Goal: Task Accomplishment & Management: Manage account settings

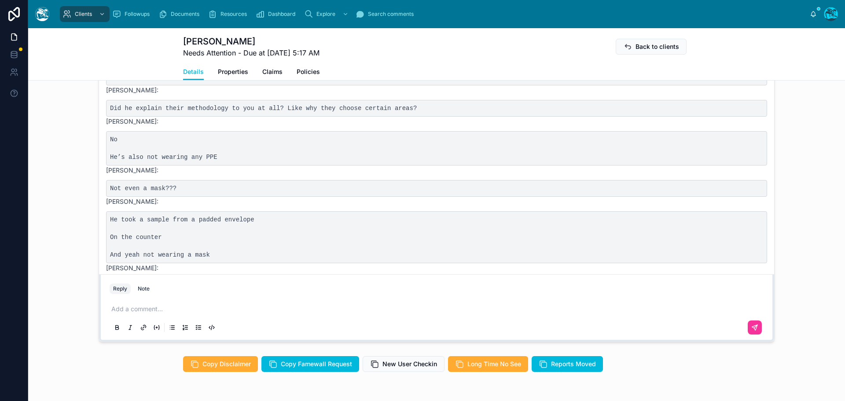
scroll to position [2346, 0]
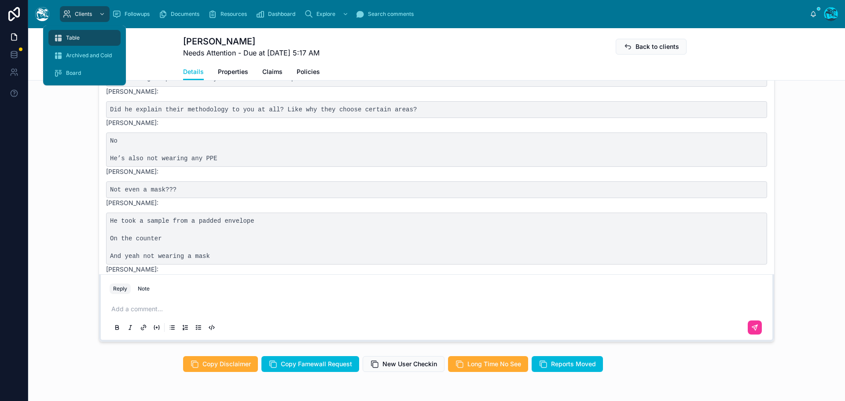
click at [81, 39] on div "Table" at bounding box center [85, 38] width 62 height 14
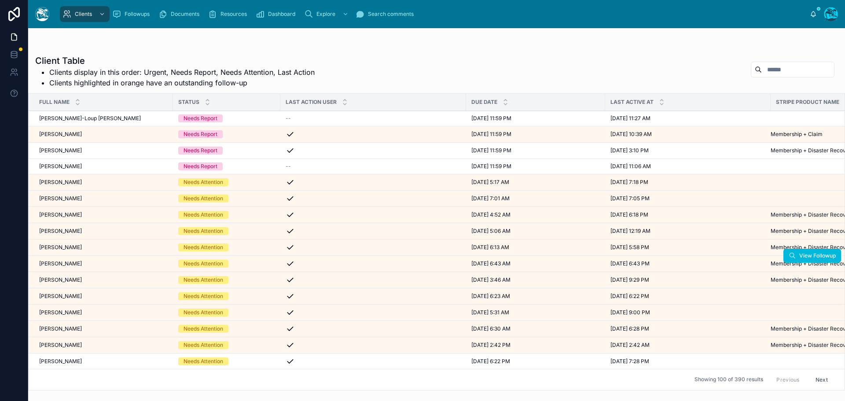
click at [83, 265] on div "[PERSON_NAME] [PERSON_NAME]" at bounding box center [103, 263] width 128 height 7
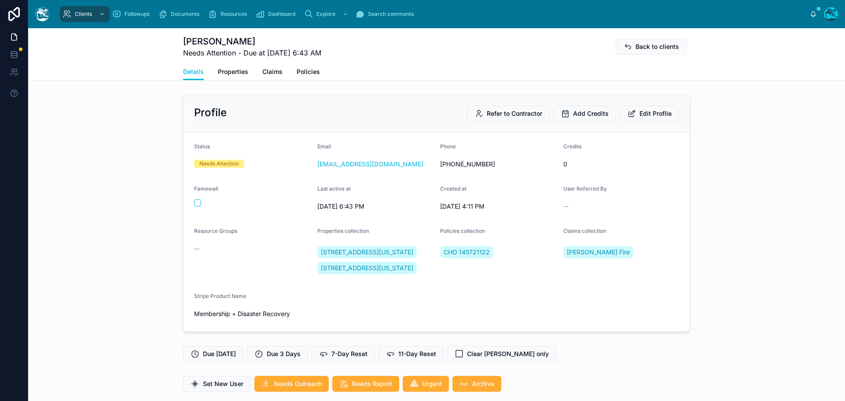
scroll to position [1845, 0]
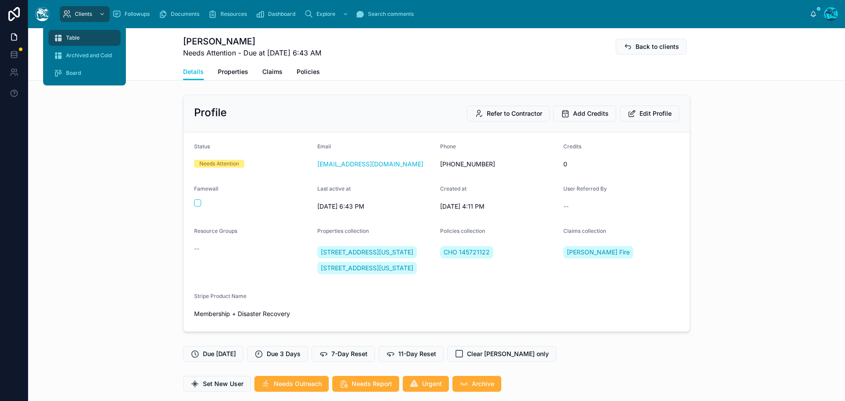
click at [70, 38] on span "Table" at bounding box center [73, 37] width 14 height 7
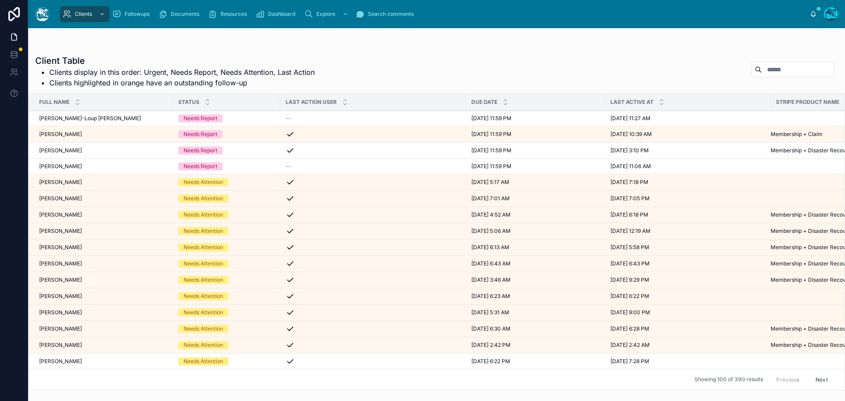
click at [775, 68] on input "text" at bounding box center [798, 69] width 72 height 12
click at [92, 332] on div "[PERSON_NAME] [PERSON_NAME]" at bounding box center [103, 328] width 128 height 7
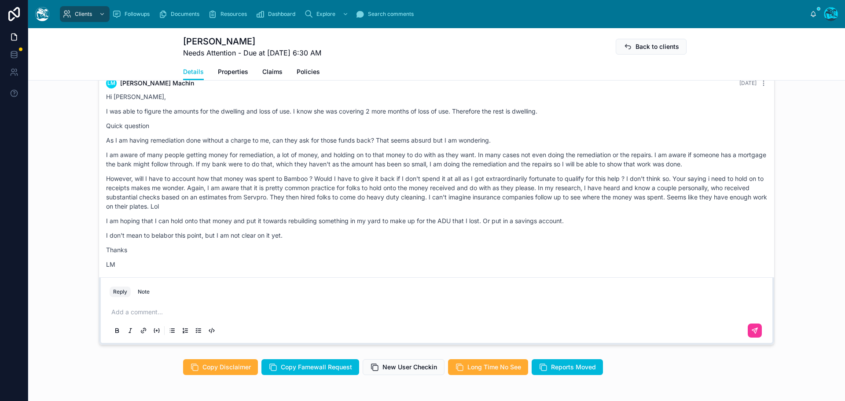
scroll to position [781, 0]
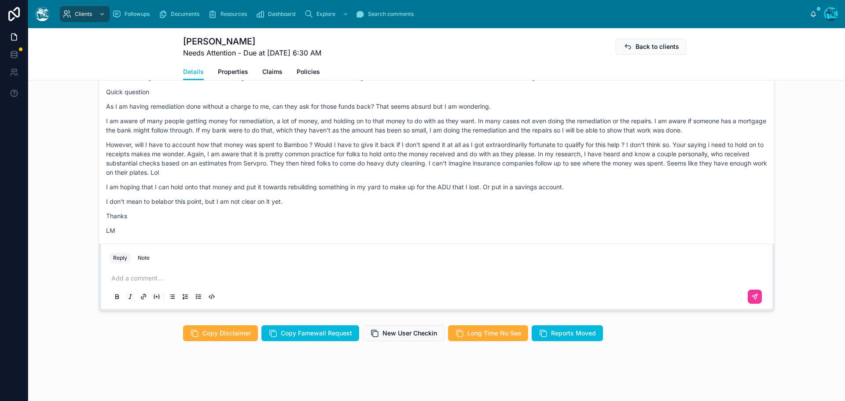
click at [161, 279] on p at bounding box center [438, 278] width 654 height 9
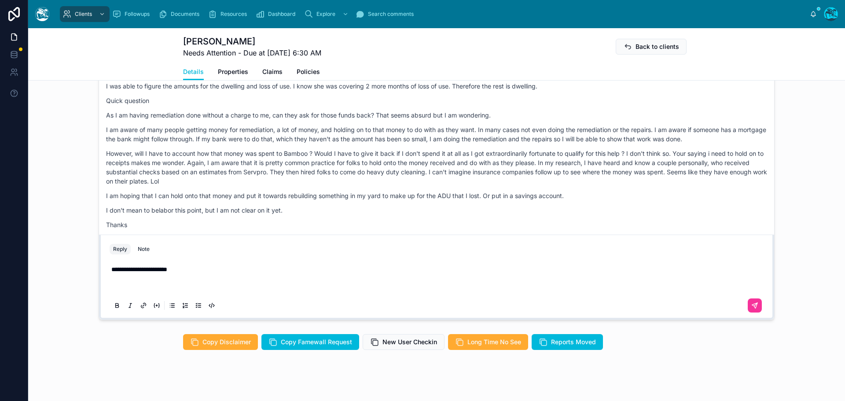
click at [156, 291] on p at bounding box center [438, 286] width 654 height 9
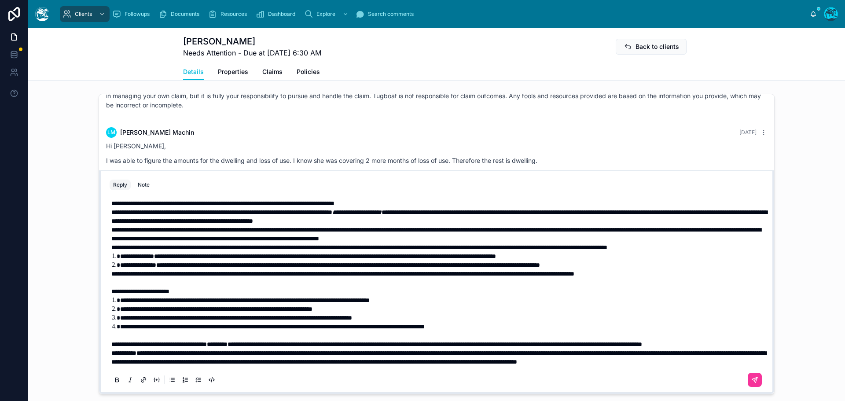
scroll to position [46, 0]
click at [190, 341] on p "**********" at bounding box center [438, 344] width 654 height 9
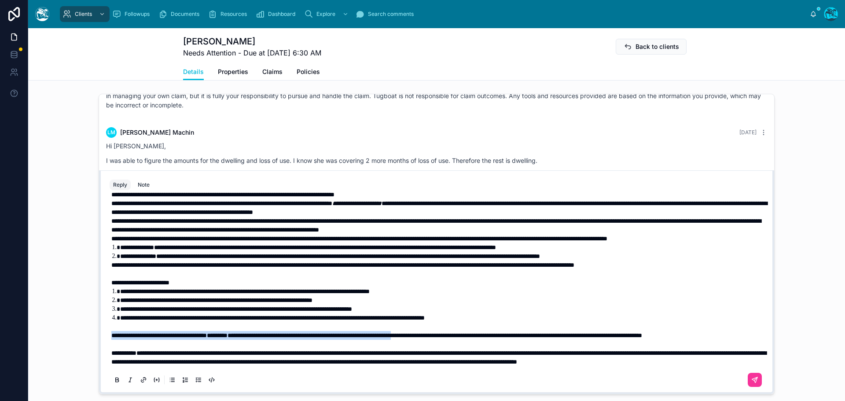
drag, startPoint x: 108, startPoint y: 334, endPoint x: 483, endPoint y: 337, distance: 374.8
click at [483, 337] on p "**********" at bounding box center [438, 335] width 654 height 9
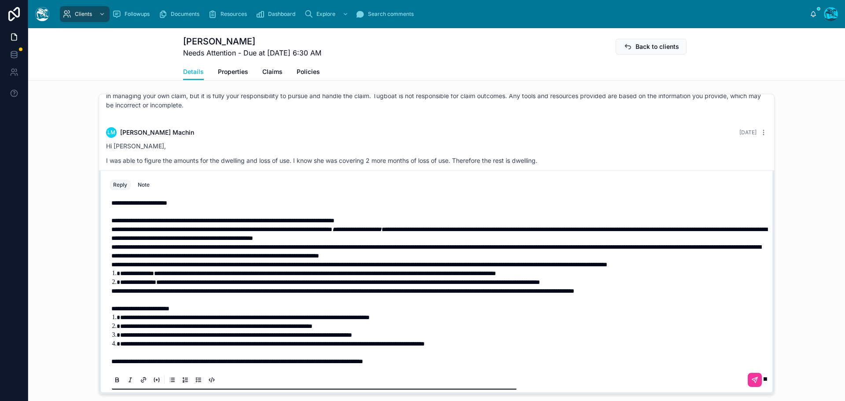
scroll to position [2, 0]
click at [111, 268] on span "**********" at bounding box center [359, 265] width 496 height 6
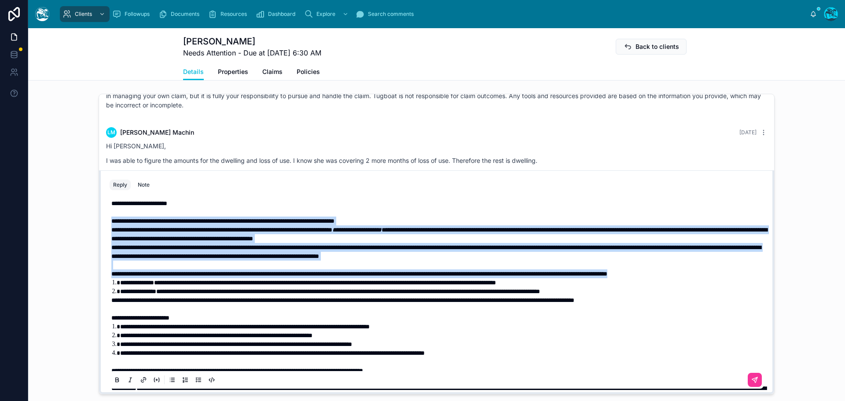
drag, startPoint x: 140, startPoint y: 292, endPoint x: 110, endPoint y: 228, distance: 70.1
click at [111, 228] on div "**********" at bounding box center [438, 300] width 654 height 202
click at [114, 383] on icon at bounding box center [117, 379] width 7 height 7
click at [415, 225] on p "**********" at bounding box center [438, 220] width 654 height 9
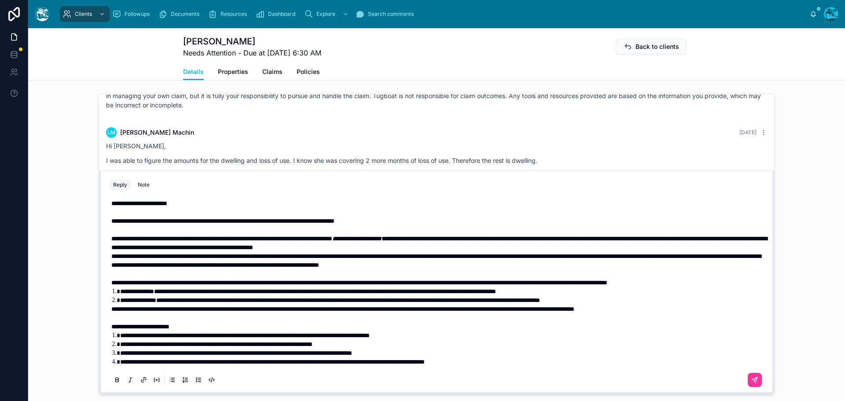
click at [533, 252] on p "**********" at bounding box center [438, 243] width 654 height 18
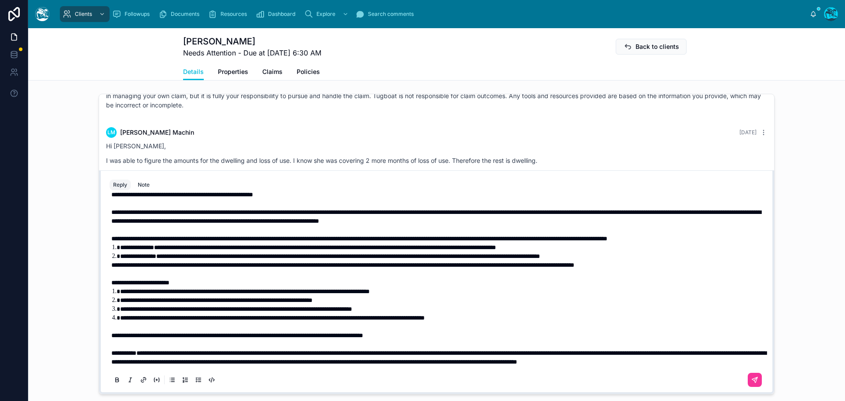
scroll to position [72, 0]
click at [111, 336] on span "**********" at bounding box center [237, 335] width 252 height 6
click at [752, 382] on icon at bounding box center [754, 379] width 5 height 5
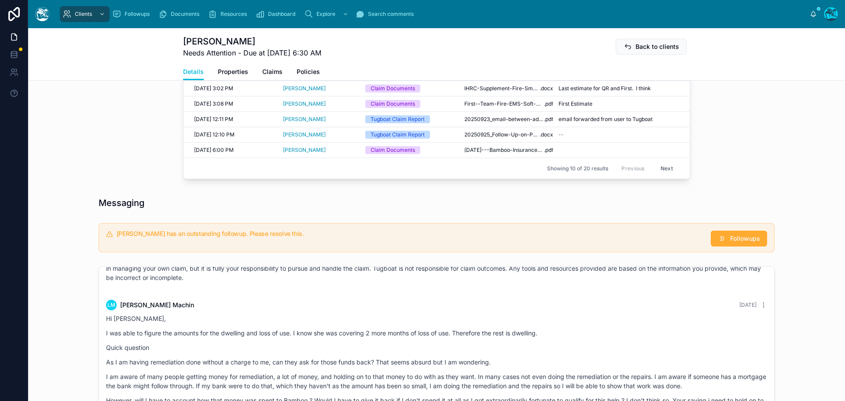
scroll to position [513, 0]
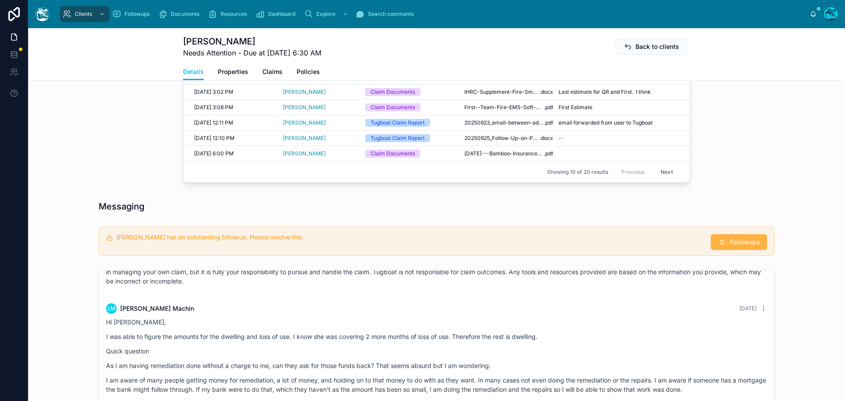
click at [731, 246] on span "Followups" at bounding box center [745, 242] width 30 height 9
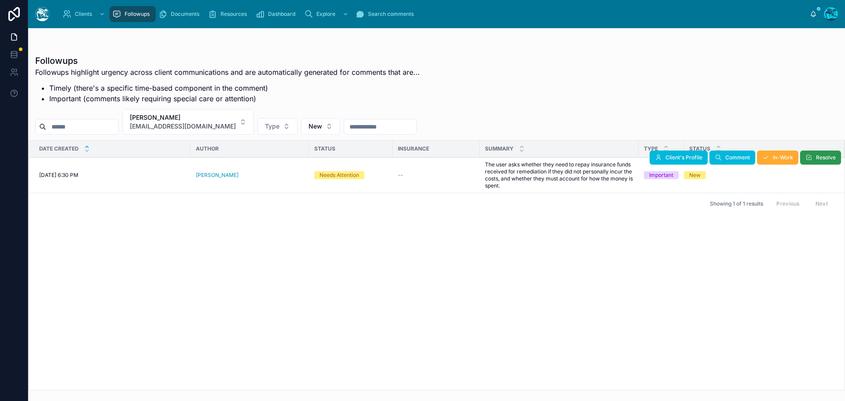
click at [809, 158] on icon at bounding box center [808, 157] width 7 height 7
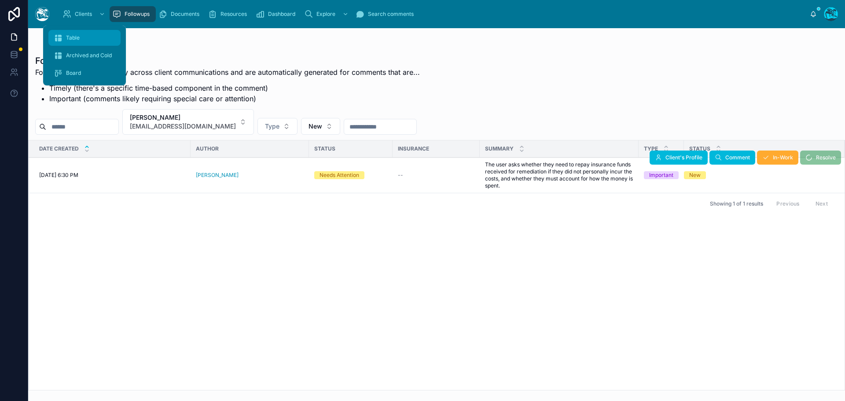
click at [74, 40] on span "Table" at bounding box center [73, 37] width 14 height 7
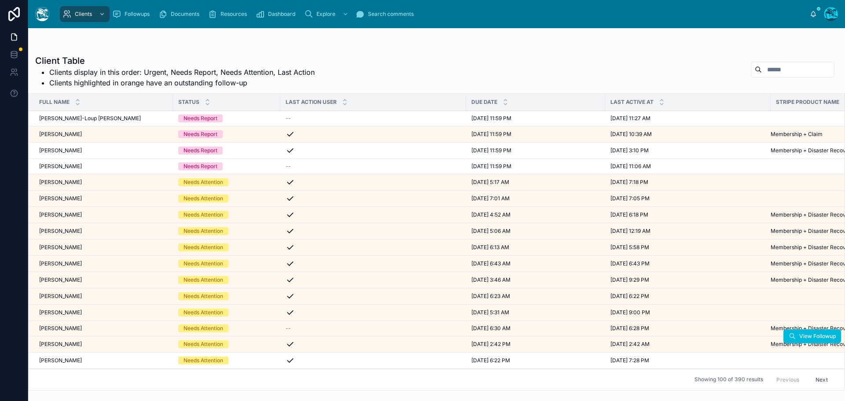
click at [70, 343] on div "[PERSON_NAME] [PERSON_NAME]" at bounding box center [103, 344] width 128 height 7
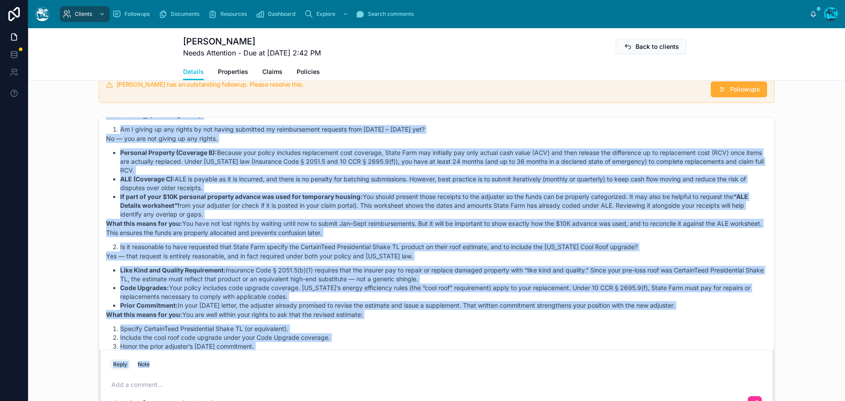
scroll to position [3890, 0]
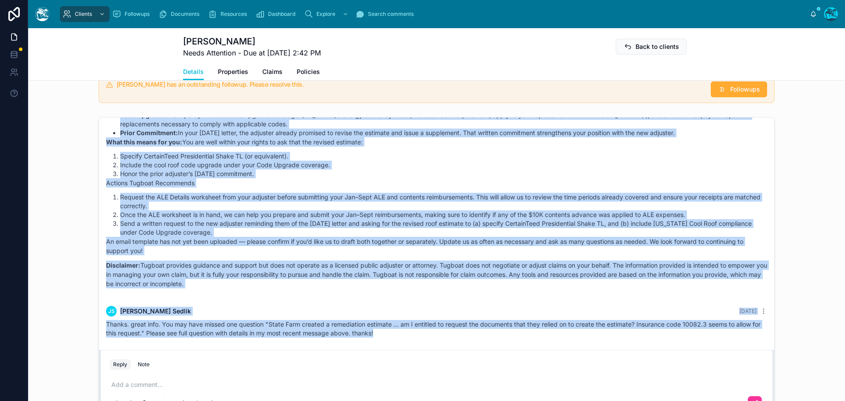
drag, startPoint x: 176, startPoint y: 214, endPoint x: 411, endPoint y: 344, distance: 268.2
copy div "JS [PERSON_NAME] [DATE] State Farm approved a roof replacement in February. My …"
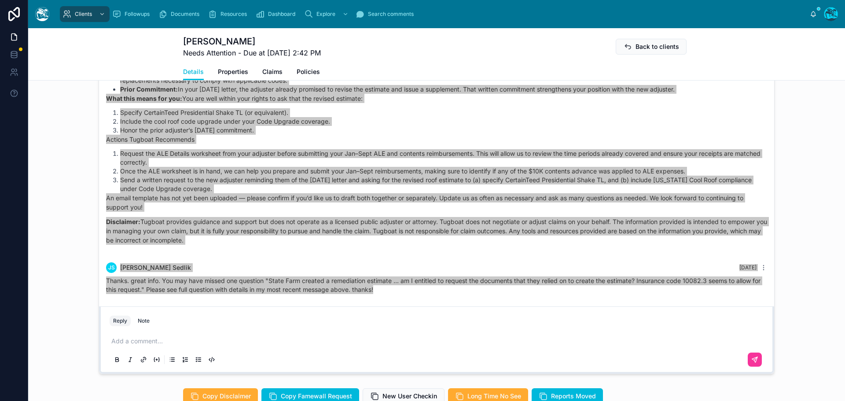
scroll to position [704, 0]
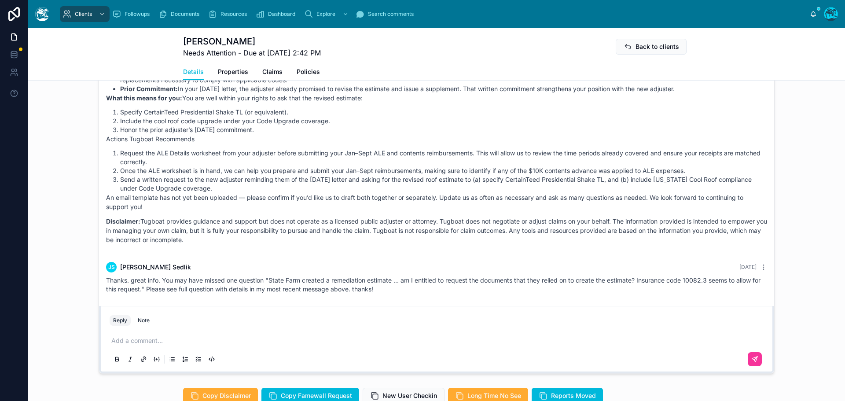
click at [133, 345] on p at bounding box center [438, 340] width 654 height 9
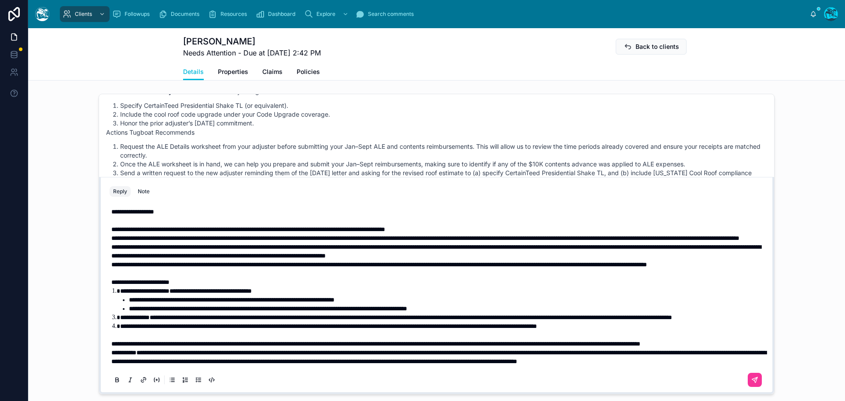
scroll to position [37, 0]
click at [201, 344] on p "**********" at bounding box center [438, 343] width 654 height 9
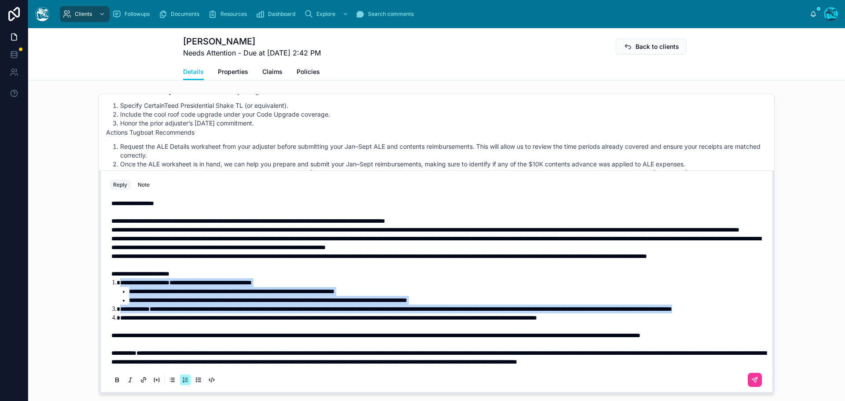
drag, startPoint x: 205, startPoint y: 310, endPoint x: 113, endPoint y: 274, distance: 99.6
click at [113, 278] on ol "**********" at bounding box center [438, 300] width 654 height 44
click at [116, 380] on icon at bounding box center [117, 379] width 3 height 2
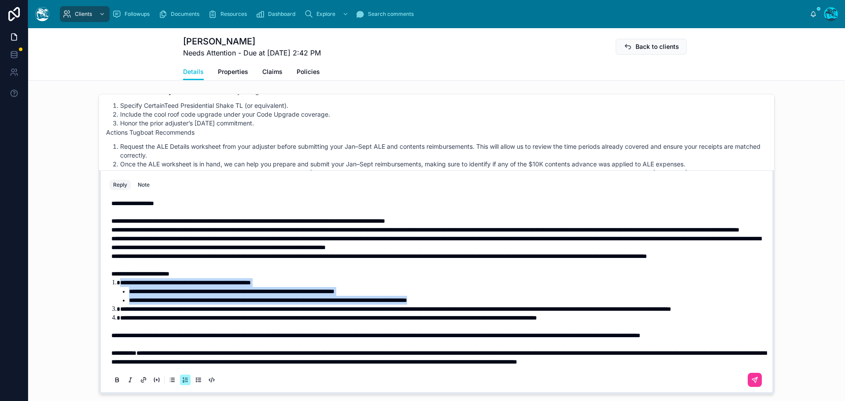
click at [116, 380] on icon at bounding box center [117, 379] width 3 height 2
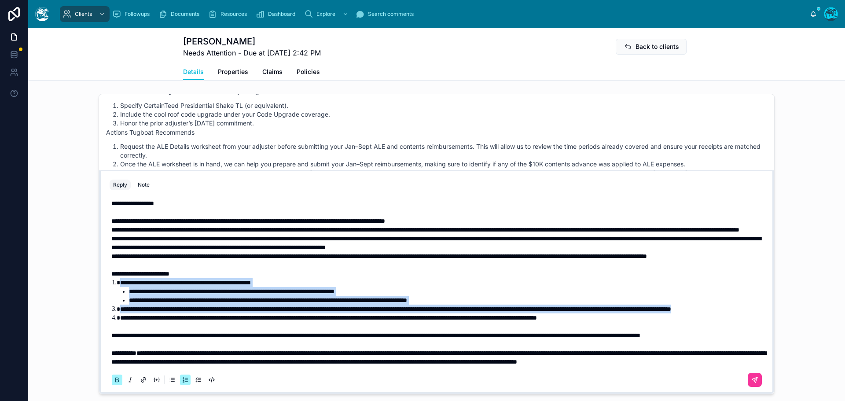
click at [116, 380] on icon at bounding box center [117, 379] width 3 height 2
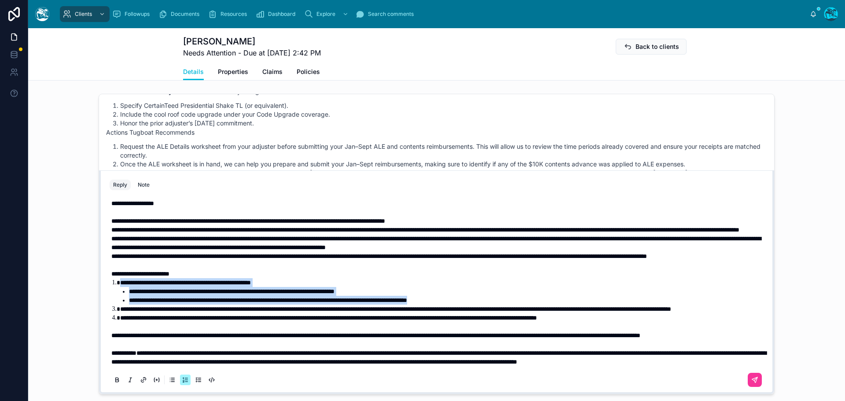
click at [226, 306] on span "**********" at bounding box center [395, 309] width 551 height 6
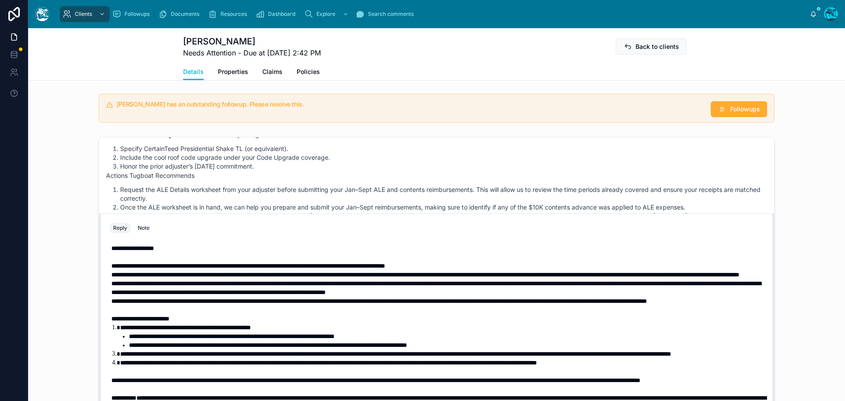
scroll to position [639, 0]
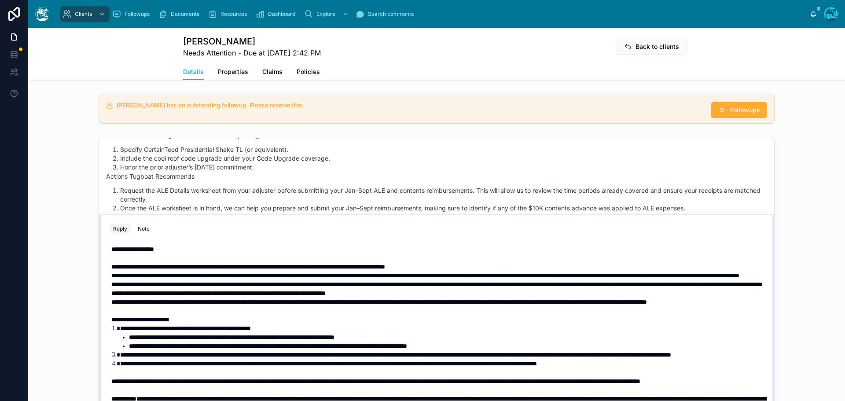
click at [293, 280] on p "**********" at bounding box center [438, 275] width 654 height 9
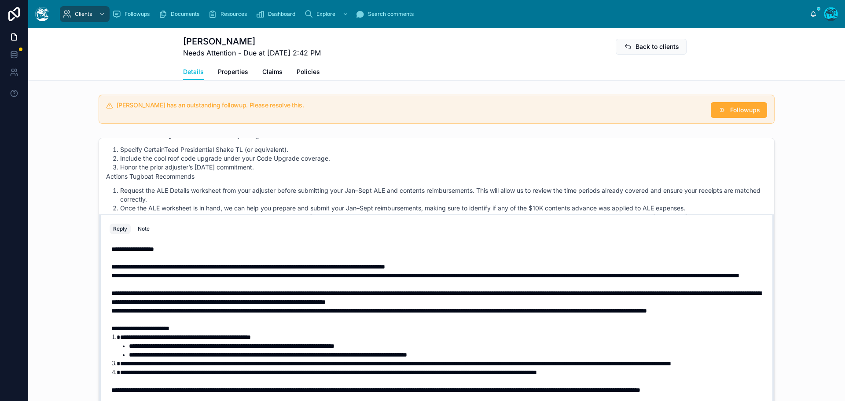
click at [646, 306] on p "**********" at bounding box center [438, 298] width 654 height 18
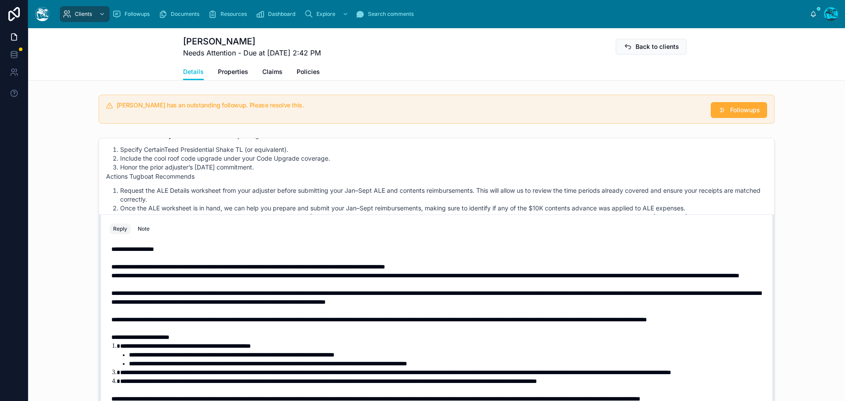
click at [468, 271] on p "**********" at bounding box center [438, 266] width 654 height 9
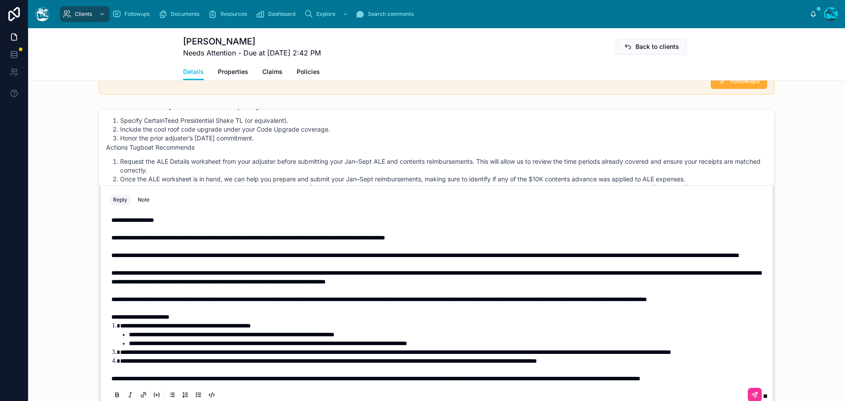
scroll to position [727, 0]
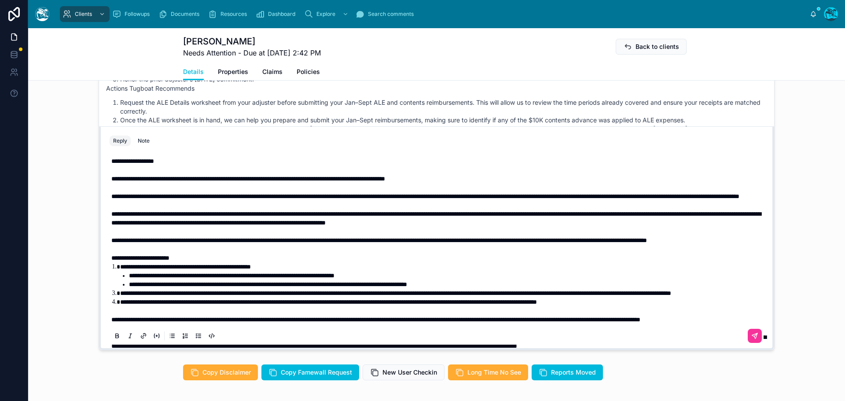
drag, startPoint x: 744, startPoint y: 344, endPoint x: 749, endPoint y: 335, distance: 10.8
click at [754, 336] on icon at bounding box center [755, 334] width 3 height 3
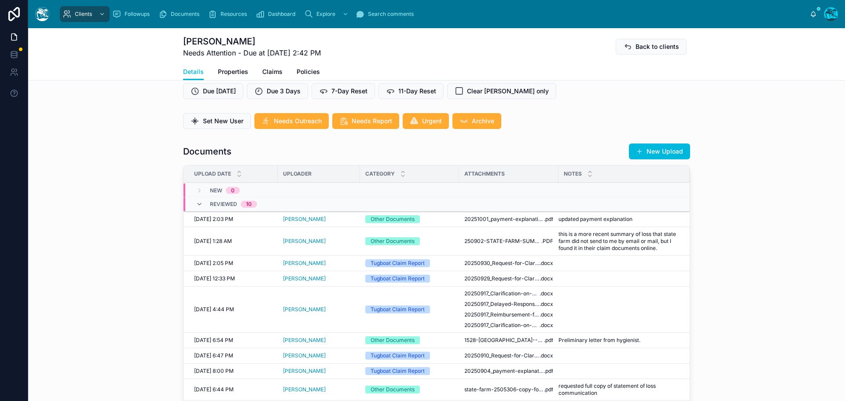
scroll to position [241, 0]
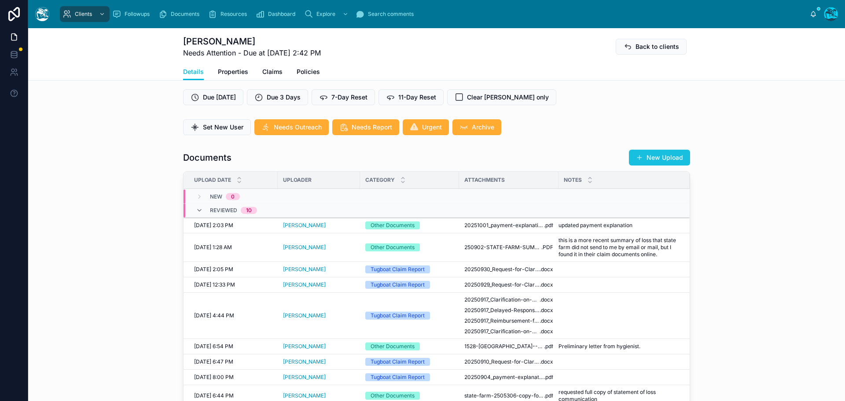
click at [664, 161] on button "New Upload" at bounding box center [659, 158] width 61 height 16
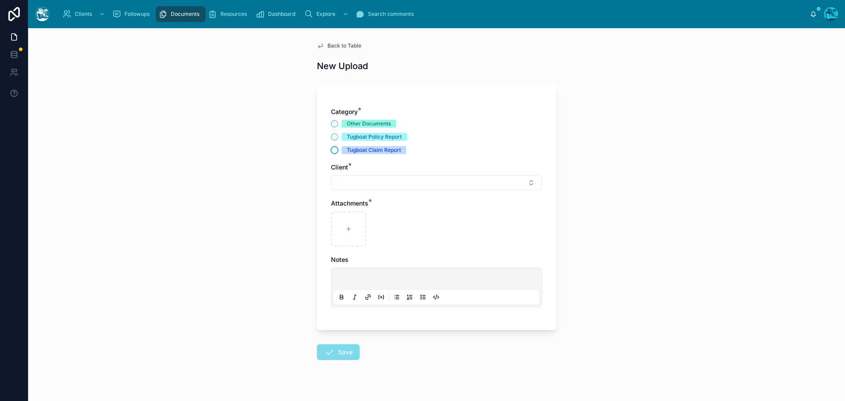
click at [331, 151] on button "Tugboat Claim Report" at bounding box center [334, 150] width 7 height 7
click at [343, 182] on button "Select Button" at bounding box center [436, 182] width 211 height 15
type input "****"
click at [416, 225] on span "[EMAIL_ADDRESS][DOMAIN_NAME]" at bounding box center [428, 226] width 105 height 9
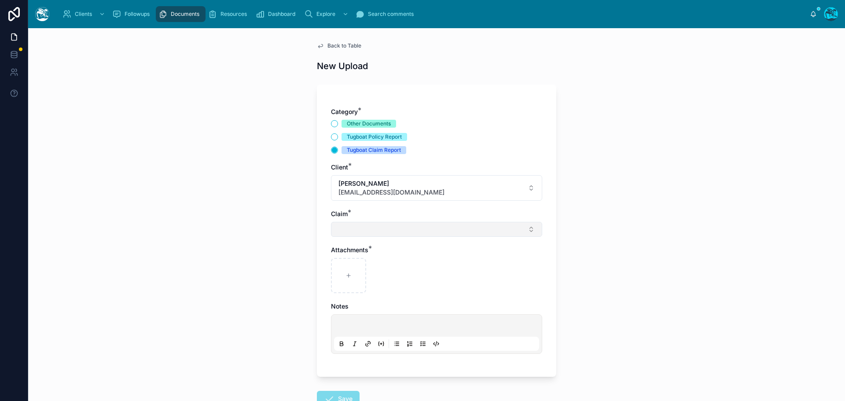
click at [346, 226] on button "Select Button" at bounding box center [436, 229] width 211 height 15
click at [331, 124] on button "Other Documents" at bounding box center [334, 123] width 7 height 7
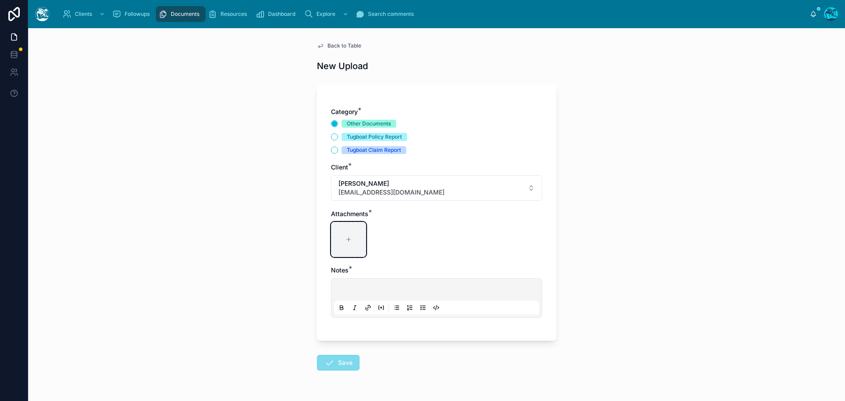
click at [346, 246] on div at bounding box center [348, 239] width 35 height 35
type input "**********"
click at [344, 289] on p at bounding box center [438, 290] width 205 height 9
click at [340, 366] on button "Save" at bounding box center [338, 363] width 43 height 16
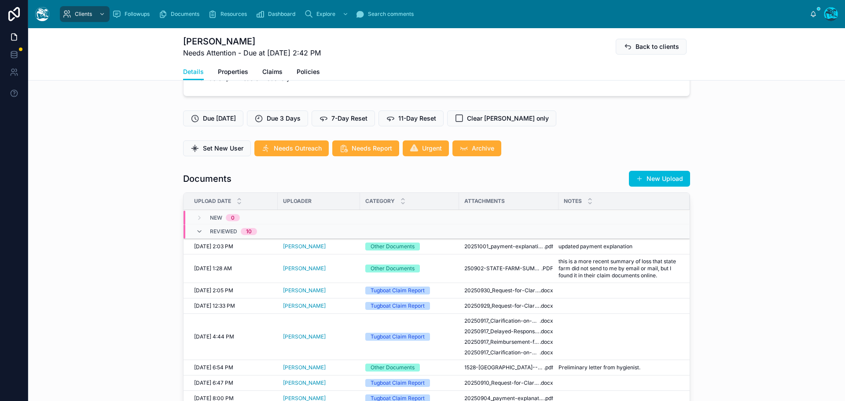
scroll to position [220, 0]
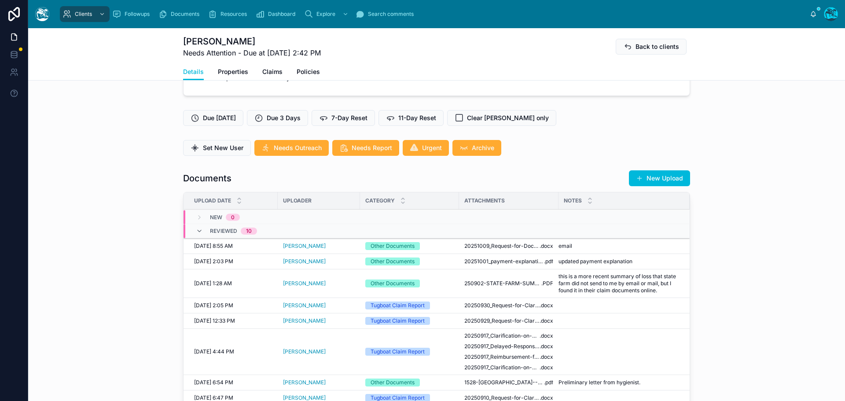
click at [565, 249] on span "email" at bounding box center [565, 245] width 14 height 7
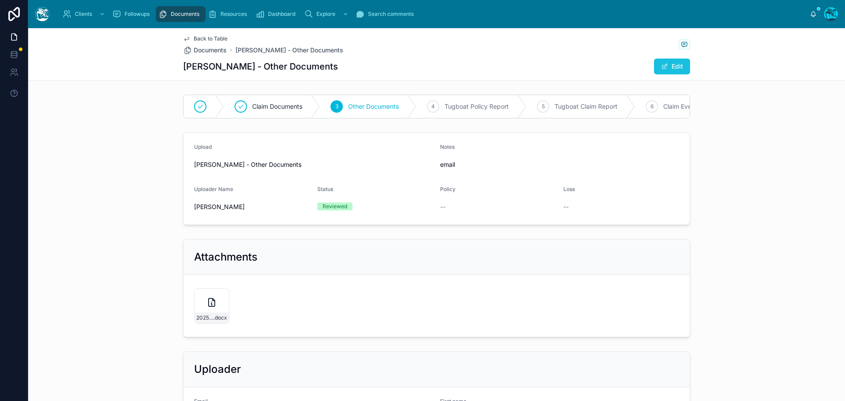
click at [668, 61] on button "Edit" at bounding box center [672, 67] width 36 height 16
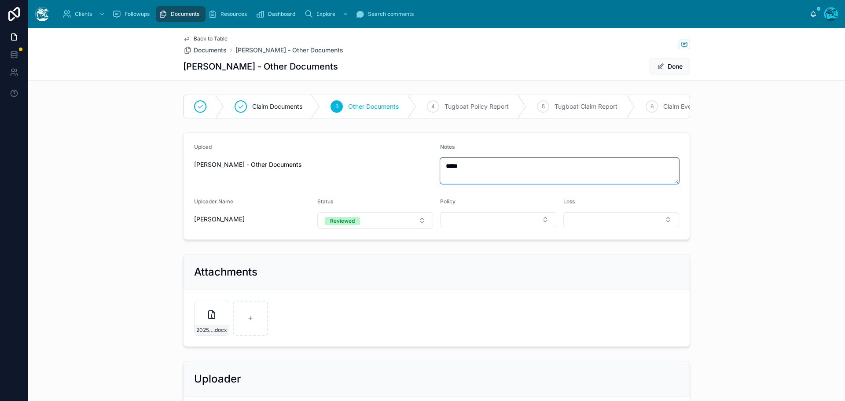
drag, startPoint x: 462, startPoint y: 176, endPoint x: 415, endPoint y: 173, distance: 47.1
click at [415, 173] on form "Upload [PERSON_NAME] - Other Documents Notes ***** Uploader Name [PERSON_NAME] …" at bounding box center [436, 186] width 506 height 106
click at [590, 103] on span "Tugboat Claim Report" at bounding box center [585, 106] width 63 height 9
click at [672, 67] on button "Done" at bounding box center [669, 67] width 40 height 16
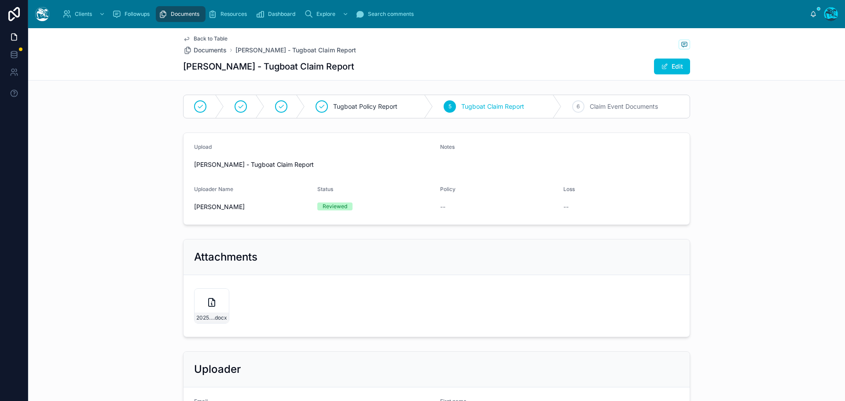
click at [198, 38] on span "Back to Table" at bounding box center [211, 38] width 34 height 7
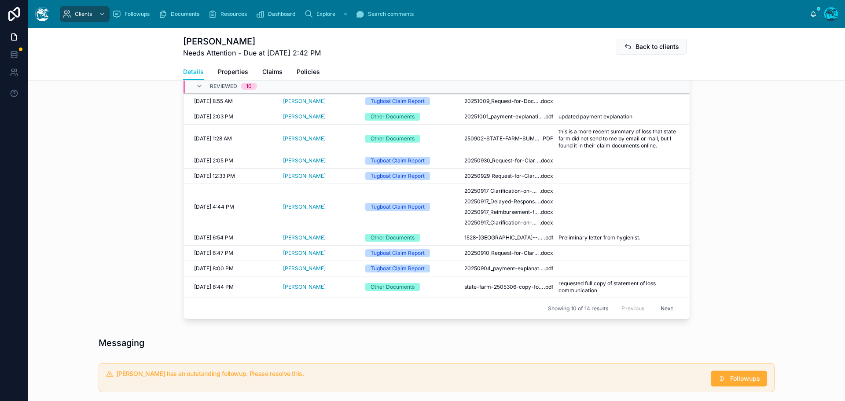
scroll to position [352, 0]
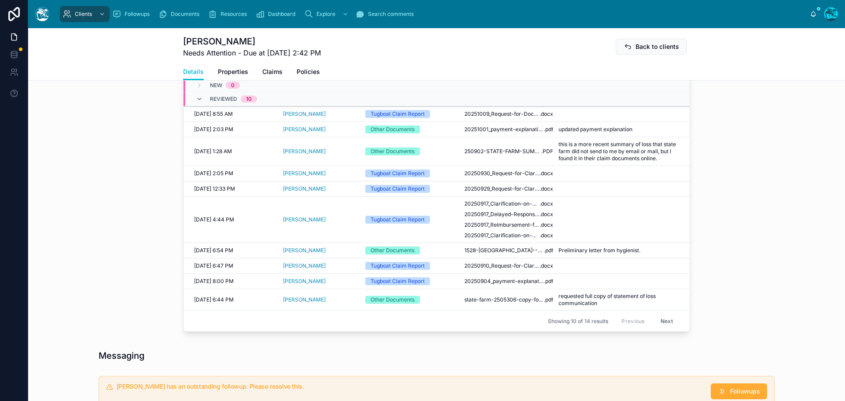
click at [600, 133] on span "updated payment explanation" at bounding box center [595, 129] width 74 height 7
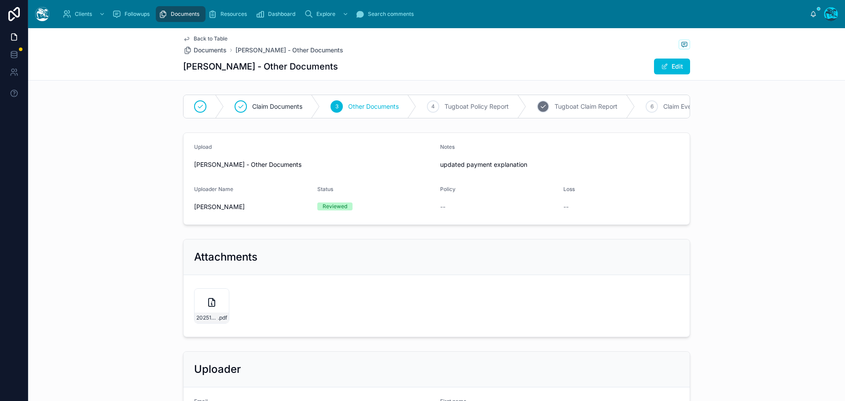
click at [582, 105] on span "Tugboat Claim Report" at bounding box center [585, 106] width 63 height 9
click at [203, 36] on span "Back to Table" at bounding box center [211, 38] width 34 height 7
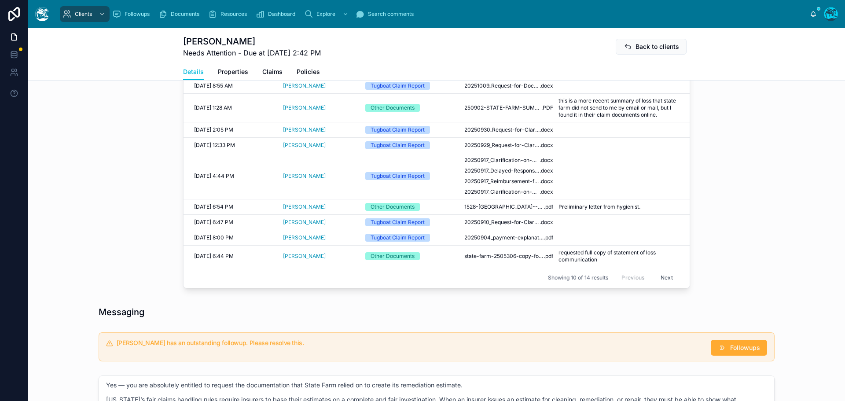
scroll to position [396, 0]
click at [737, 352] on span "Followups" at bounding box center [745, 347] width 30 height 9
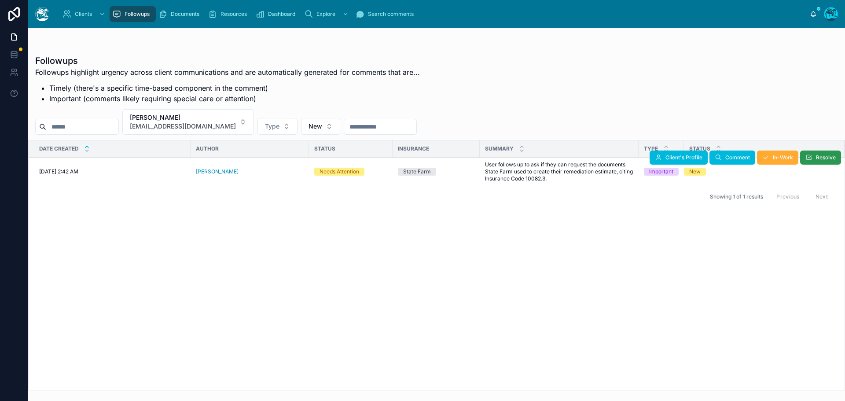
click at [807, 157] on icon at bounding box center [808, 157] width 7 height 7
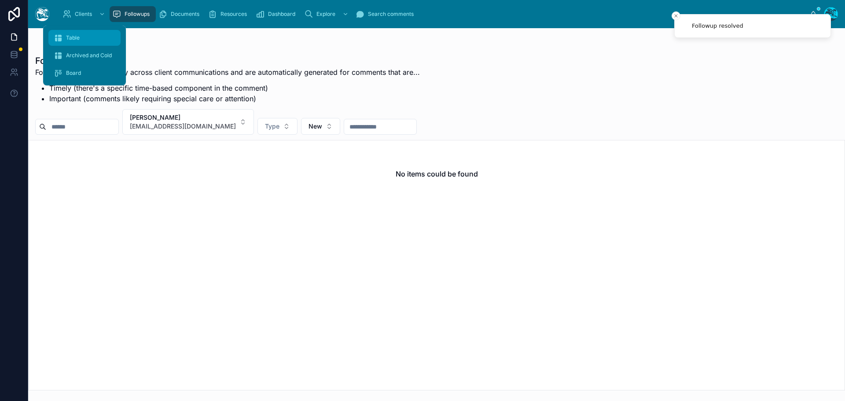
click at [75, 35] on span "Table" at bounding box center [73, 37] width 14 height 7
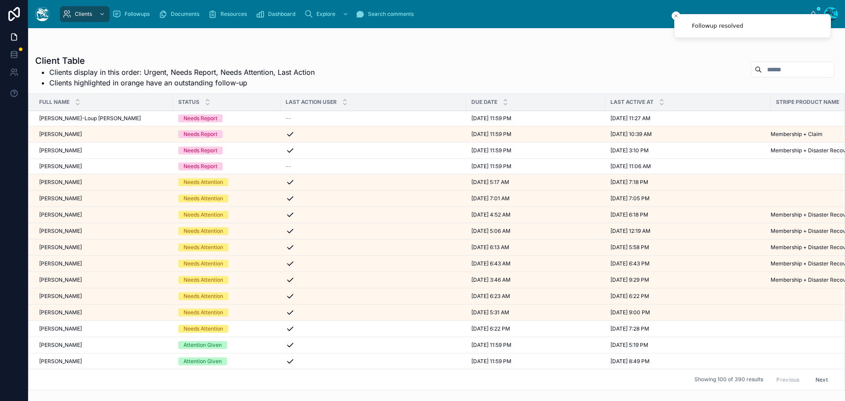
click at [59, 264] on span "[PERSON_NAME]" at bounding box center [60, 263] width 43 height 7
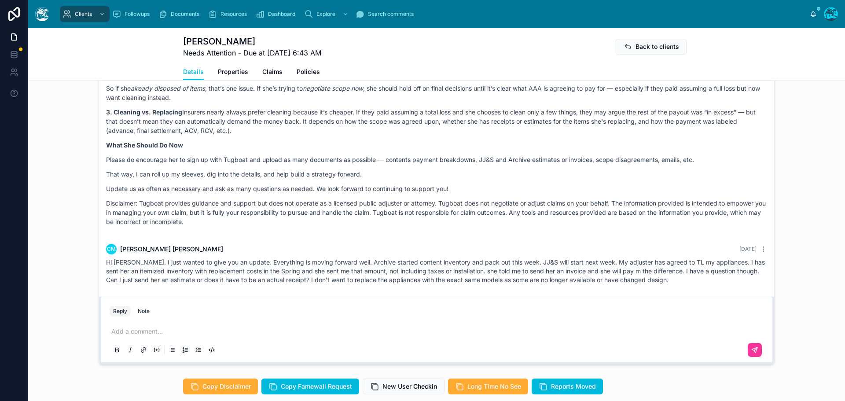
scroll to position [704, 0]
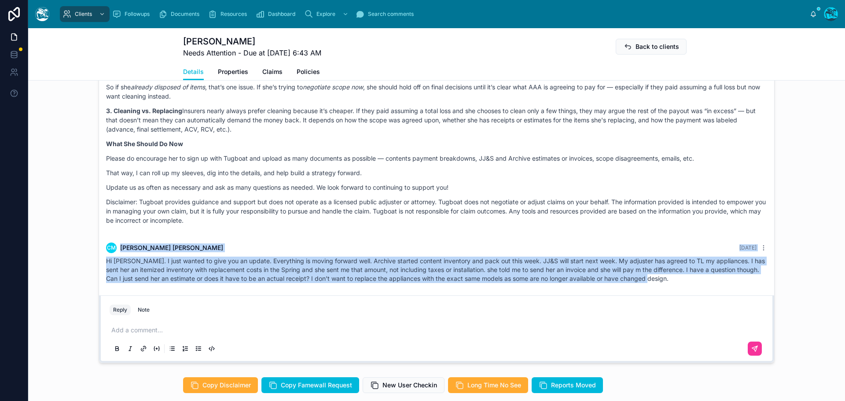
drag, startPoint x: 256, startPoint y: 240, endPoint x: 696, endPoint y: 300, distance: 444.5
copy div "CM [PERSON_NAME] [DATE] Hi [PERSON_NAME]. I just wanted to give you an update. …"
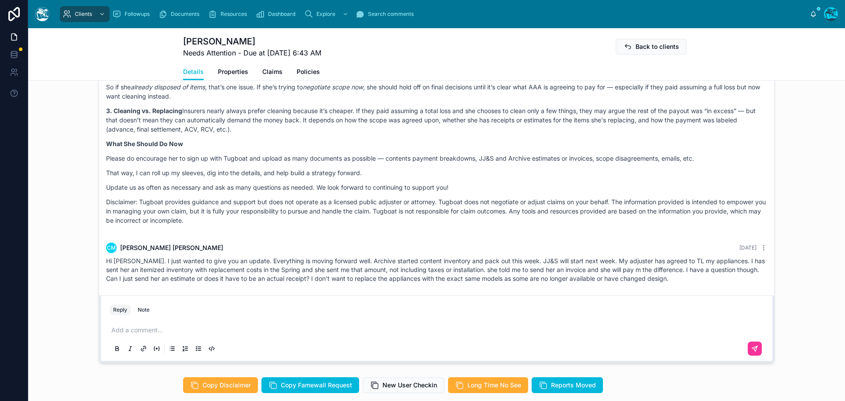
click at [142, 334] on p at bounding box center [438, 330] width 654 height 9
click at [180, 334] on p "**********" at bounding box center [438, 330] width 654 height 9
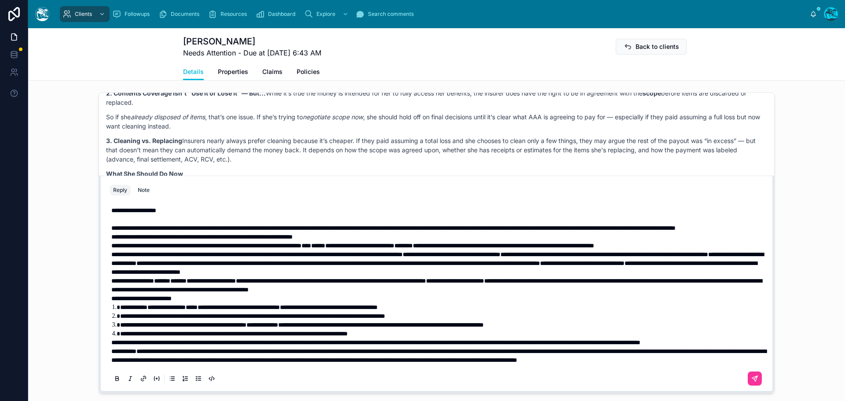
scroll to position [19, 0]
click at [190, 347] on p "**********" at bounding box center [438, 342] width 654 height 9
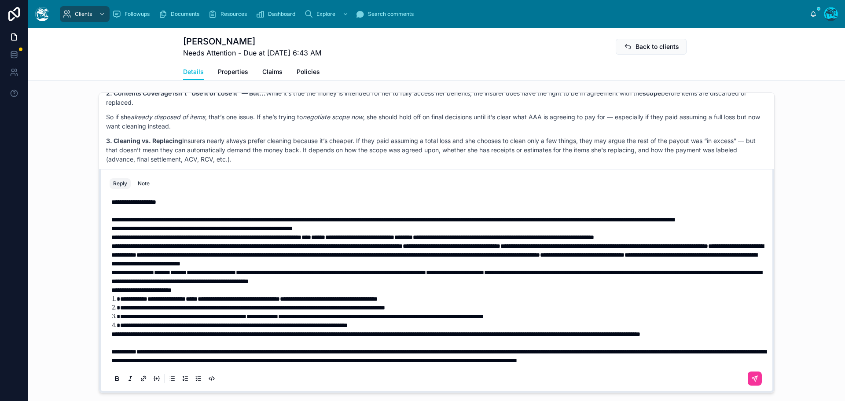
click at [111, 337] on span "**********" at bounding box center [375, 334] width 529 height 6
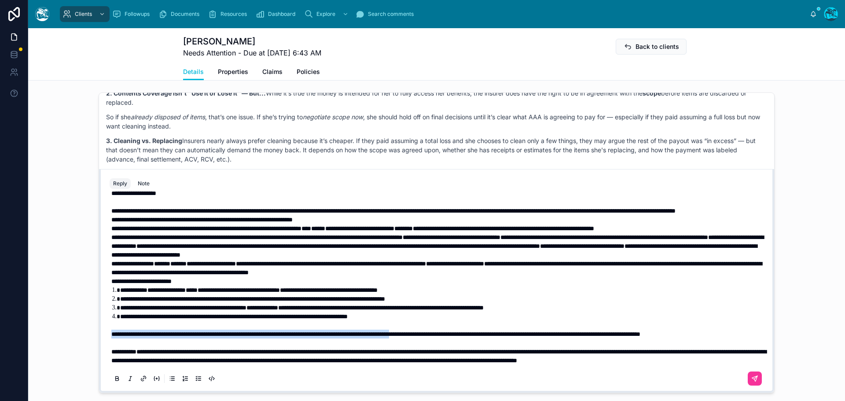
drag, startPoint x: 108, startPoint y: 352, endPoint x: 481, endPoint y: 353, distance: 372.6
click at [481, 337] on span "**********" at bounding box center [375, 334] width 529 height 6
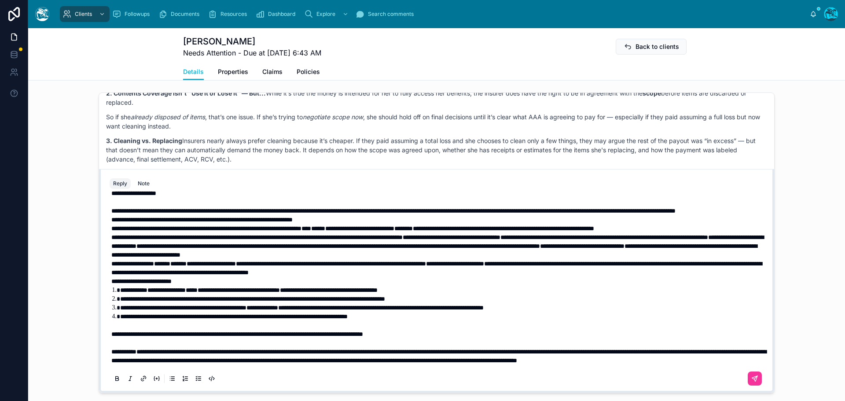
click at [111, 284] on strong "**********" at bounding box center [141, 281] width 60 height 6
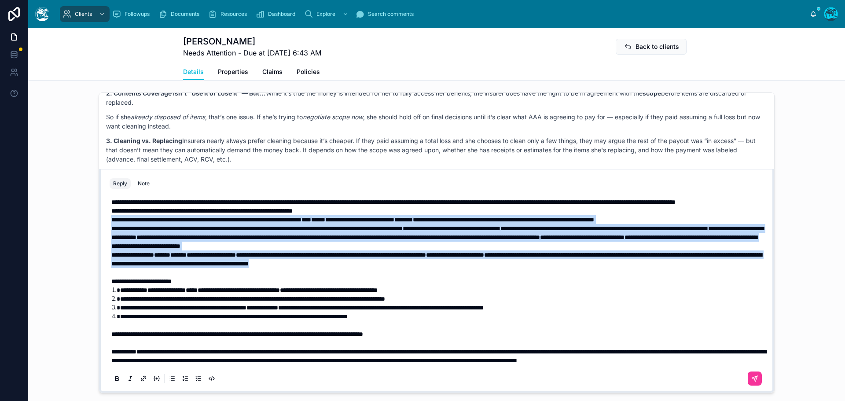
drag, startPoint x: 520, startPoint y: 290, endPoint x: 103, endPoint y: 247, distance: 419.3
click at [104, 247] on div "**********" at bounding box center [436, 290] width 664 height 201
click at [114, 382] on icon at bounding box center [117, 378] width 7 height 7
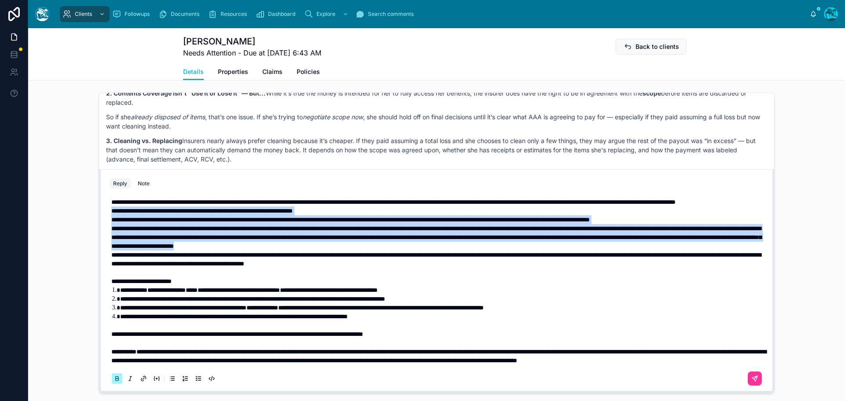
click at [114, 382] on icon at bounding box center [117, 378] width 7 height 7
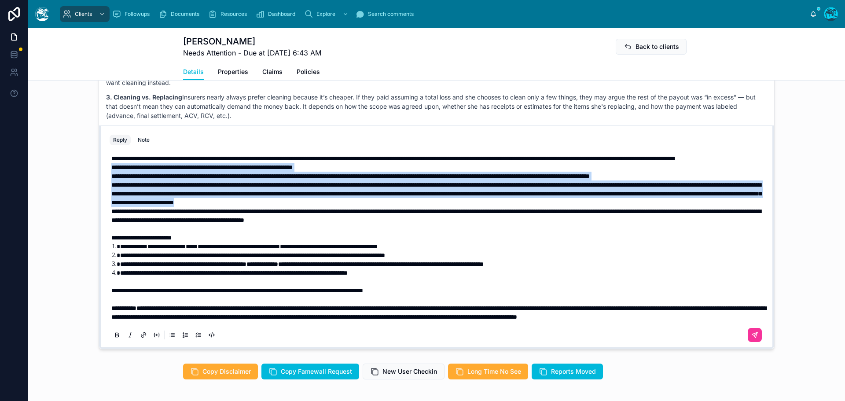
scroll to position [718, 0]
click at [639, 206] on p "**********" at bounding box center [438, 193] width 654 height 26
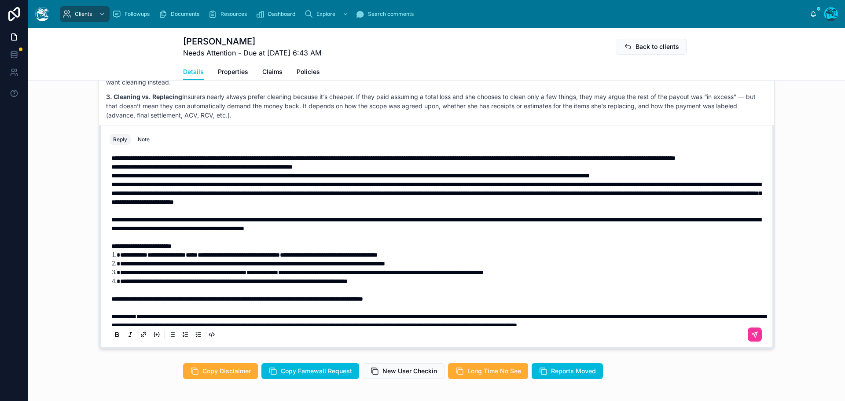
click at [111, 170] on span "**********" at bounding box center [201, 167] width 181 height 6
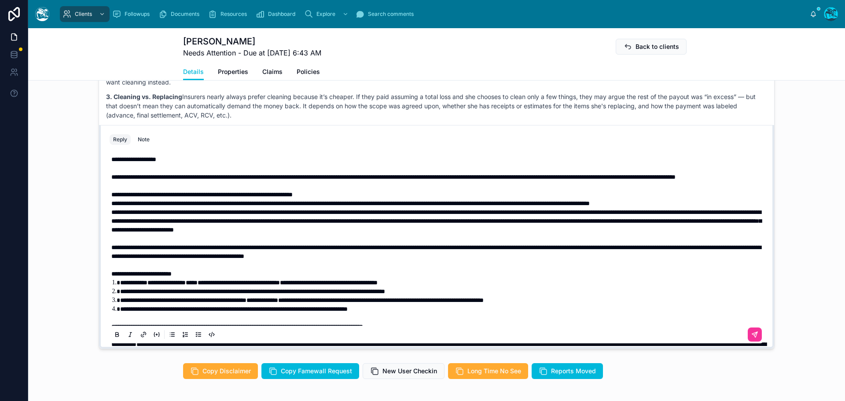
scroll to position [0, 0]
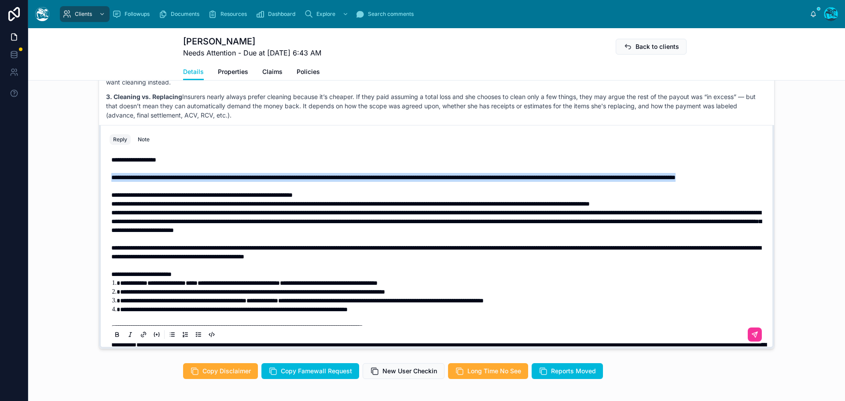
drag, startPoint x: 220, startPoint y: 204, endPoint x: 103, endPoint y: 194, distance: 117.0
click at [104, 194] on div "**********" at bounding box center [436, 247] width 664 height 201
click at [114, 338] on icon at bounding box center [117, 334] width 7 height 7
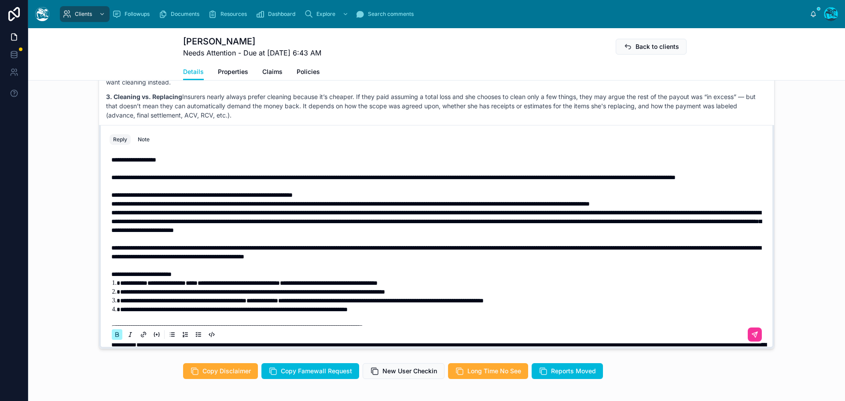
click at [114, 338] on icon at bounding box center [117, 334] width 7 height 7
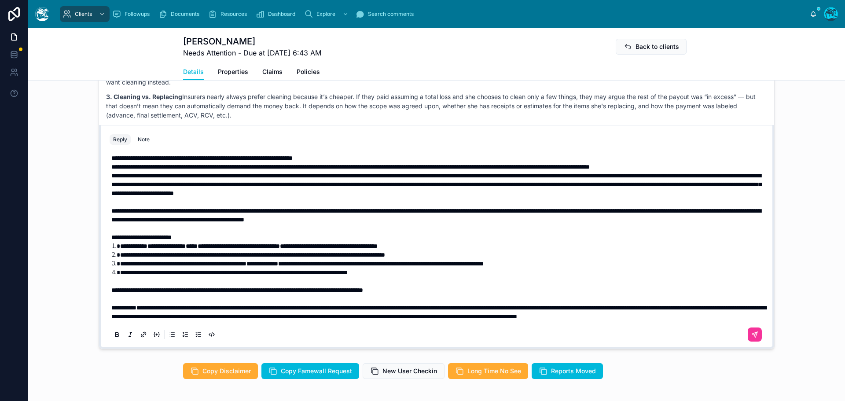
scroll to position [44, 0]
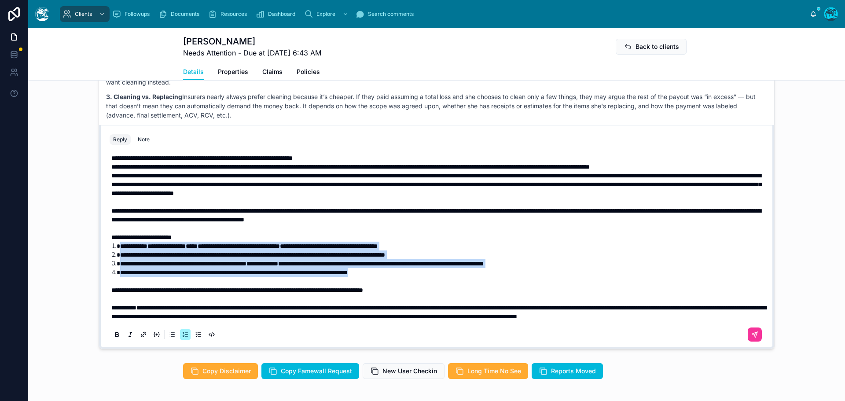
drag, startPoint x: 416, startPoint y: 291, endPoint x: 117, endPoint y: 267, distance: 299.7
click at [117, 267] on ol "**********" at bounding box center [438, 259] width 654 height 35
click at [114, 338] on icon at bounding box center [117, 334] width 7 height 7
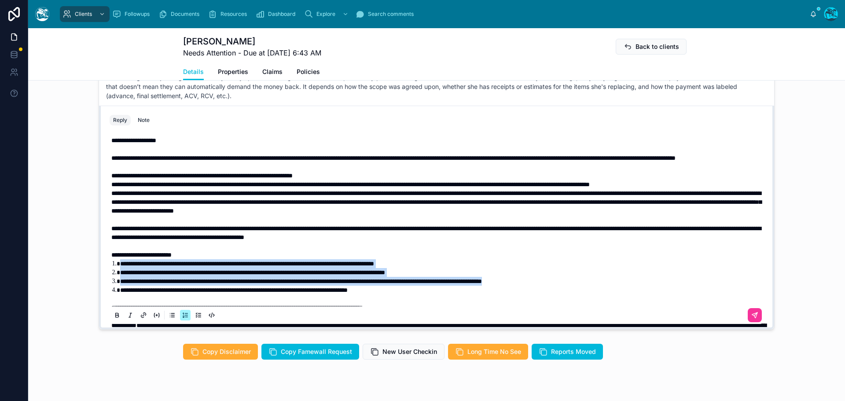
scroll to position [762, 0]
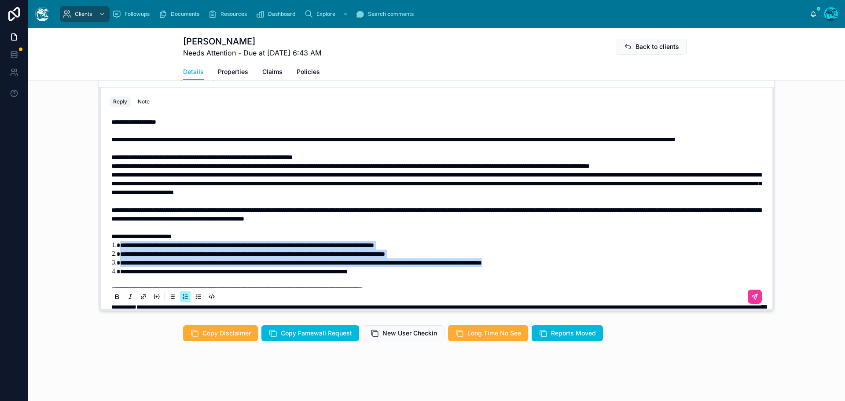
click at [673, 249] on li "**********" at bounding box center [442, 245] width 645 height 9
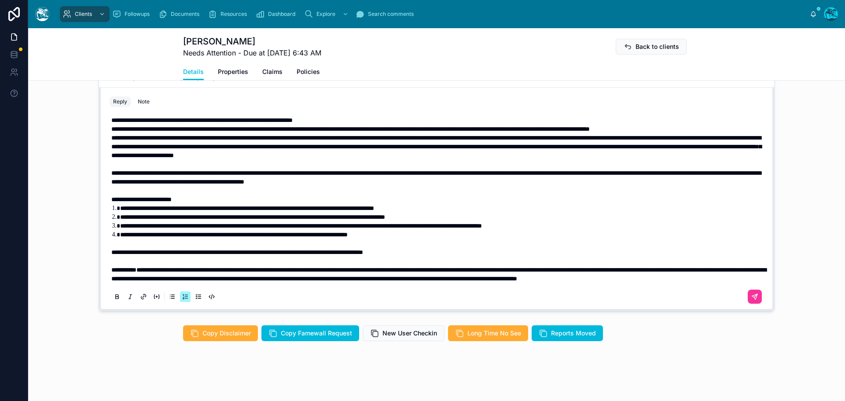
scroll to position [44, 0]
click at [752, 299] on icon at bounding box center [754, 296] width 5 height 5
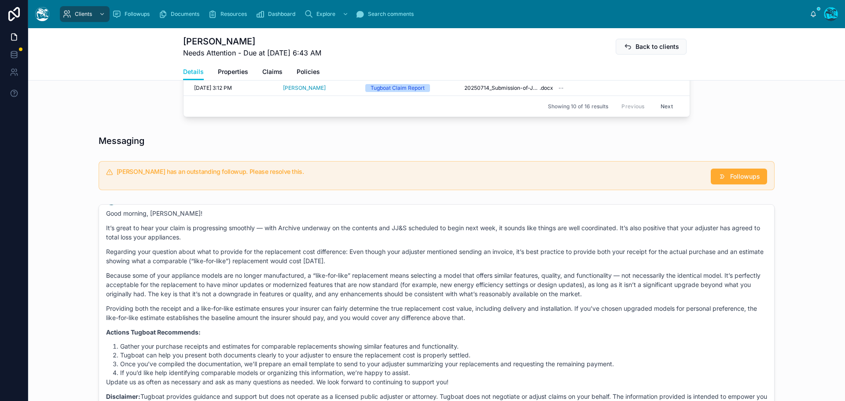
scroll to position [542, 0]
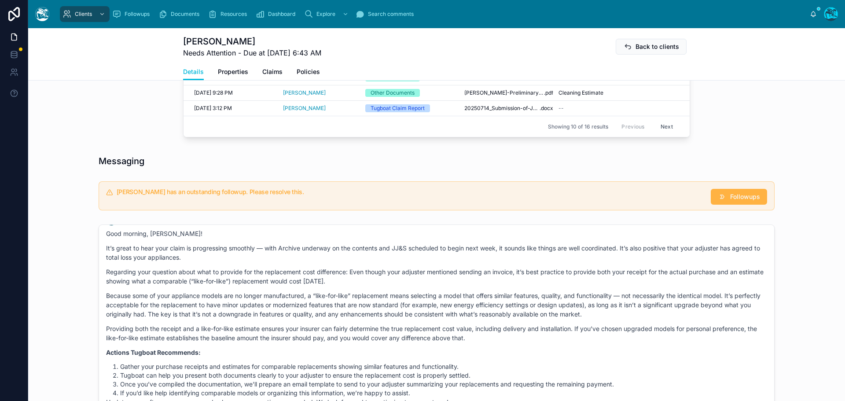
click at [740, 201] on span "Followups" at bounding box center [745, 196] width 30 height 9
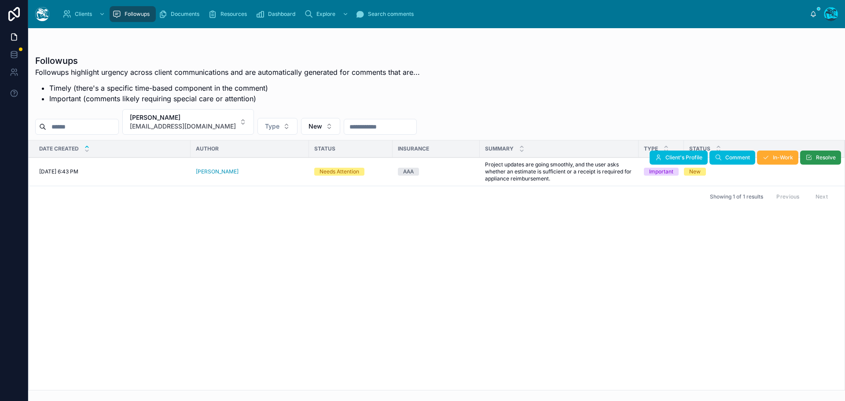
click at [810, 156] on icon at bounding box center [808, 157] width 7 height 7
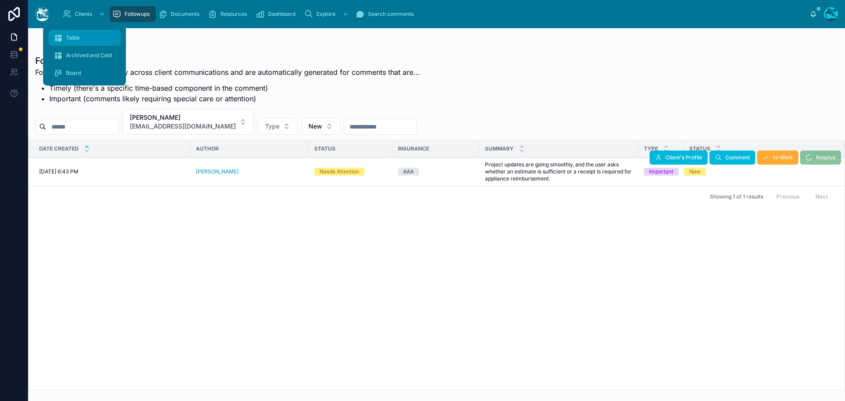
click at [81, 37] on div "Table" at bounding box center [85, 38] width 62 height 14
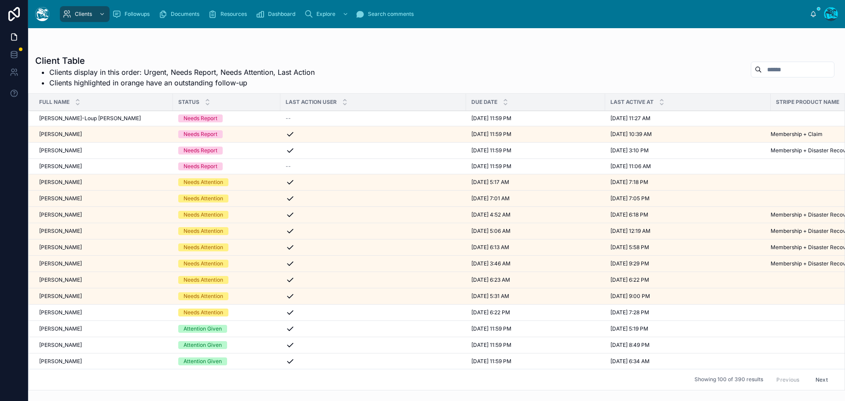
click at [248, 331] on div "Attention Given" at bounding box center [226, 329] width 97 height 8
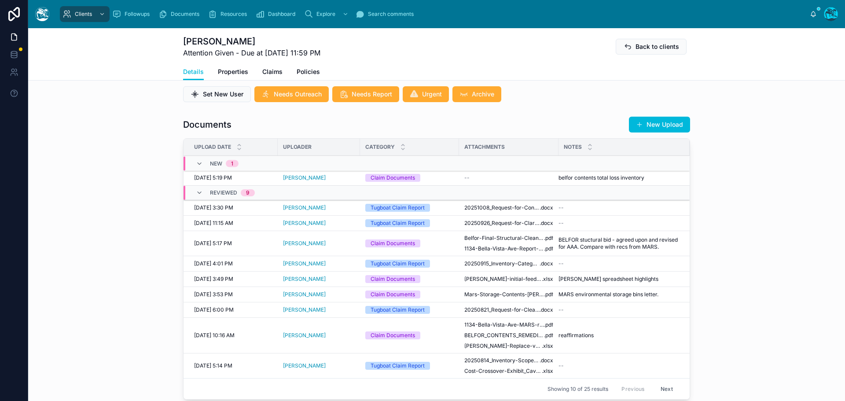
scroll to position [264, 0]
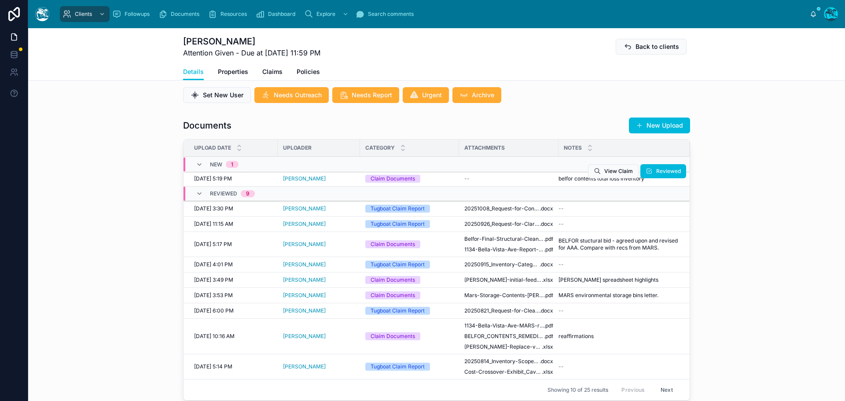
click at [501, 182] on div "--" at bounding box center [508, 178] width 89 height 7
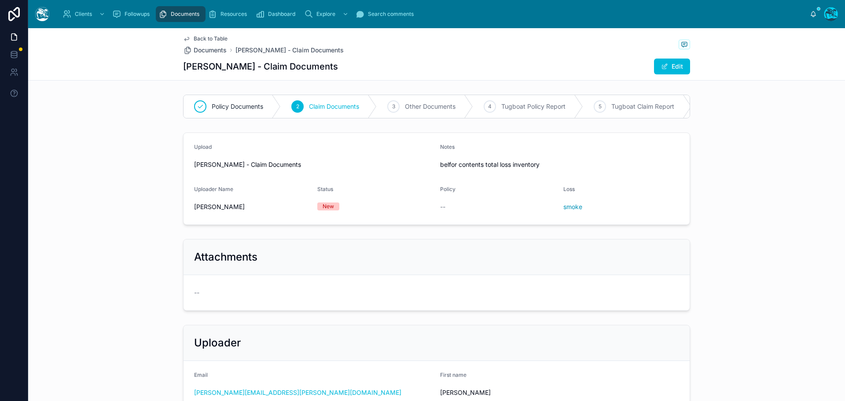
click at [205, 37] on span "Back to Table" at bounding box center [211, 38] width 34 height 7
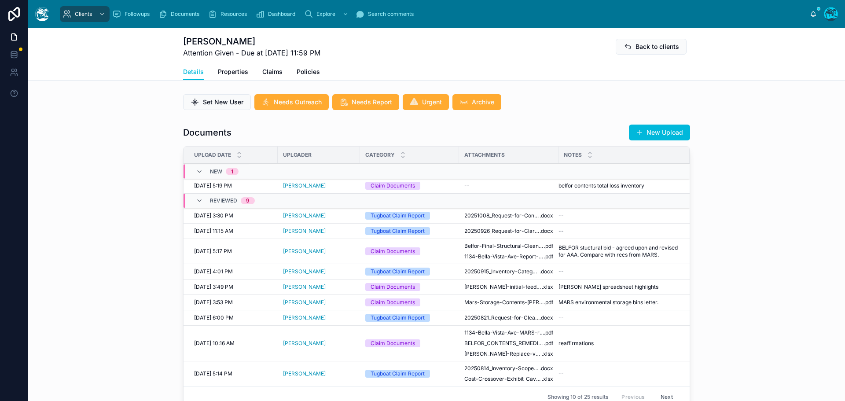
scroll to position [308, 0]
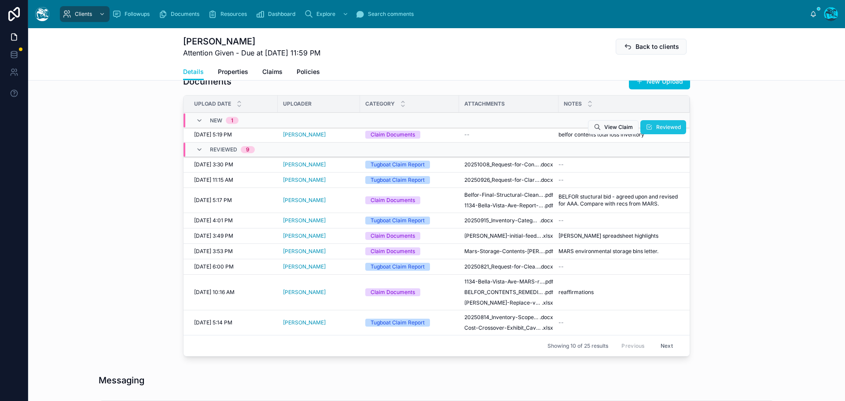
click at [669, 131] on span "Reviewed" at bounding box center [668, 127] width 25 height 7
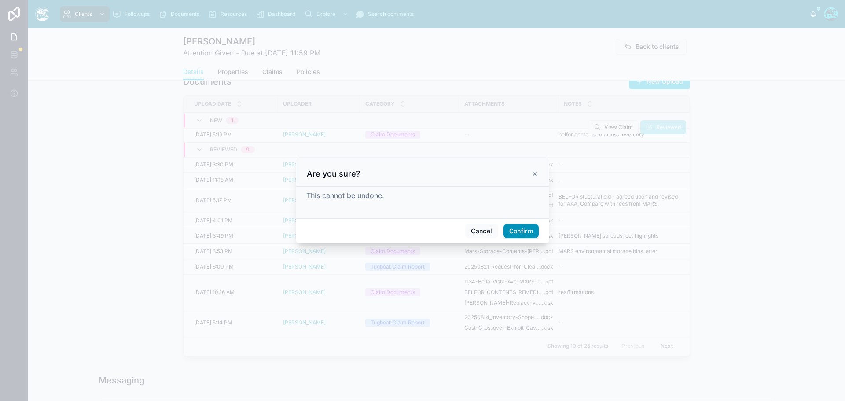
click at [528, 232] on button "Confirm" at bounding box center [520, 231] width 35 height 14
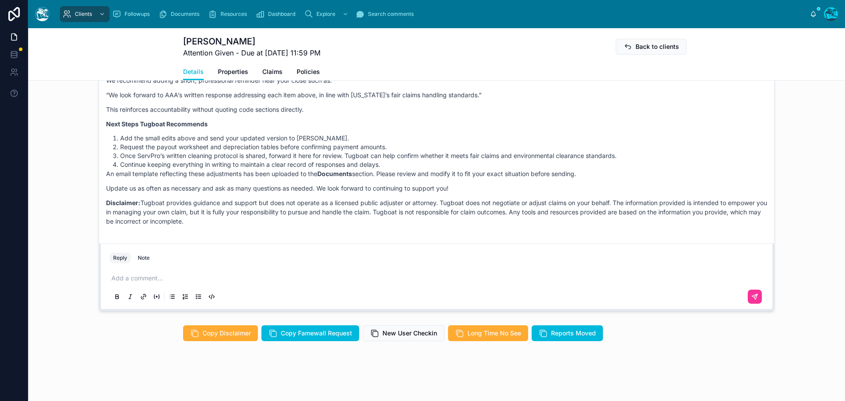
scroll to position [707, 0]
click at [141, 278] on p at bounding box center [438, 278] width 654 height 9
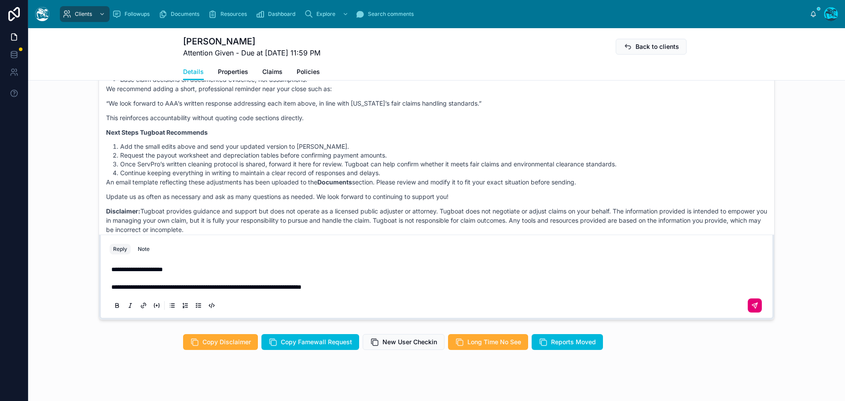
click at [753, 309] on icon at bounding box center [754, 305] width 7 height 7
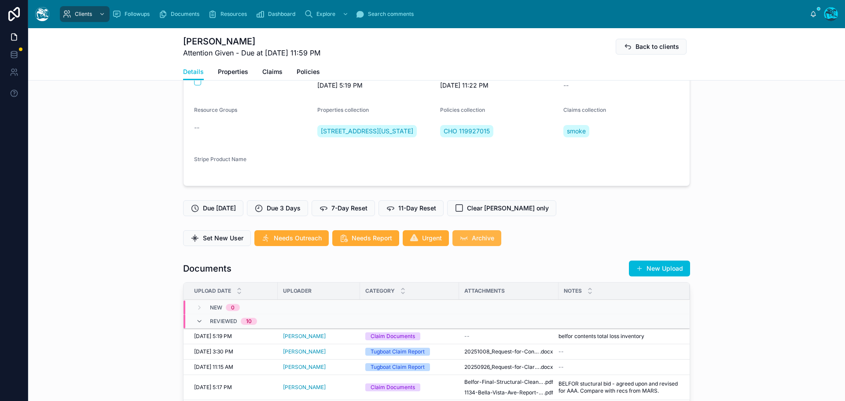
scroll to position [117, 0]
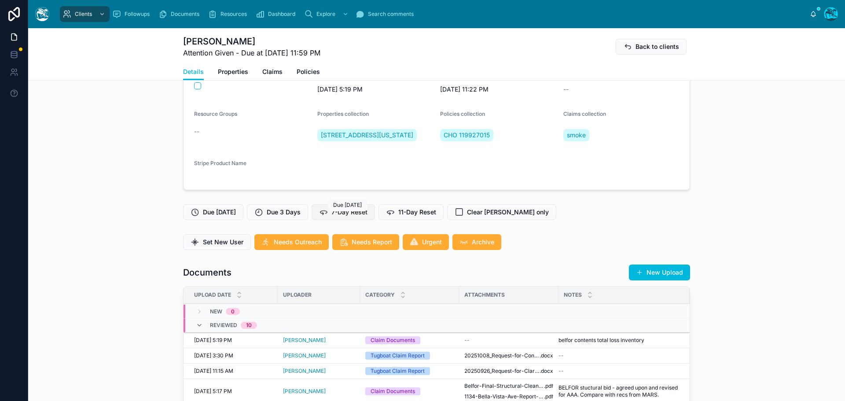
click at [359, 216] on span "7-Day Reset" at bounding box center [349, 212] width 36 height 9
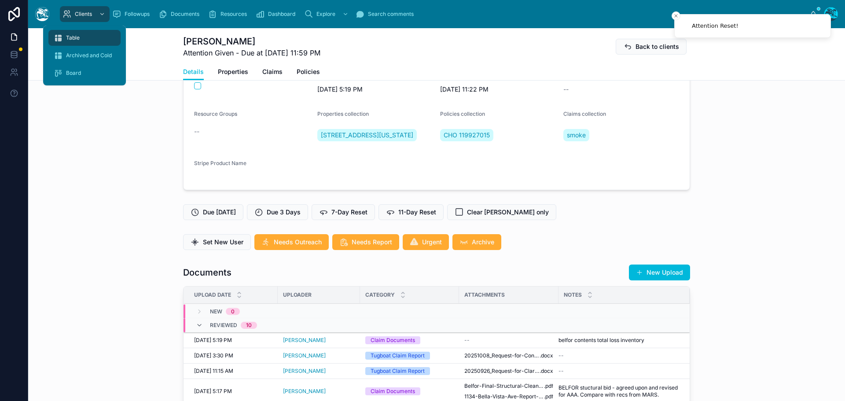
click at [80, 40] on div "Table" at bounding box center [85, 38] width 62 height 14
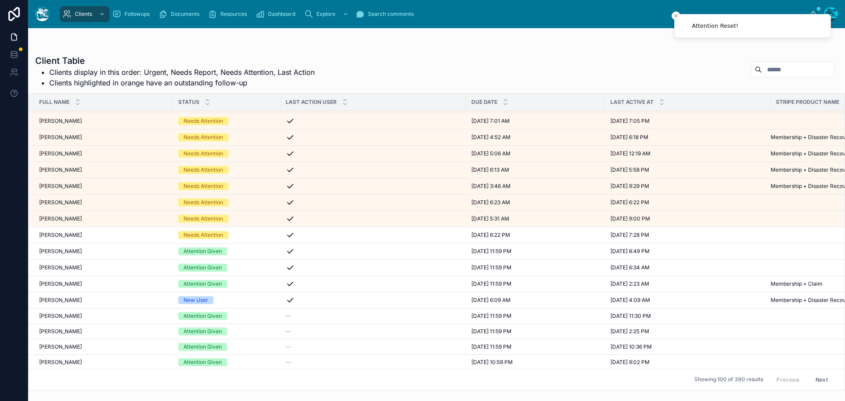
scroll to position [88, 0]
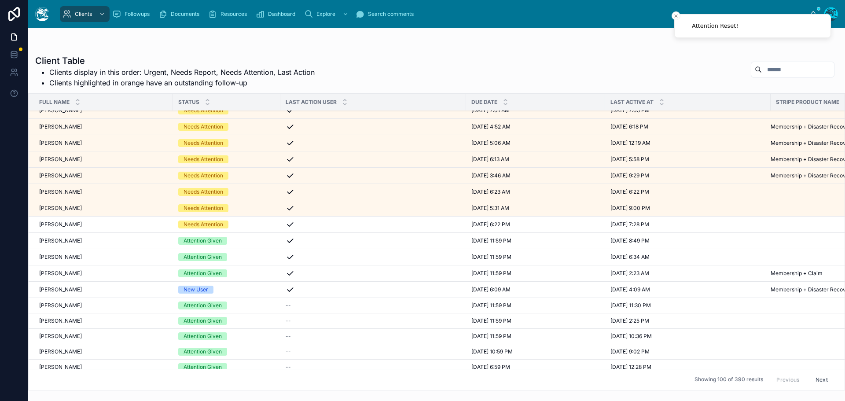
click at [240, 288] on div "New User" at bounding box center [226, 290] width 97 height 8
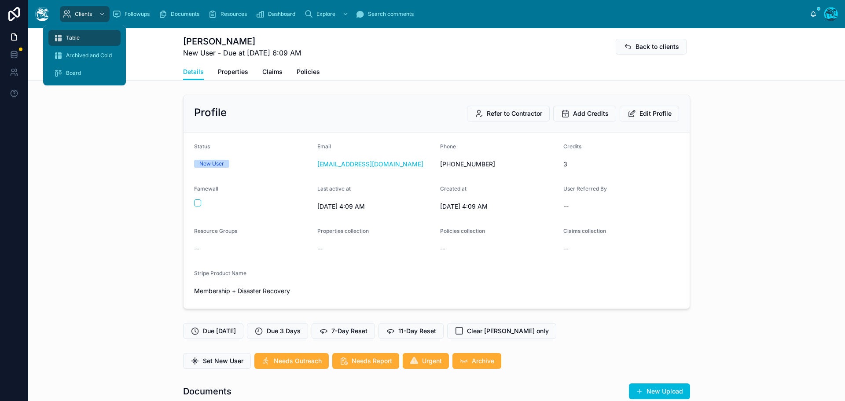
click at [78, 41] on div "Table" at bounding box center [85, 38] width 62 height 14
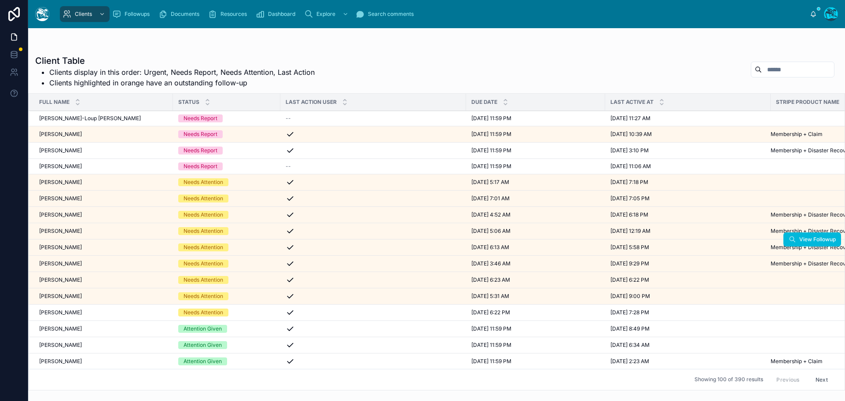
click at [81, 248] on div "[PERSON_NAME] [PERSON_NAME]" at bounding box center [103, 247] width 128 height 7
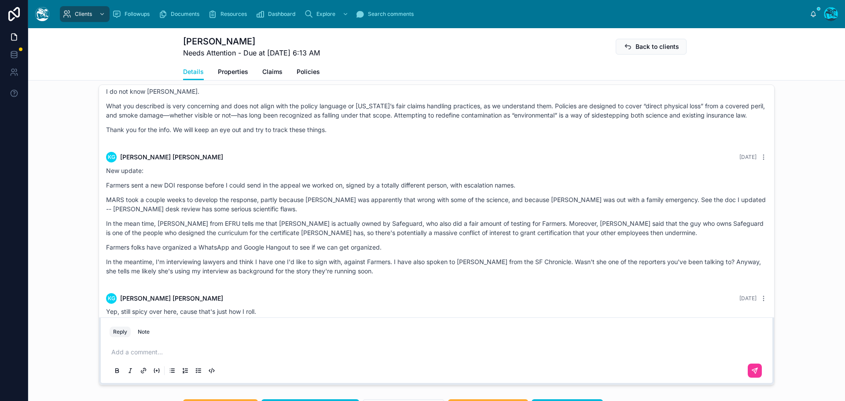
scroll to position [2723, 0]
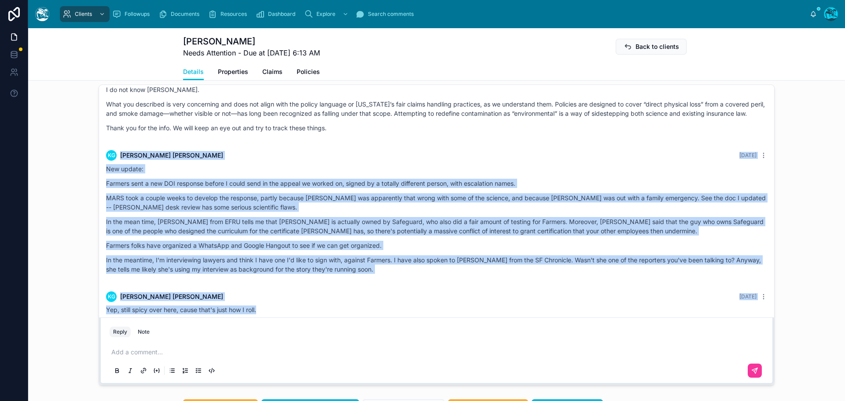
drag, startPoint x: 369, startPoint y: 117, endPoint x: 373, endPoint y: 307, distance: 189.7
copy div "KG [PERSON_NAME] [DATE] New update: Farmers sent a new DOI response before I co…"
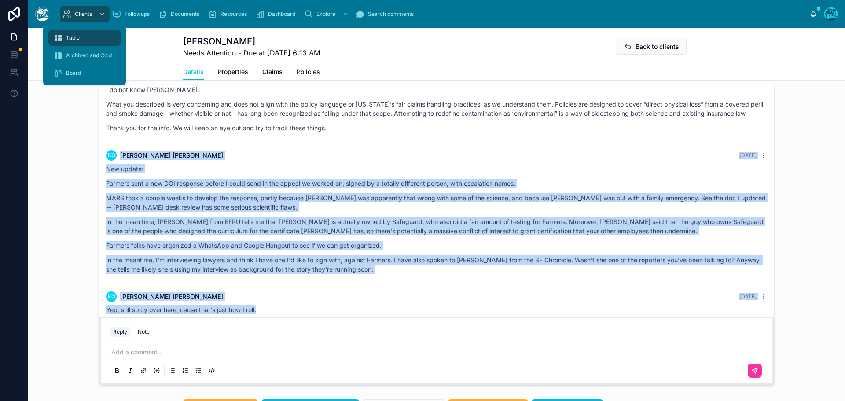
click at [74, 36] on span "Table" at bounding box center [73, 37] width 14 height 7
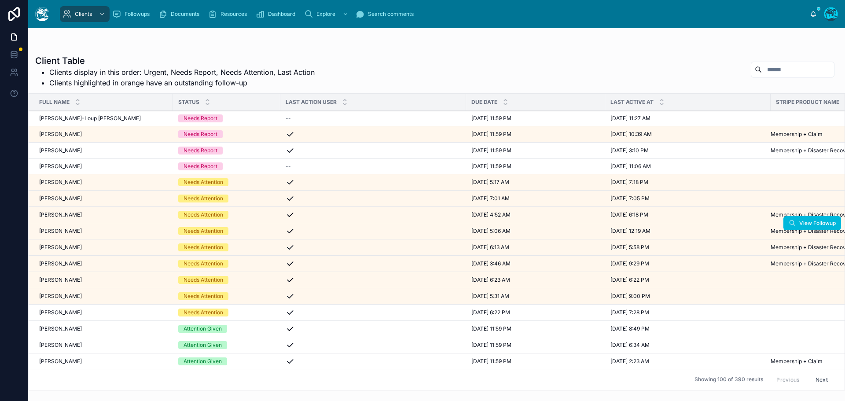
click at [76, 230] on span "[PERSON_NAME]" at bounding box center [60, 230] width 43 height 7
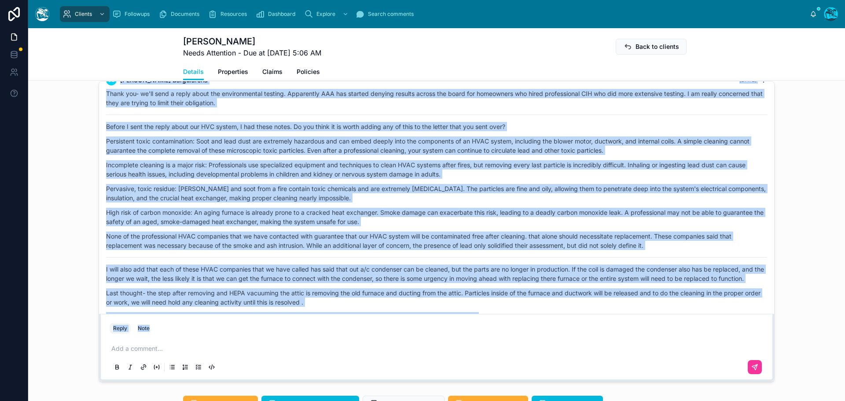
scroll to position [3067, 0]
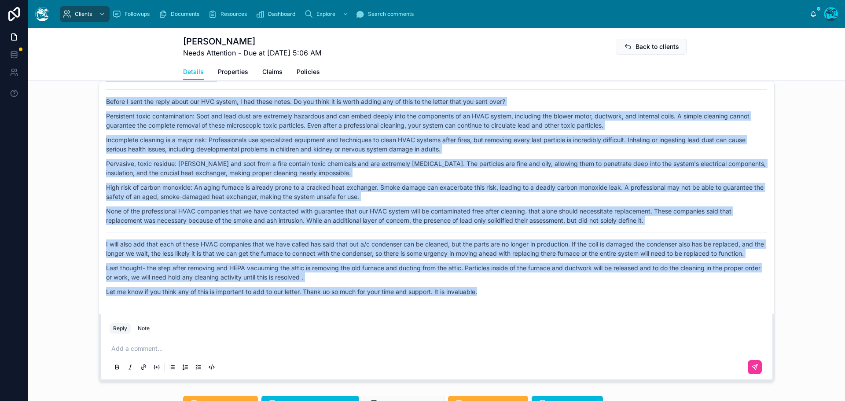
drag, startPoint x: 633, startPoint y: 198, endPoint x: 614, endPoint y: 309, distance: 112.0
copy div "Loremi Dolor 7 sita con Adip elitsed, Doeiusmo! Tempo inc utl etdolorem aliq en…"
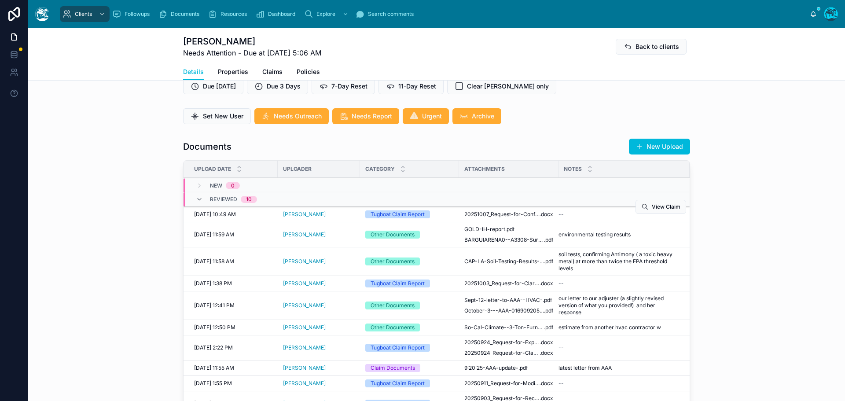
scroll to position [264, 0]
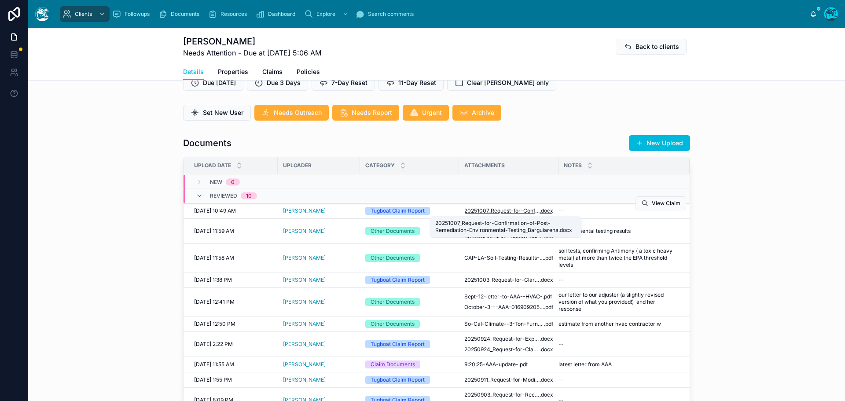
click at [504, 212] on span "20251007_Request-for-Confirmation-of-Post-Remediation-Environmental-Testing_Bar…" at bounding box center [501, 210] width 75 height 7
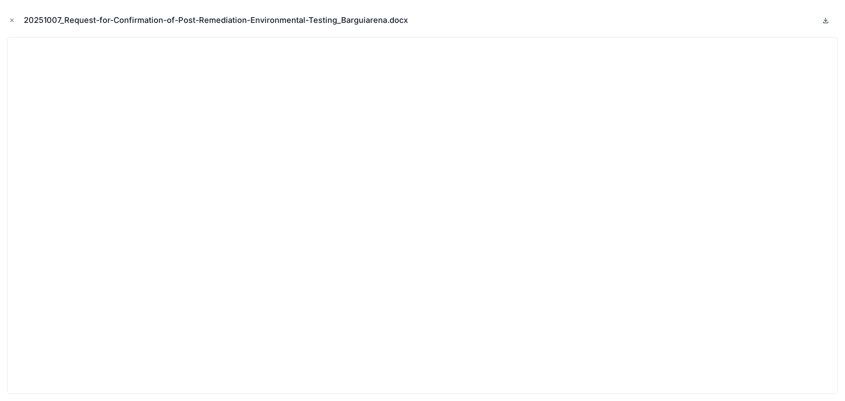
click at [824, 19] on icon at bounding box center [825, 20] width 7 height 7
click at [11, 19] on icon "Close modal" at bounding box center [12, 20] width 3 height 3
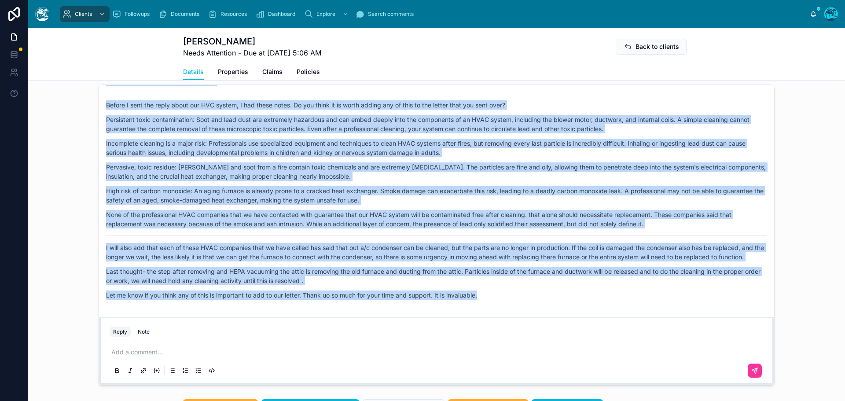
scroll to position [704, 0]
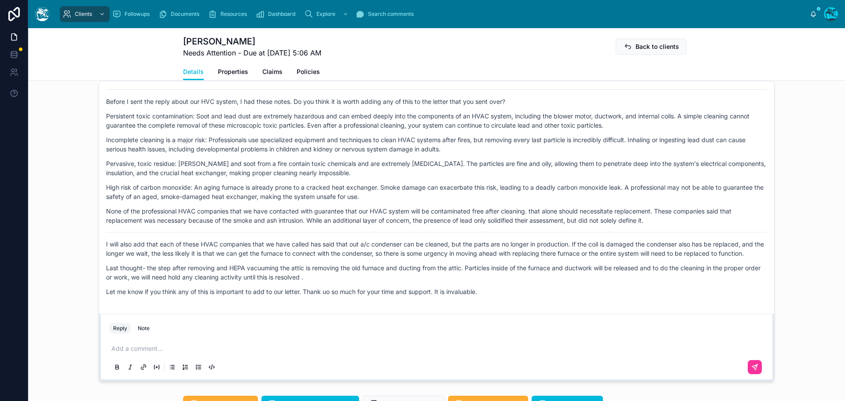
click at [132, 346] on p at bounding box center [438, 348] width 654 height 9
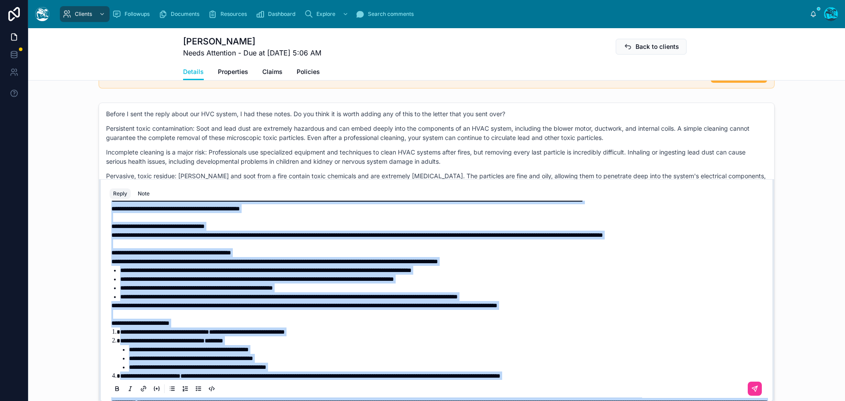
scroll to position [0, 0]
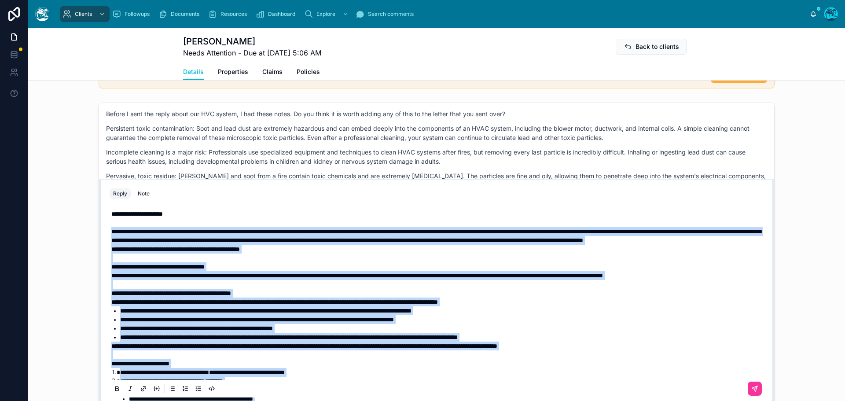
drag, startPoint x: 247, startPoint y: 372, endPoint x: 97, endPoint y: 233, distance: 204.5
click at [99, 233] on div "**********" at bounding box center [436, 291] width 675 height 224
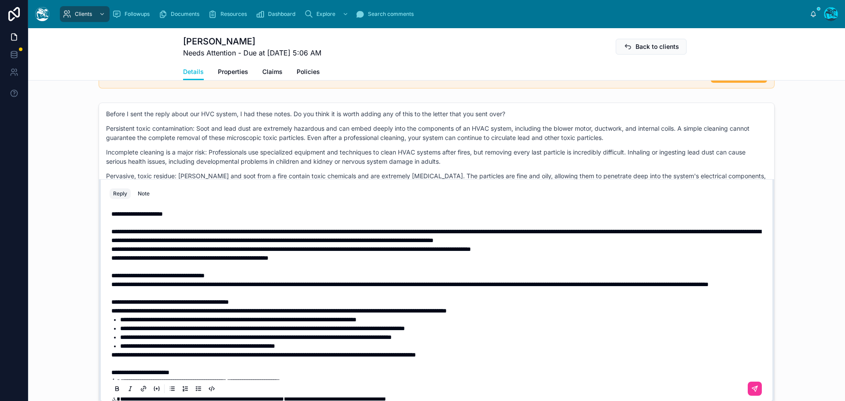
click at [605, 250] on p "**********" at bounding box center [438, 249] width 654 height 9
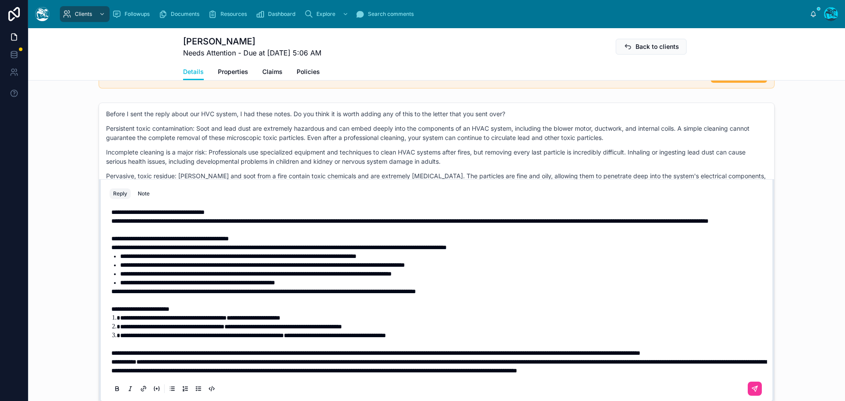
scroll to position [88, 0]
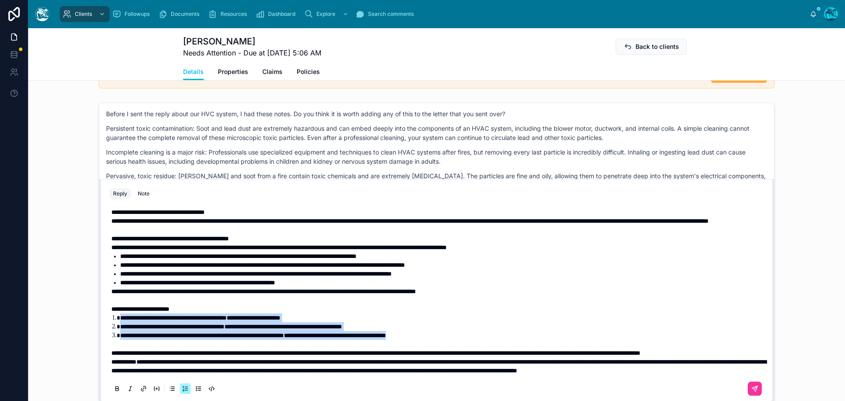
drag, startPoint x: 471, startPoint y: 328, endPoint x: 100, endPoint y: 310, distance: 371.3
click at [100, 310] on div "**********" at bounding box center [436, 291] width 675 height 224
click at [114, 388] on icon at bounding box center [117, 388] width 7 height 7
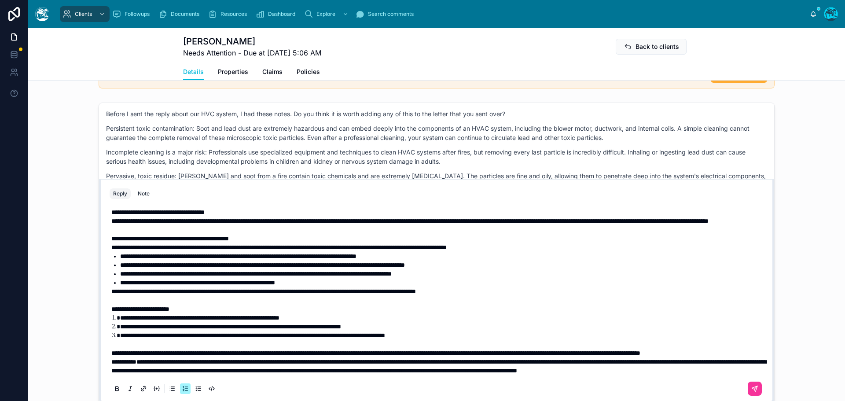
click at [192, 354] on p "**********" at bounding box center [438, 352] width 654 height 9
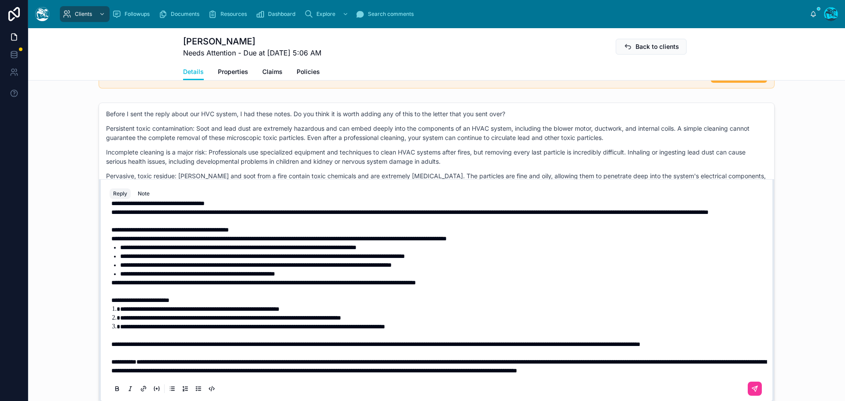
click at [478, 347] on span "**********" at bounding box center [375, 344] width 529 height 6
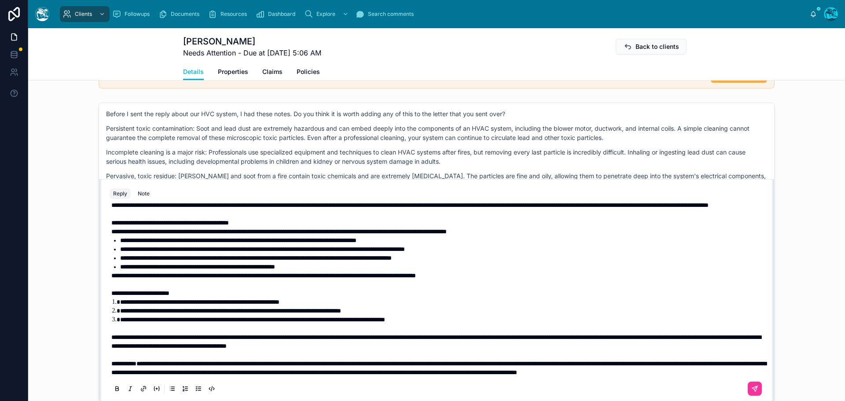
drag, startPoint x: 746, startPoint y: 389, endPoint x: 750, endPoint y: 381, distance: 9.4
click at [751, 389] on icon at bounding box center [754, 388] width 7 height 7
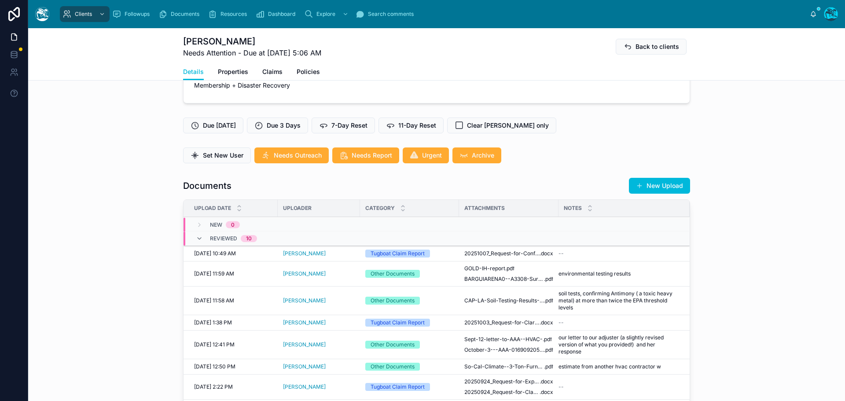
scroll to position [220, 0]
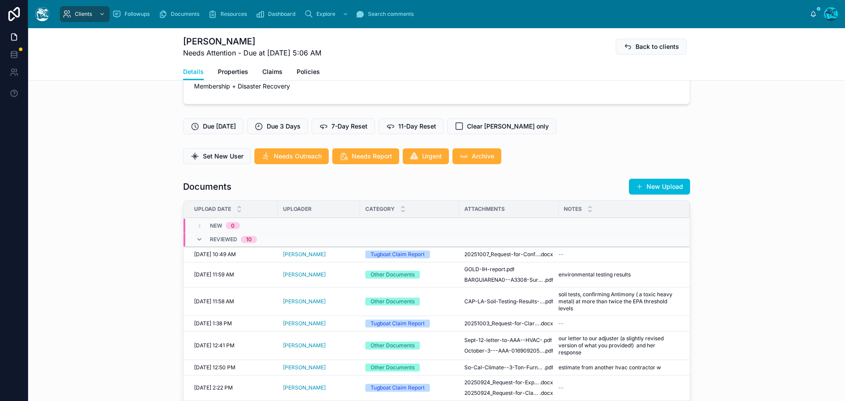
drag, startPoint x: 657, startPoint y: 187, endPoint x: 671, endPoint y: 187, distance: 14.1
click at [657, 187] on button "New Upload" at bounding box center [659, 187] width 61 height 16
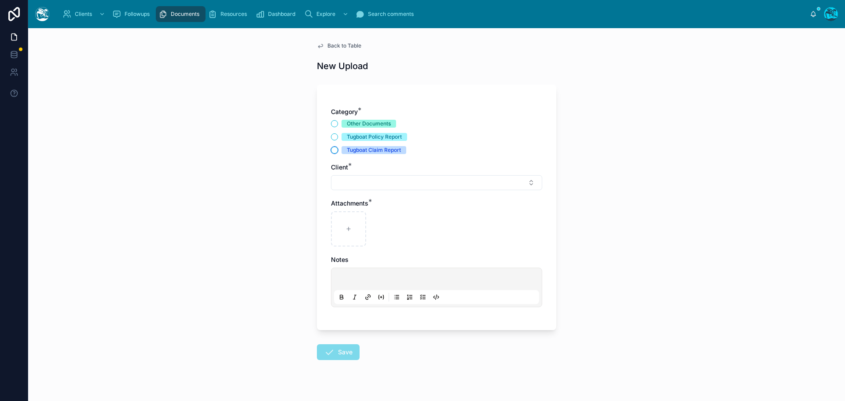
click at [331, 152] on button "Tugboat Claim Report" at bounding box center [334, 150] width 7 height 7
click at [349, 183] on button "Select Button" at bounding box center [436, 182] width 211 height 15
type input "****"
drag, startPoint x: 385, startPoint y: 215, endPoint x: 374, endPoint y: 217, distance: 11.2
click at [385, 215] on span "[PERSON_NAME]" at bounding box center [428, 217] width 105 height 9
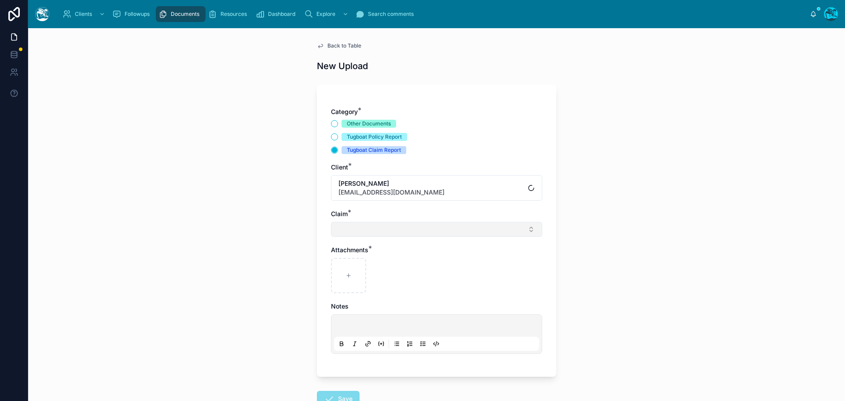
click at [343, 224] on button "Select Button" at bounding box center [436, 229] width 211 height 15
click at [385, 263] on span "[PERSON_NAME] Fire" at bounding box center [407, 264] width 63 height 9
click at [348, 276] on div at bounding box center [348, 277] width 35 height 35
type input "**********"
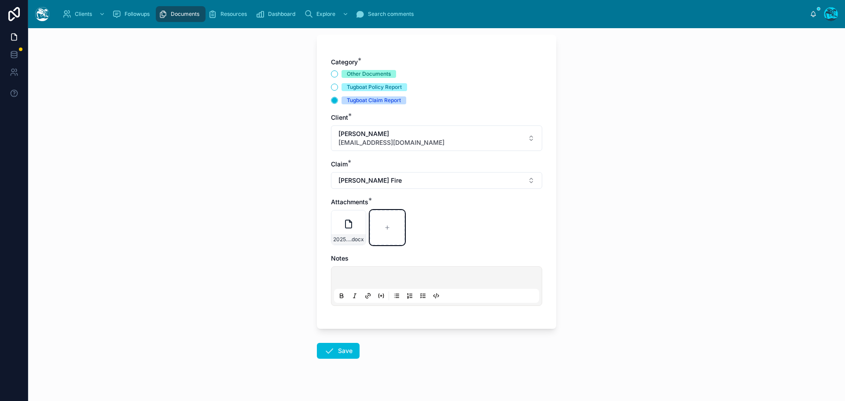
scroll to position [64, 0]
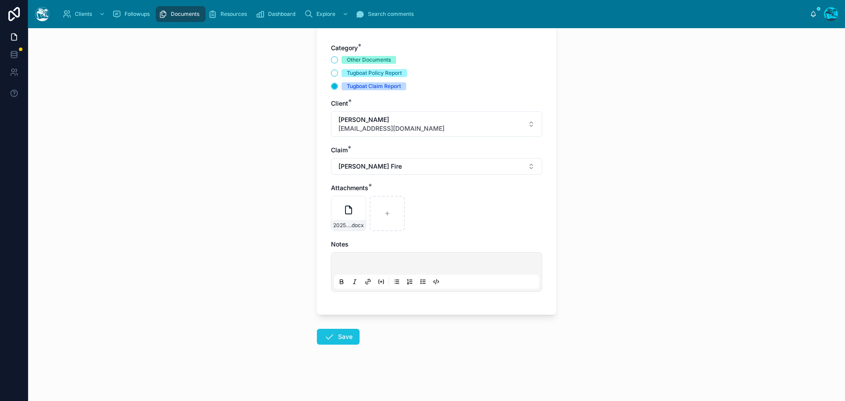
click at [337, 340] on button "Save" at bounding box center [338, 337] width 43 height 16
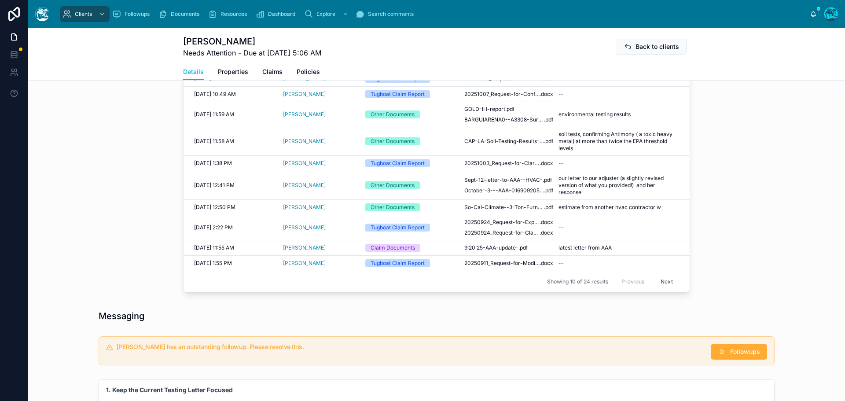
scroll to position [460, 0]
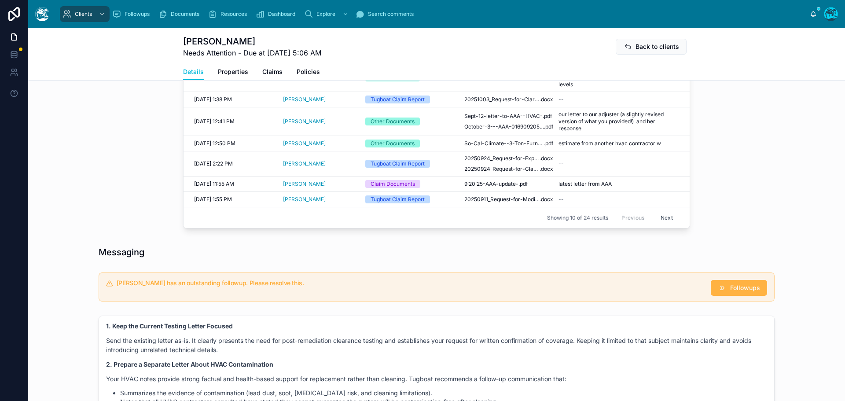
click at [735, 286] on span "Followups" at bounding box center [745, 287] width 30 height 9
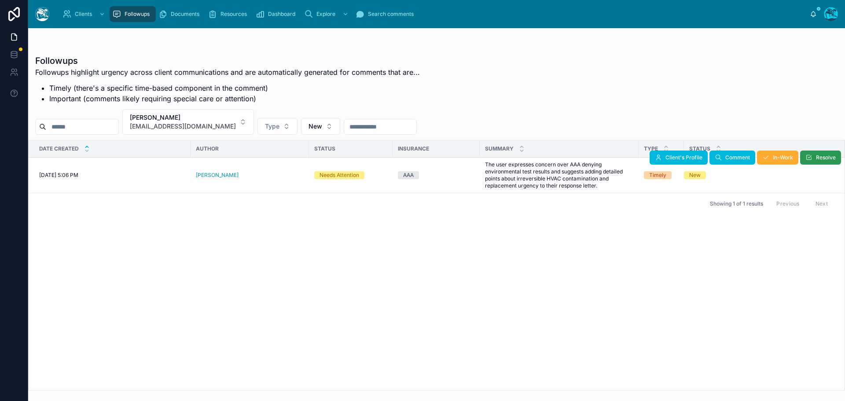
click at [817, 157] on span "Resolve" at bounding box center [826, 157] width 20 height 7
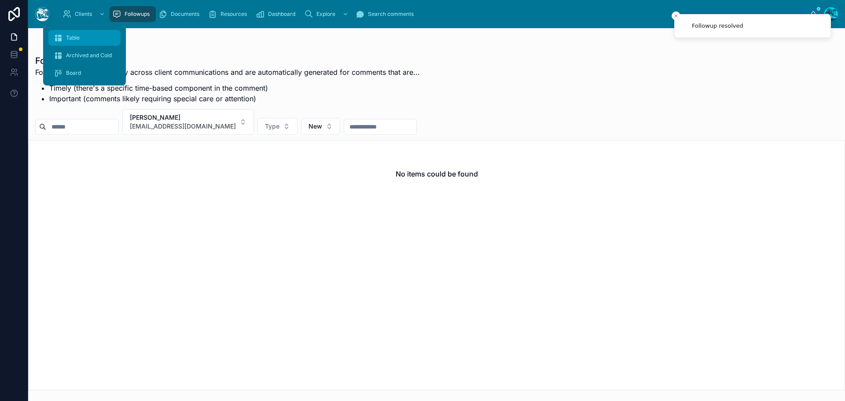
click at [73, 41] on span "Table" at bounding box center [73, 37] width 14 height 7
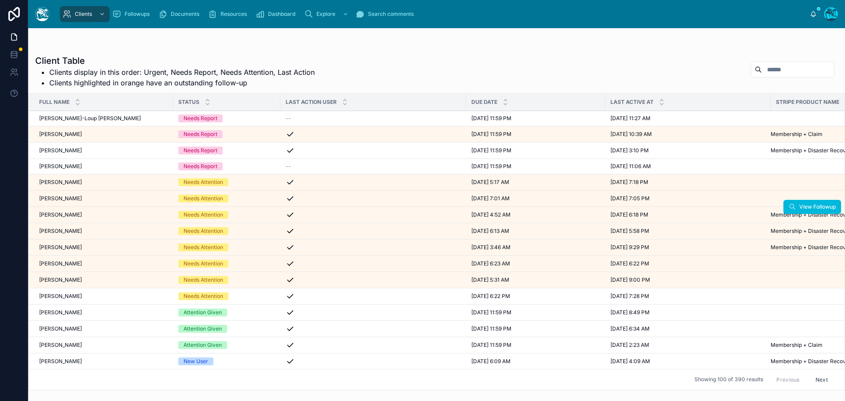
click at [75, 215] on div "[PERSON_NAME] [PERSON_NAME]" at bounding box center [103, 214] width 128 height 7
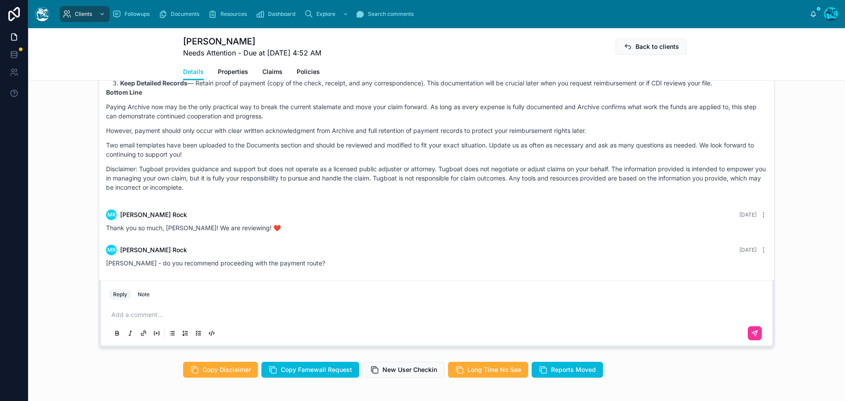
scroll to position [792, 0]
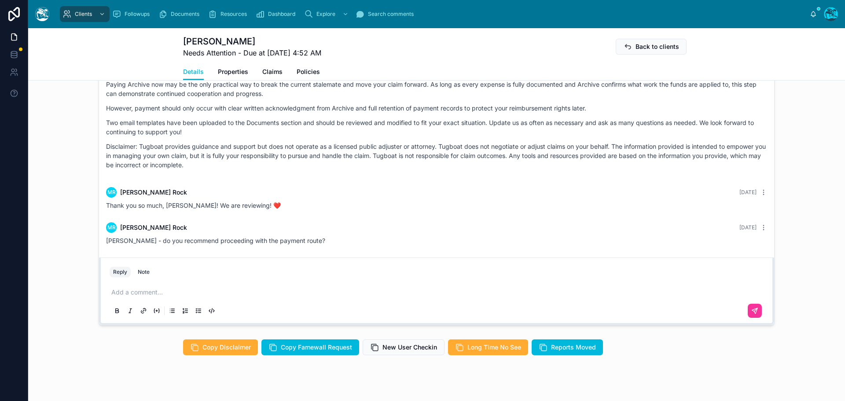
click at [137, 297] on p at bounding box center [438, 292] width 654 height 9
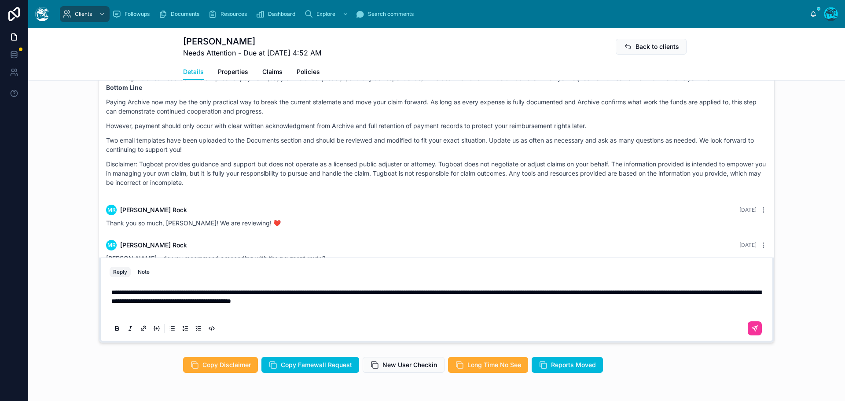
scroll to position [766, 0]
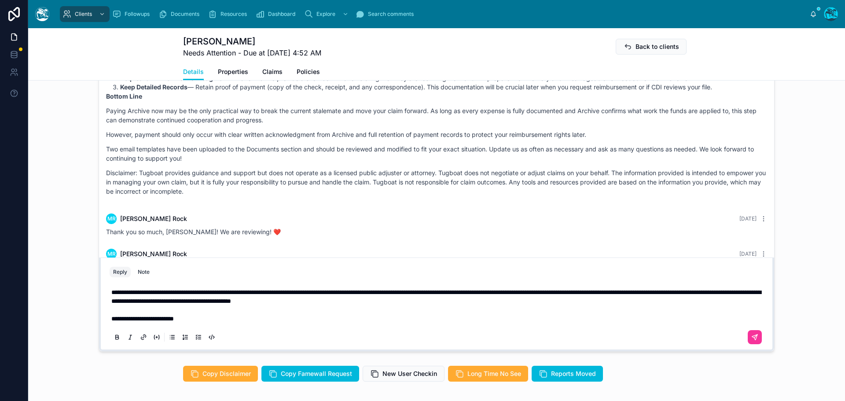
click at [462, 302] on p "**********" at bounding box center [438, 305] width 654 height 35
click at [208, 320] on p "**********" at bounding box center [438, 305] width 654 height 35
click at [752, 339] on icon at bounding box center [754, 336] width 5 height 5
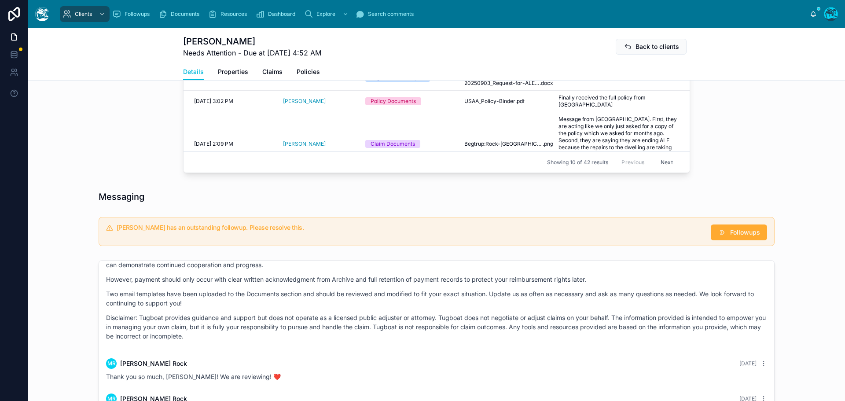
scroll to position [546, 0]
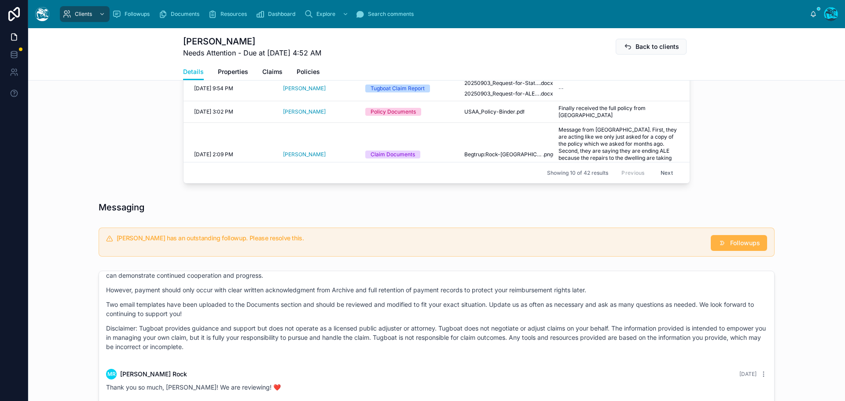
click at [734, 244] on span "Followups" at bounding box center [745, 242] width 30 height 9
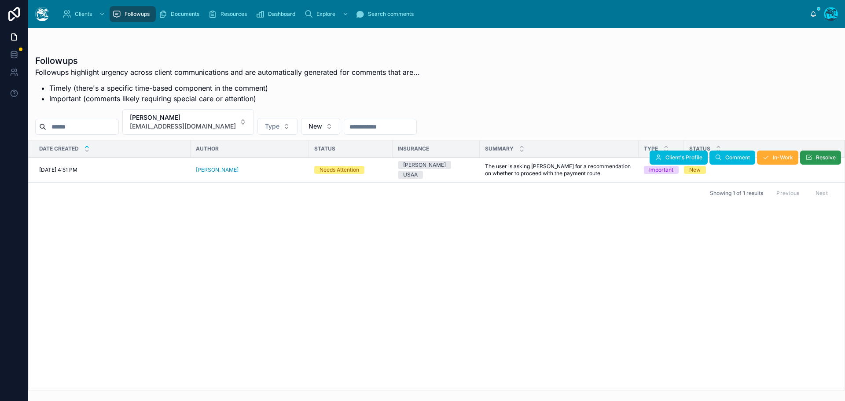
click at [812, 158] on icon at bounding box center [808, 157] width 7 height 7
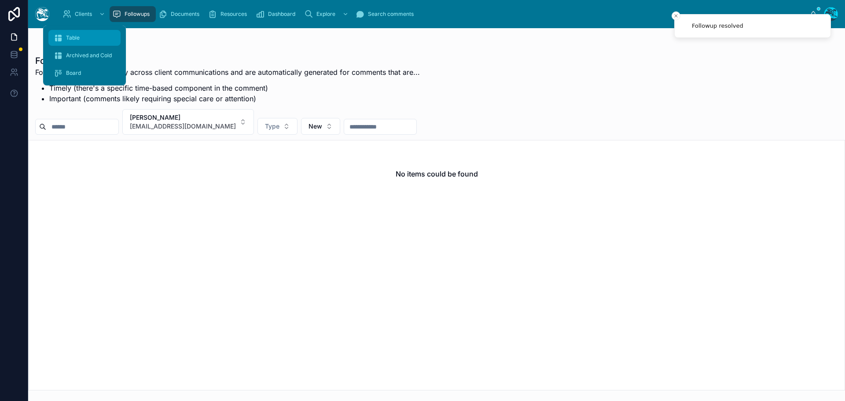
click at [70, 38] on span "Table" at bounding box center [73, 37] width 14 height 7
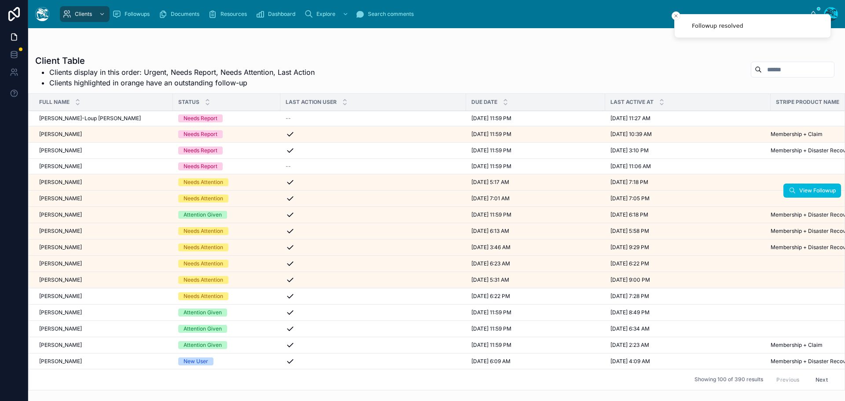
click at [112, 198] on div "[PERSON_NAME] [PERSON_NAME]" at bounding box center [103, 198] width 128 height 7
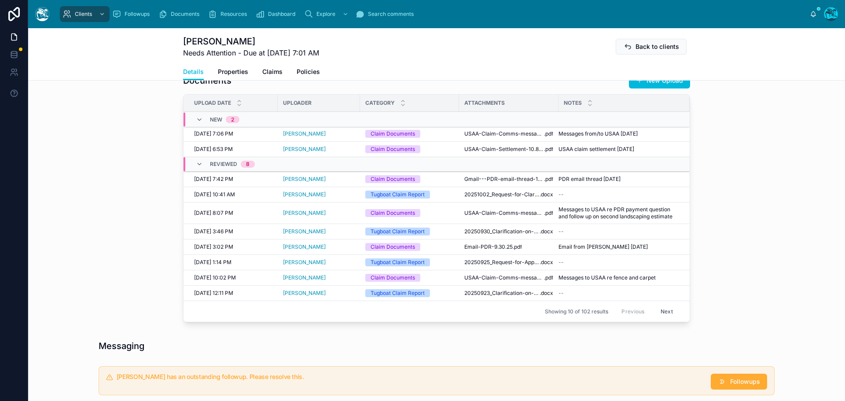
scroll to position [352, 0]
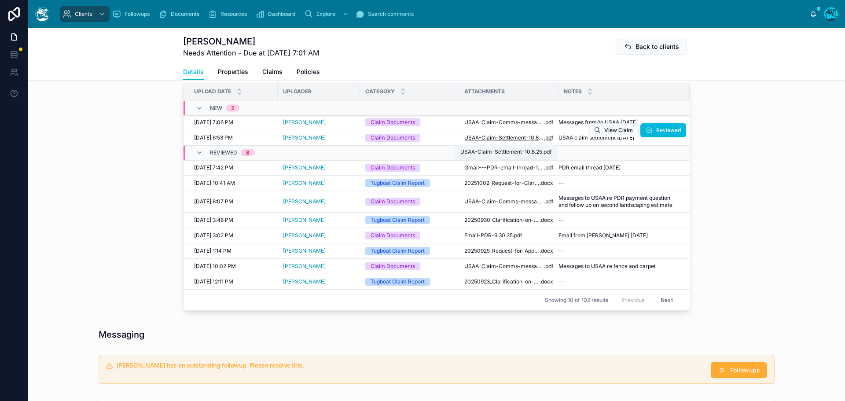
click at [489, 139] on span "USAA-Claim-Settlement-10.8.25" at bounding box center [504, 137] width 80 height 7
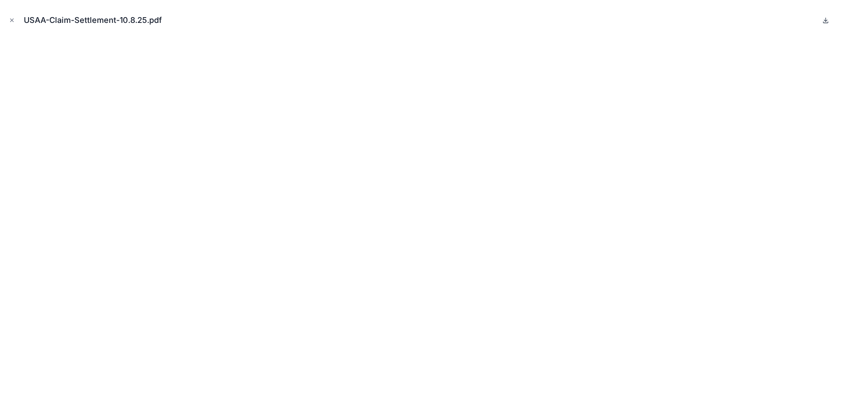
click at [826, 22] on icon at bounding box center [825, 20] width 7 height 7
drag, startPoint x: 11, startPoint y: 18, endPoint x: 105, endPoint y: 31, distance: 94.6
click at [11, 18] on icon "Close modal" at bounding box center [12, 20] width 6 height 6
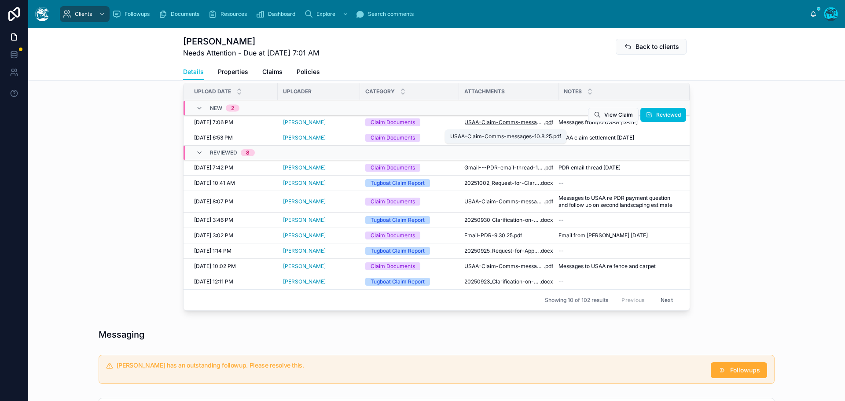
click at [515, 122] on span "USAA-Claim-Comms-messages-10.8.25" at bounding box center [504, 122] width 80 height 7
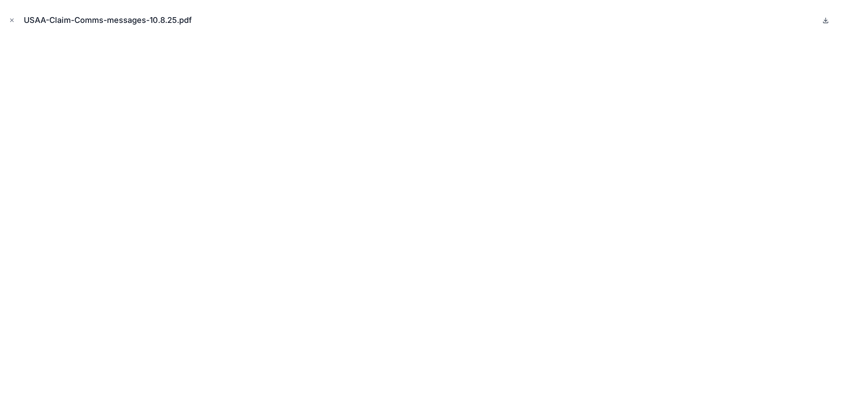
click at [827, 19] on icon at bounding box center [825, 20] width 7 height 7
click at [12, 20] on icon "Close modal" at bounding box center [12, 20] width 3 height 3
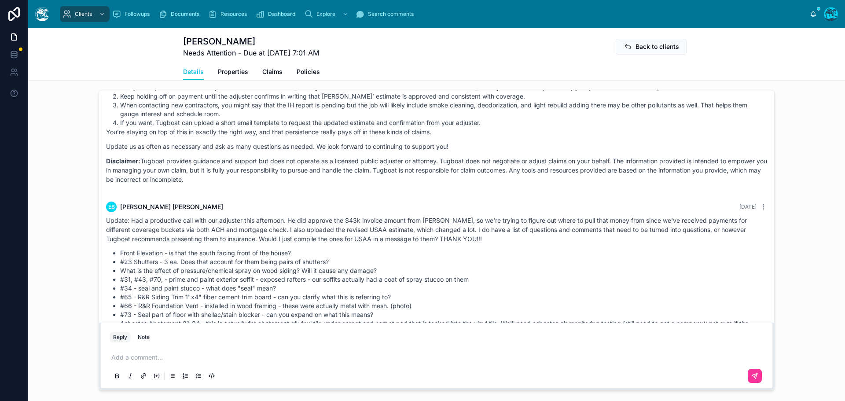
scroll to position [2242, 0]
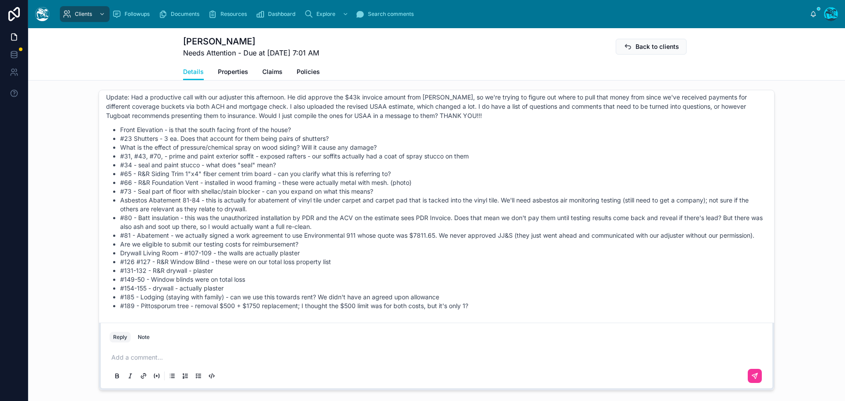
drag, startPoint x: 237, startPoint y: 191, endPoint x: 485, endPoint y: 314, distance: 277.0
copy div "EB [PERSON_NAME] [DATE] Update: Had a productive call with our adjuster this af…"
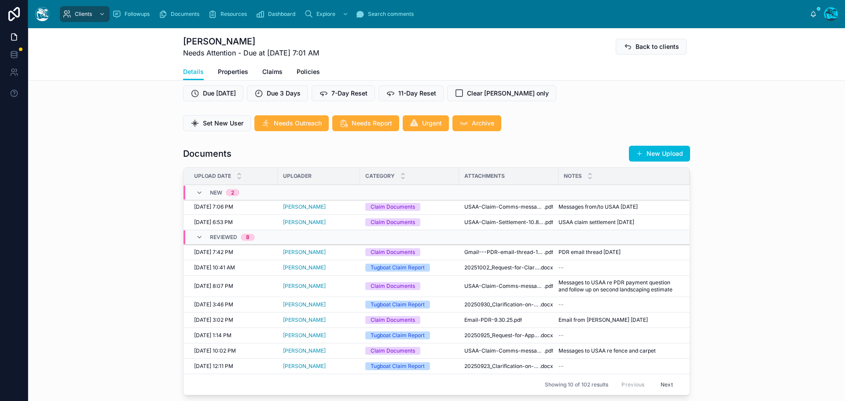
scroll to position [264, 0]
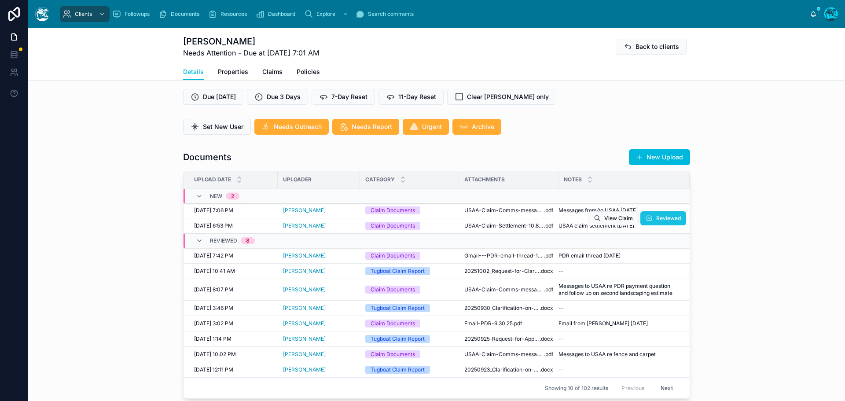
click at [656, 219] on span "Reviewed" at bounding box center [668, 218] width 25 height 7
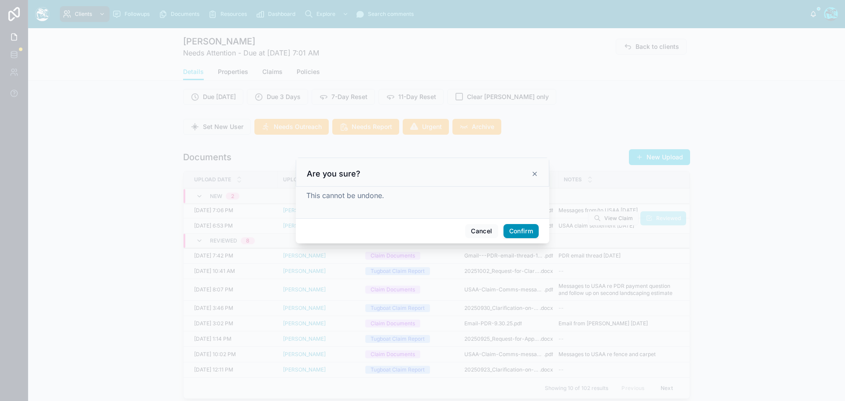
click at [518, 230] on button "Confirm" at bounding box center [520, 231] width 35 height 14
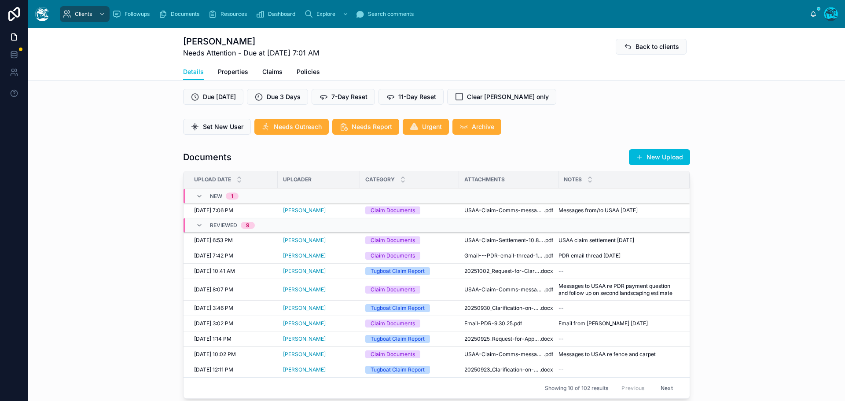
click at [661, 203] on td at bounding box center [623, 196] width 131 height 15
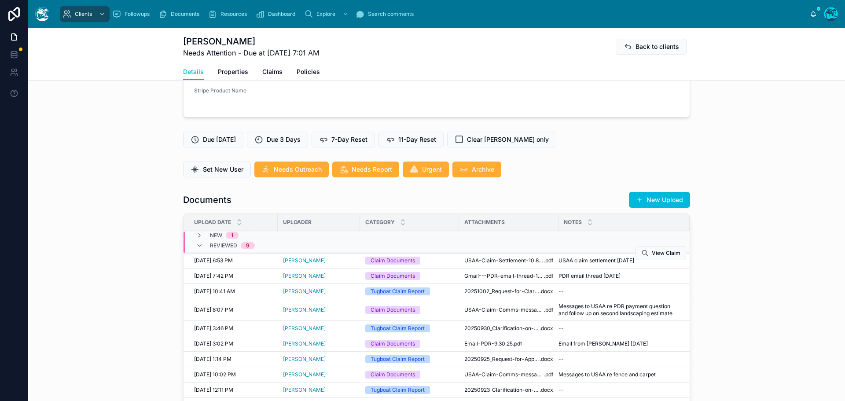
scroll to position [220, 0]
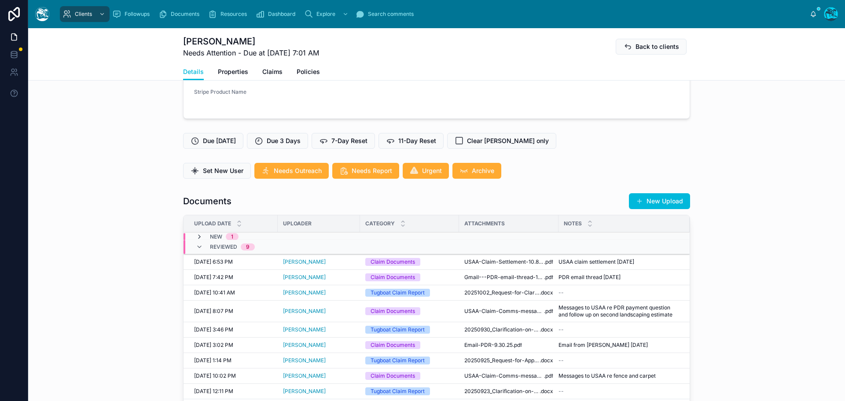
click at [196, 238] on icon at bounding box center [199, 236] width 7 height 7
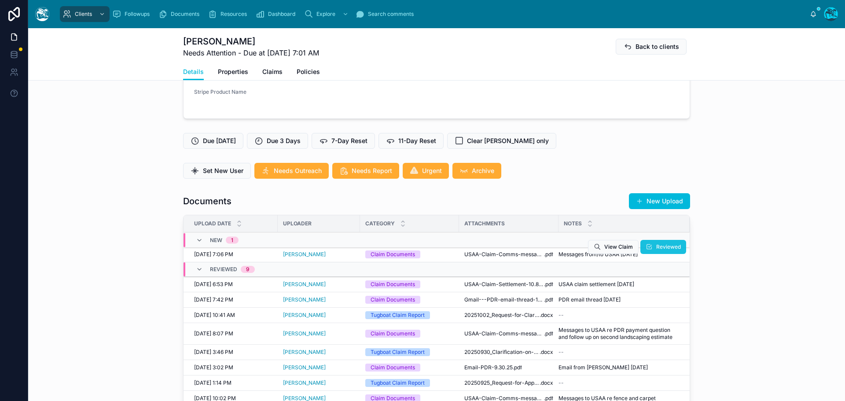
click at [663, 246] on span "Reviewed" at bounding box center [668, 246] width 25 height 7
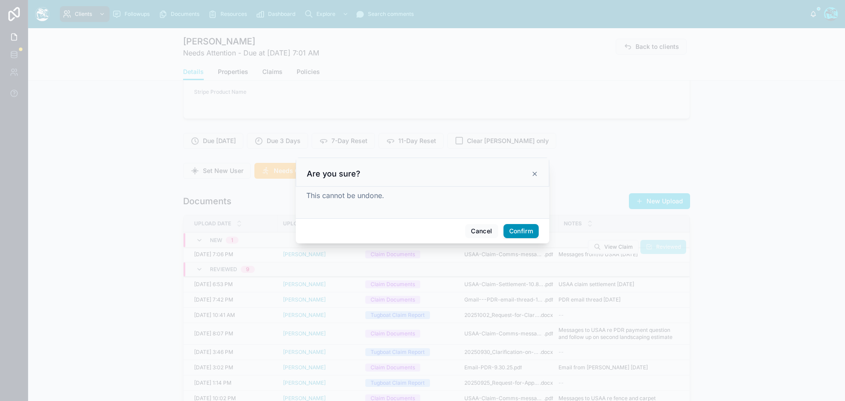
click at [527, 231] on button "Confirm" at bounding box center [520, 231] width 35 height 14
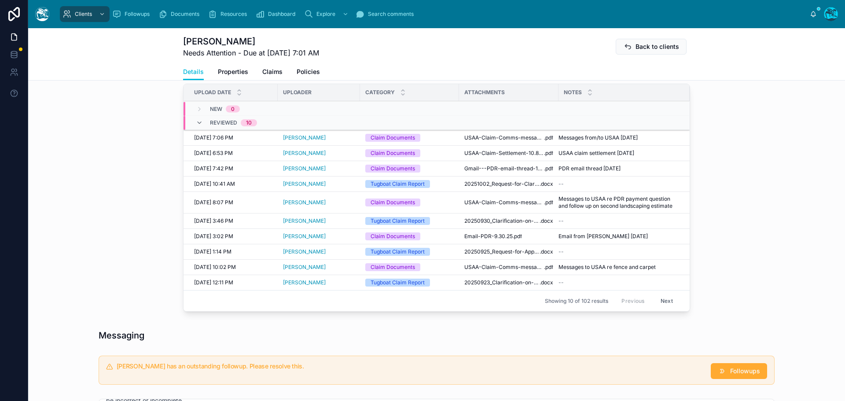
scroll to position [352, 0]
click at [496, 139] on span "USAA-Claim-Comms-messages-10.8.25" at bounding box center [504, 136] width 80 height 7
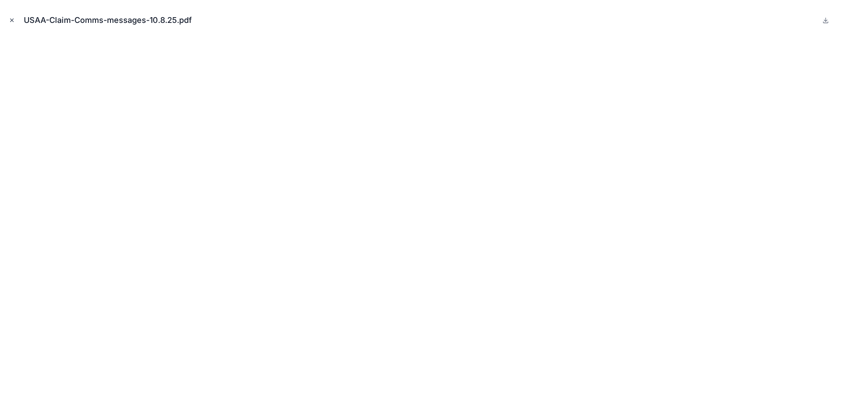
click at [9, 18] on icon "Close modal" at bounding box center [12, 20] width 6 height 6
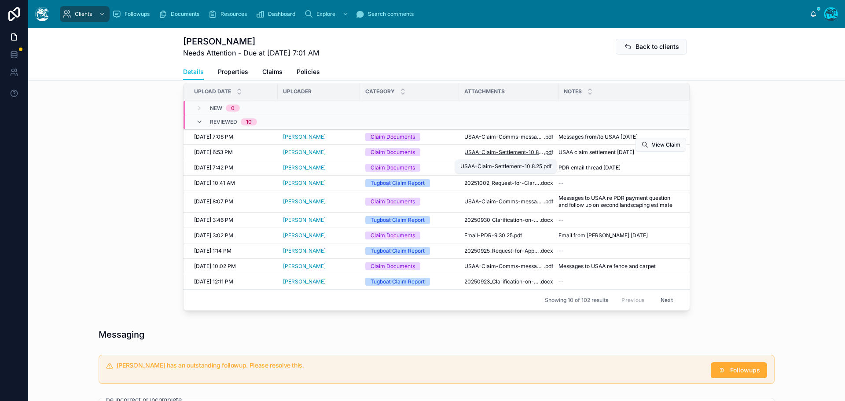
click at [484, 156] on span "USAA-Claim-Settlement-10.8.25" at bounding box center [504, 152] width 80 height 7
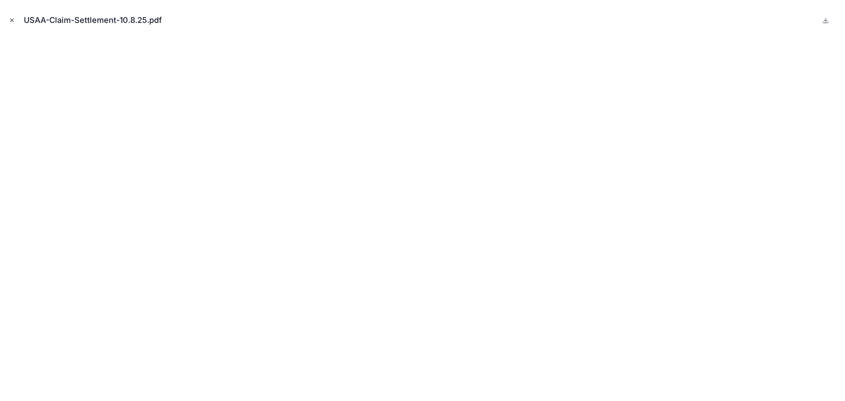
click at [13, 19] on icon "Close modal" at bounding box center [12, 20] width 3 height 3
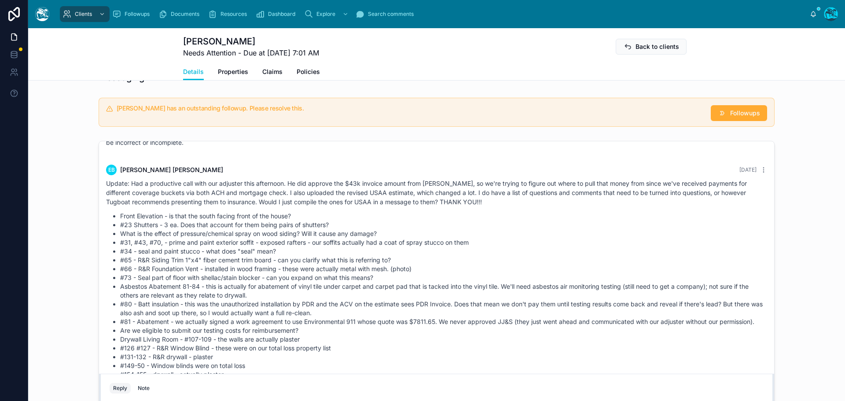
scroll to position [2242, 0]
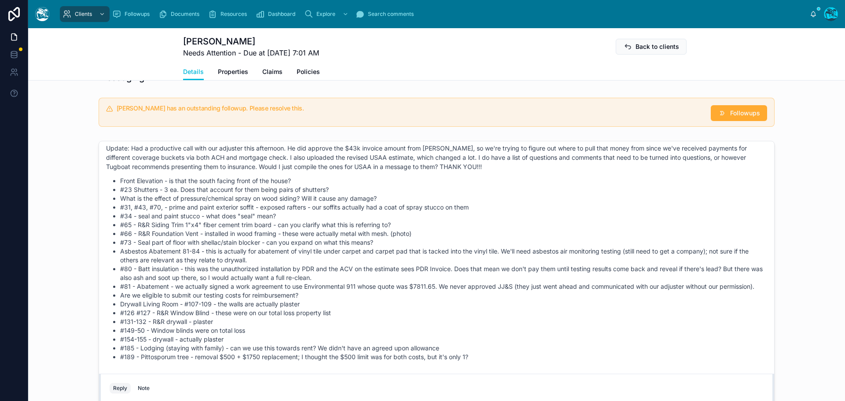
drag, startPoint x: 223, startPoint y: 154, endPoint x: 476, endPoint y: 363, distance: 328.4
copy div "EB [PERSON_NAME] [DATE] Update: Had a productive call with our adjuster this af…"
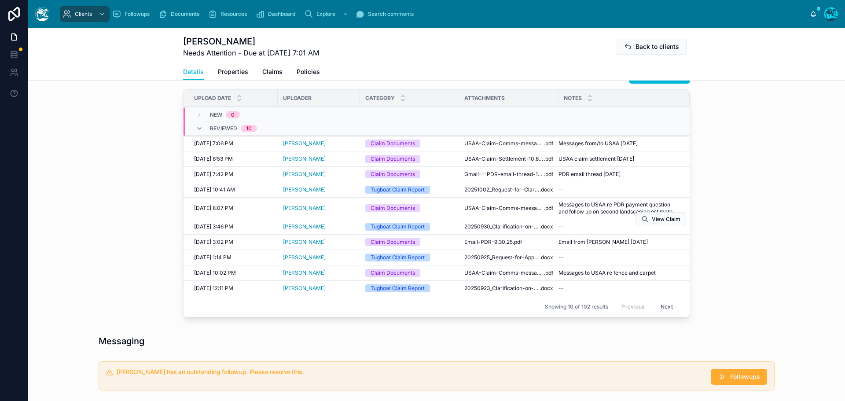
scroll to position [345, 0]
click at [666, 310] on button "Next" at bounding box center [666, 307] width 25 height 14
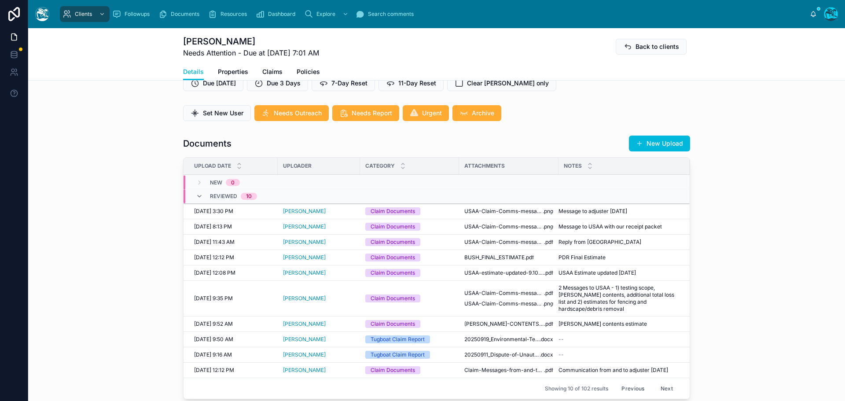
scroll to position [301, 0]
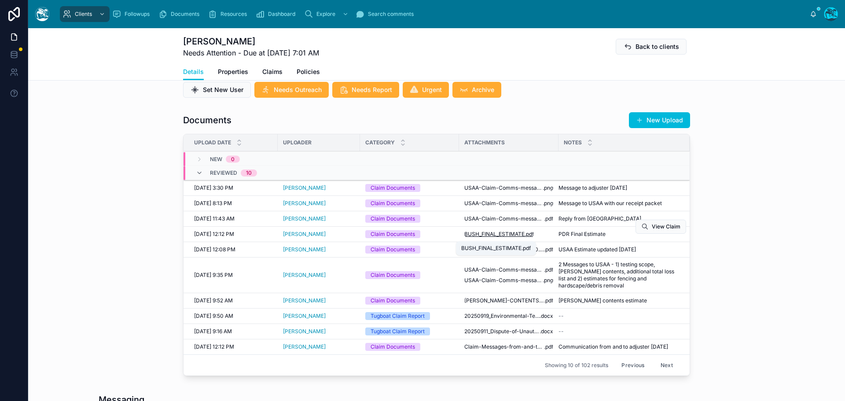
click at [513, 236] on span "BUSH_FINAL_ESTIMATE" at bounding box center [494, 234] width 60 height 7
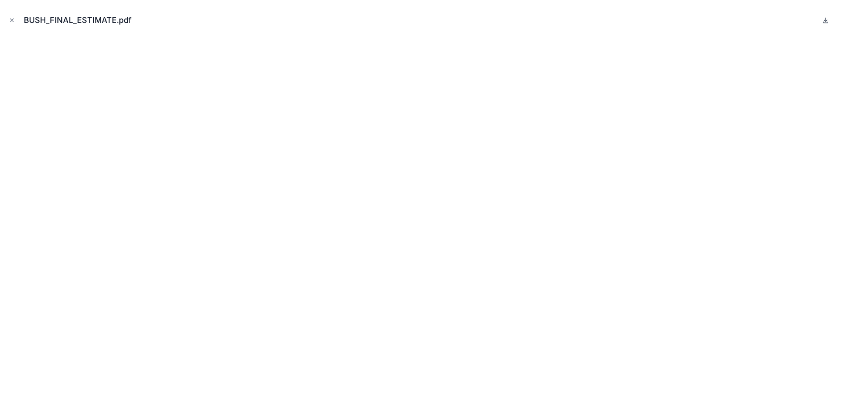
click at [825, 22] on icon at bounding box center [825, 20] width 7 height 7
drag, startPoint x: 13, startPoint y: 20, endPoint x: 18, endPoint y: 34, distance: 14.9
click at [13, 20] on icon "Close modal" at bounding box center [12, 20] width 6 height 6
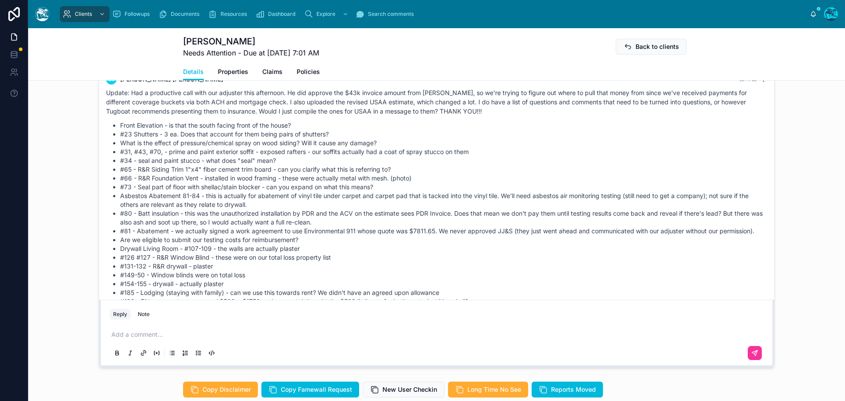
scroll to position [2242, 0]
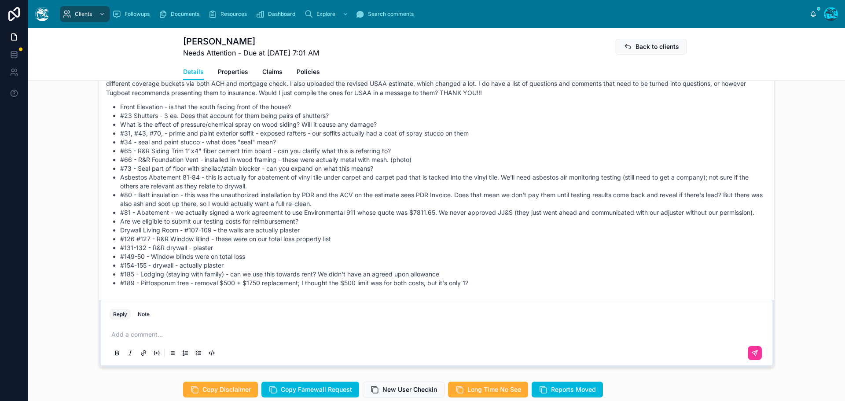
click at [138, 336] on p at bounding box center [438, 334] width 654 height 9
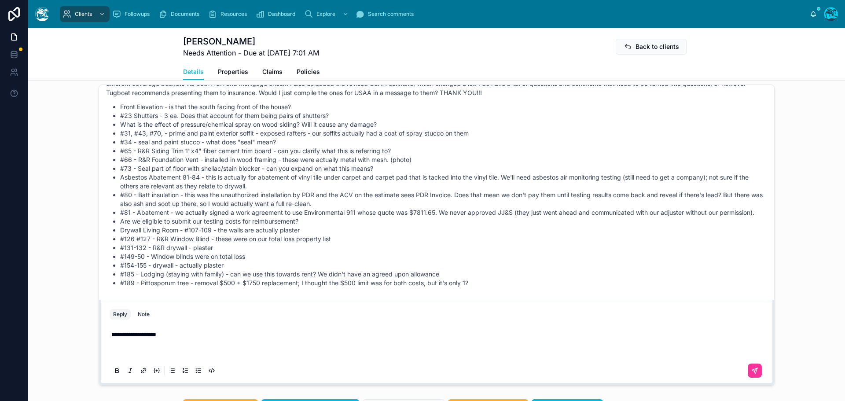
scroll to position [2259, 0]
click at [122, 353] on p at bounding box center [438, 352] width 654 height 9
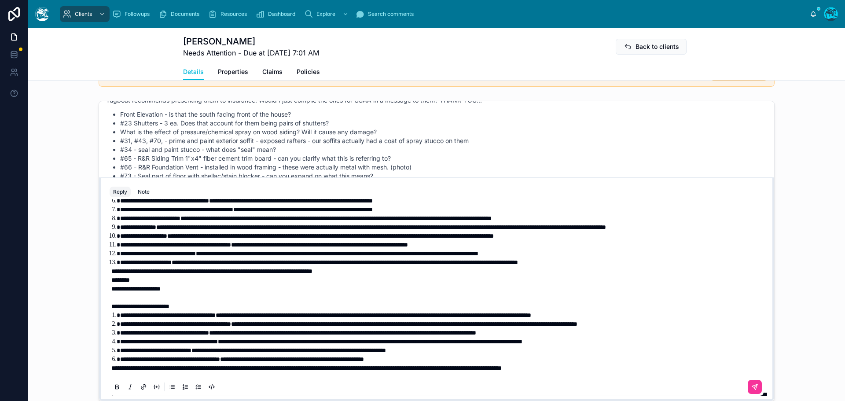
scroll to position [265, 0]
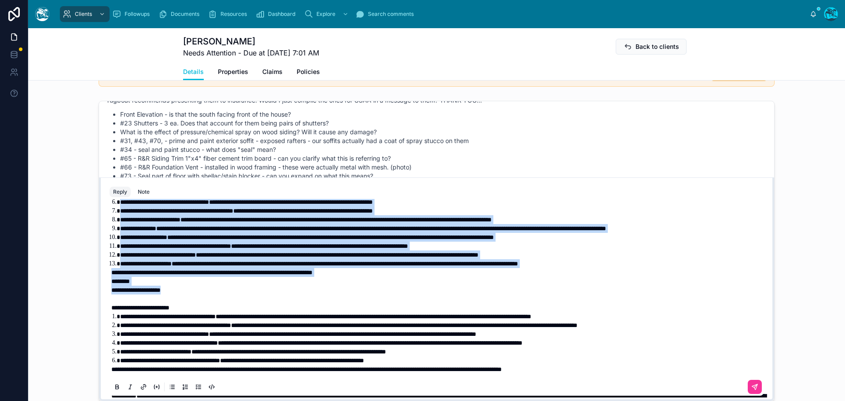
drag, startPoint x: 183, startPoint y: 308, endPoint x: 94, endPoint y: 212, distance: 130.1
click at [94, 212] on div "EB [PERSON_NAME] Last month Messages sent off to [GEOGRAPHIC_DATA] (have to sep…" at bounding box center [436, 251] width 817 height 308
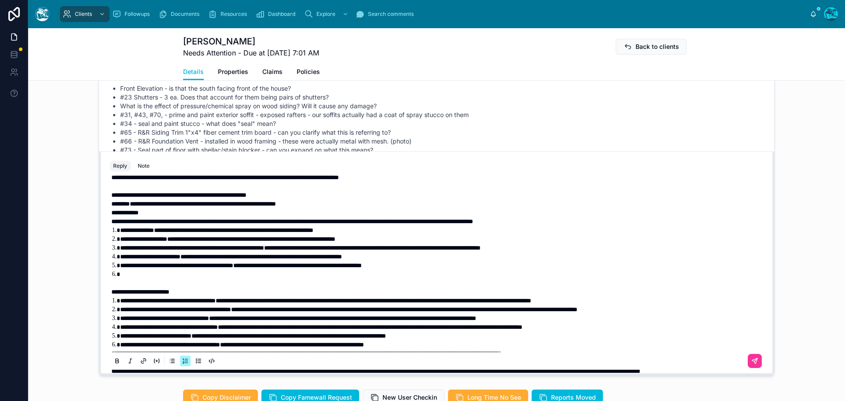
scroll to position [151, 0]
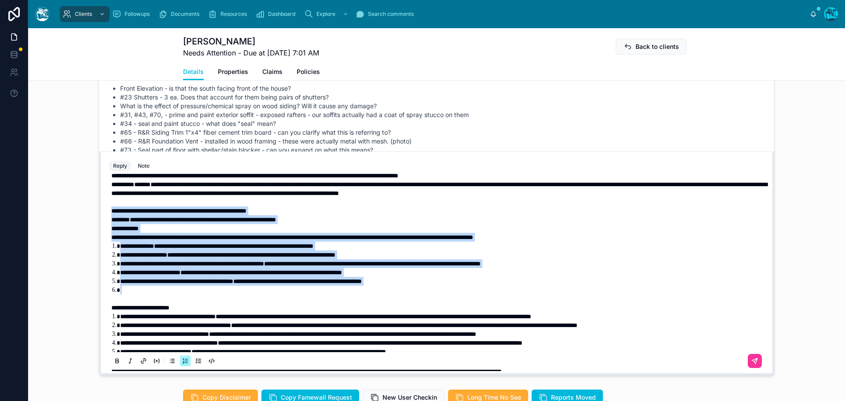
drag, startPoint x: 124, startPoint y: 300, endPoint x: 103, endPoint y: 221, distance: 81.1
click at [104, 221] on div "**********" at bounding box center [436, 273] width 664 height 201
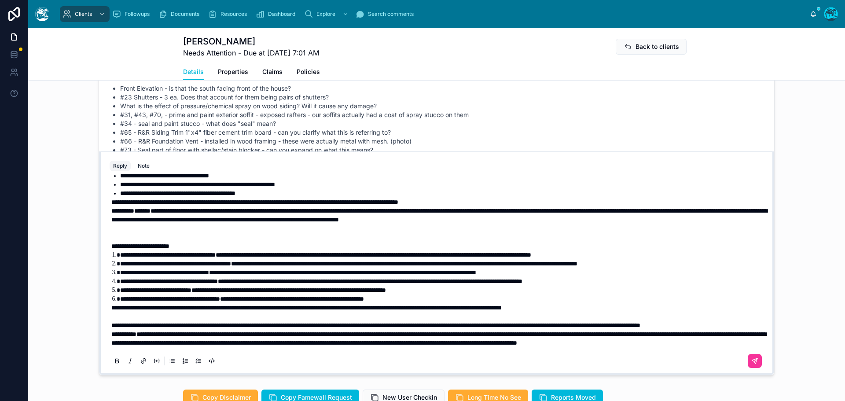
scroll to position [698, 0]
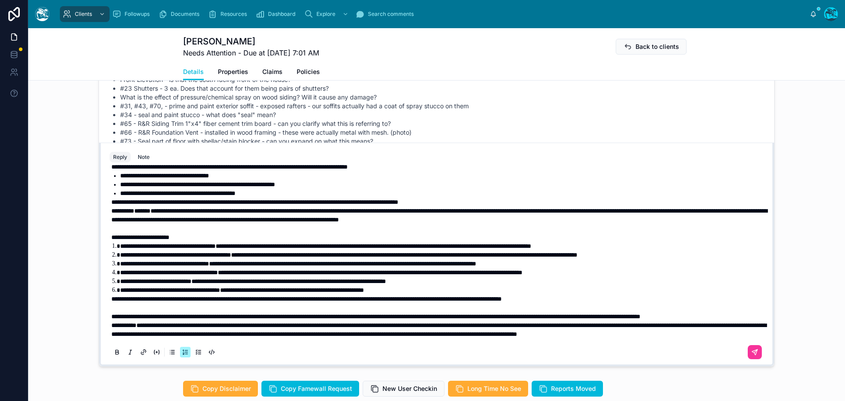
click at [724, 250] on li "**********" at bounding box center [442, 254] width 645 height 9
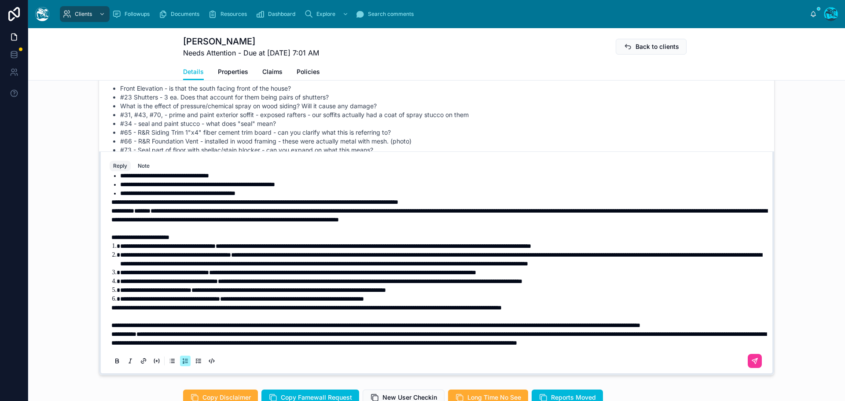
scroll to position [160, 0]
click at [207, 321] on p "**********" at bounding box center [438, 325] width 654 height 9
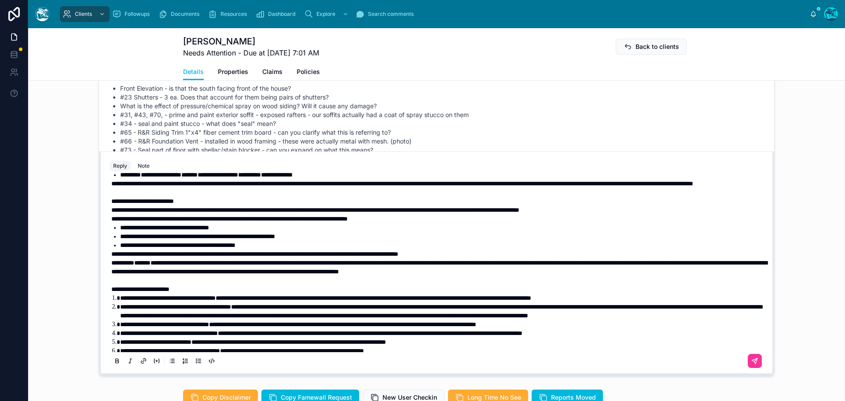
scroll to position [72, 0]
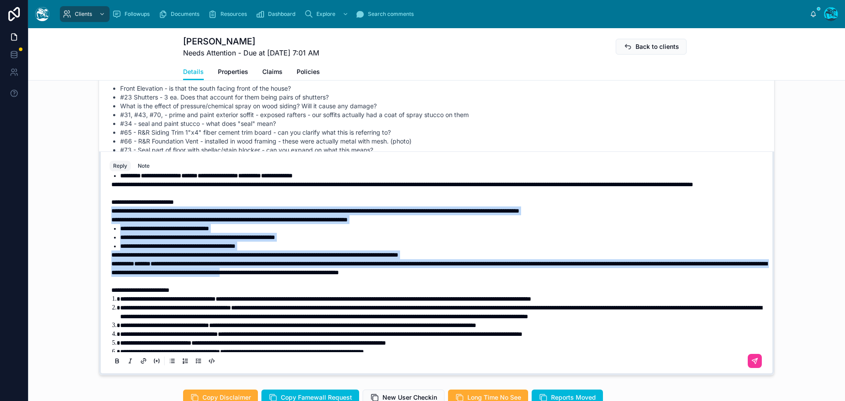
drag, startPoint x: 462, startPoint y: 280, endPoint x: 97, endPoint y: 223, distance: 369.5
click at [99, 223] on div "**********" at bounding box center [436, 263] width 675 height 224
click at [114, 363] on icon at bounding box center [117, 360] width 7 height 7
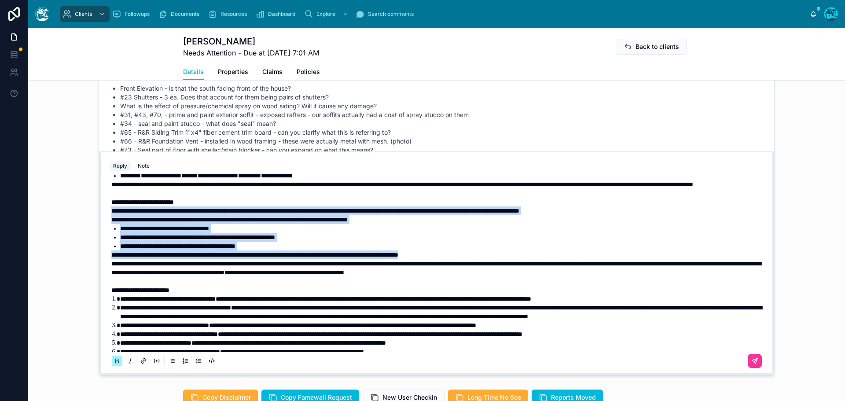
click at [114, 363] on icon at bounding box center [117, 360] width 7 height 7
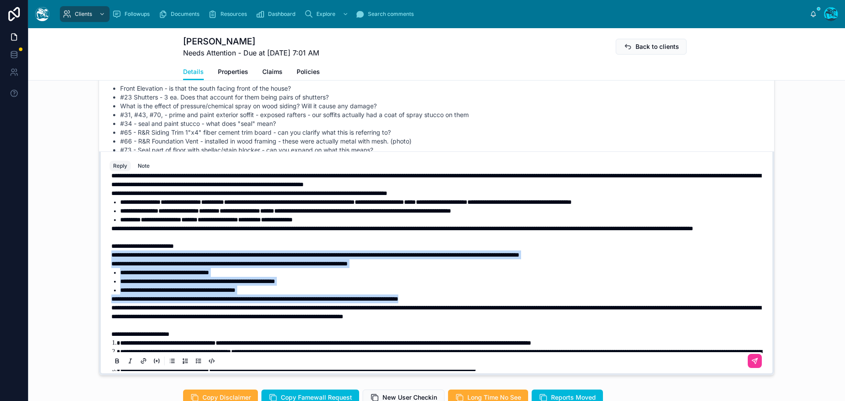
click at [178, 284] on span "**********" at bounding box center [197, 281] width 155 height 6
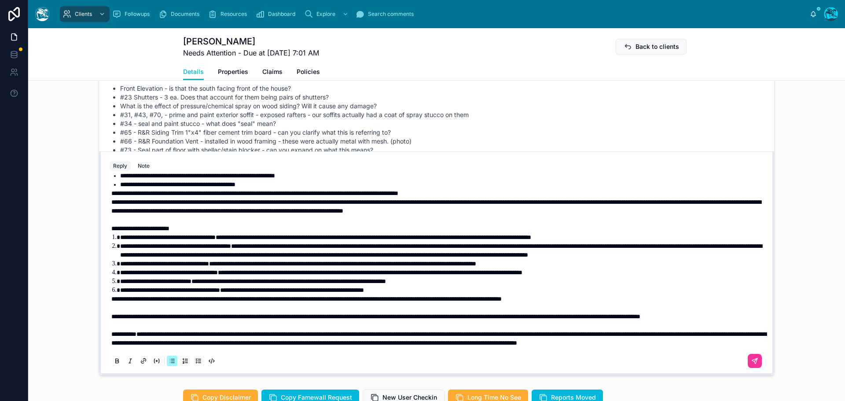
scroll to position [169, 0]
click at [111, 313] on span "**********" at bounding box center [375, 316] width 529 height 6
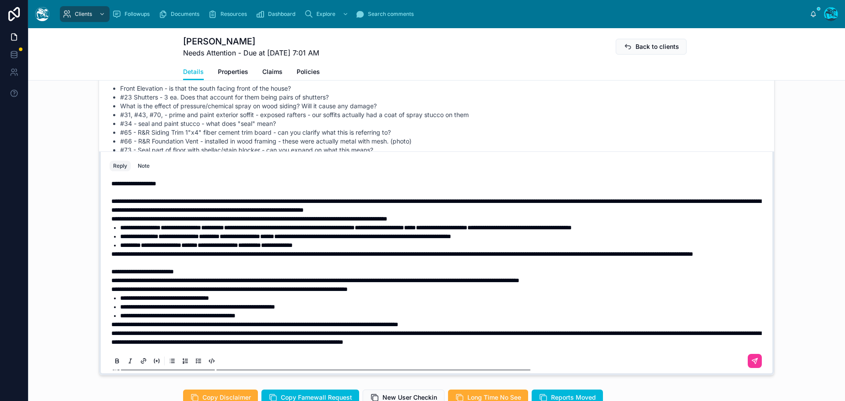
scroll to position [0, 0]
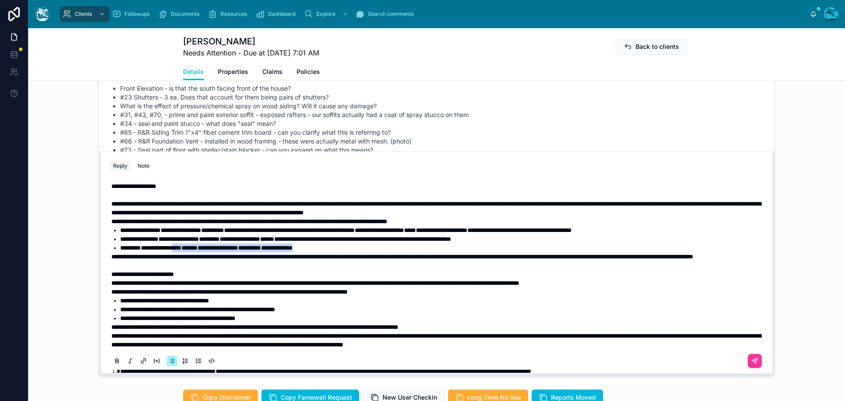
drag, startPoint x: 344, startPoint y: 248, endPoint x: 182, endPoint y: 247, distance: 162.3
click at [182, 247] on li "**********" at bounding box center [442, 247] width 645 height 9
click at [114, 363] on icon at bounding box center [117, 360] width 7 height 7
drag, startPoint x: 555, startPoint y: 238, endPoint x: 202, endPoint y: 245, distance: 353.3
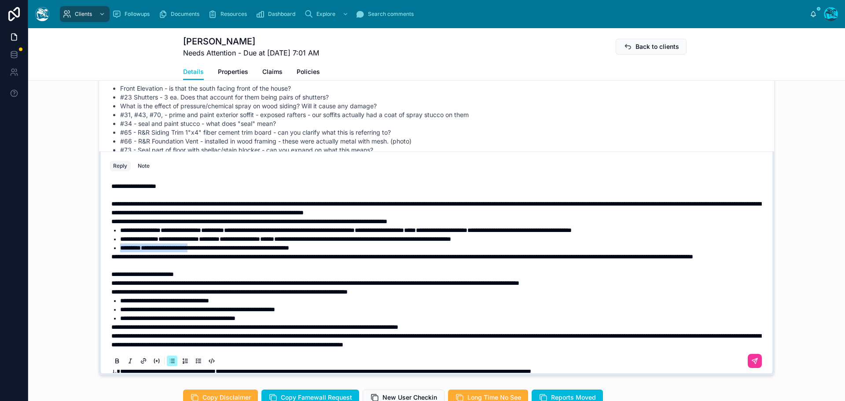
click at [202, 245] on ul "**********" at bounding box center [438, 239] width 654 height 26
click at [565, 237] on li "**********" at bounding box center [442, 238] width 645 height 9
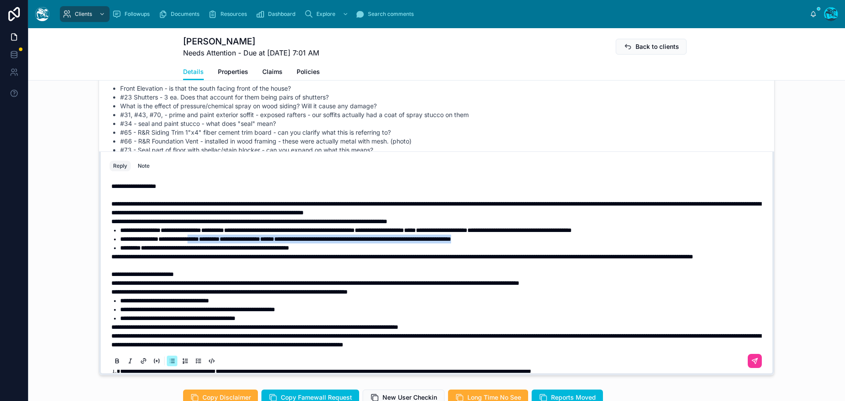
drag, startPoint x: 563, startPoint y: 238, endPoint x: 202, endPoint y: 239, distance: 361.2
click at [202, 239] on li "**********" at bounding box center [442, 238] width 645 height 9
click at [114, 360] on icon at bounding box center [117, 360] width 7 height 7
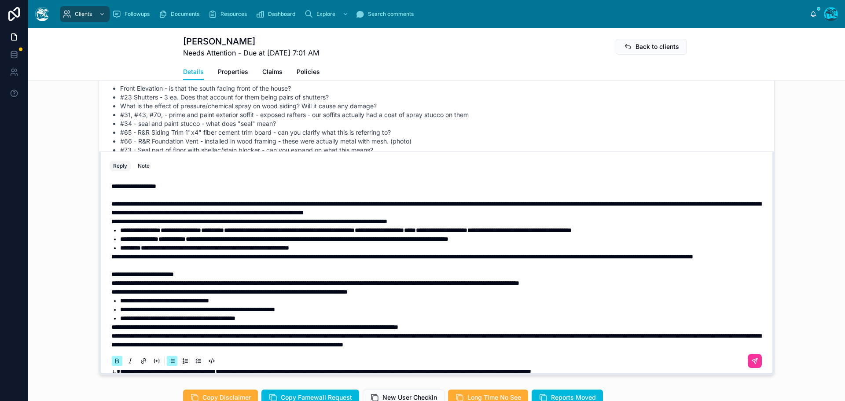
click at [114, 360] on icon at bounding box center [117, 360] width 7 height 7
drag, startPoint x: 619, startPoint y: 230, endPoint x: 202, endPoint y: 231, distance: 416.2
click at [202, 231] on li "**********" at bounding box center [442, 230] width 645 height 9
click at [114, 363] on icon at bounding box center [117, 360] width 7 height 7
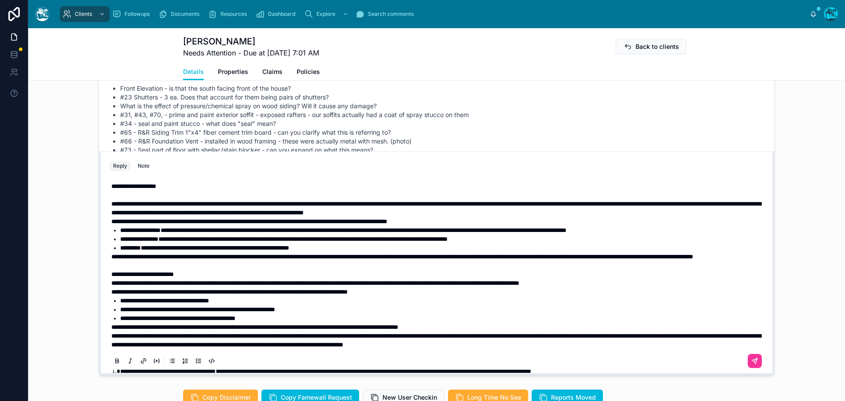
click at [286, 286] on span "**********" at bounding box center [315, 283] width 408 height 6
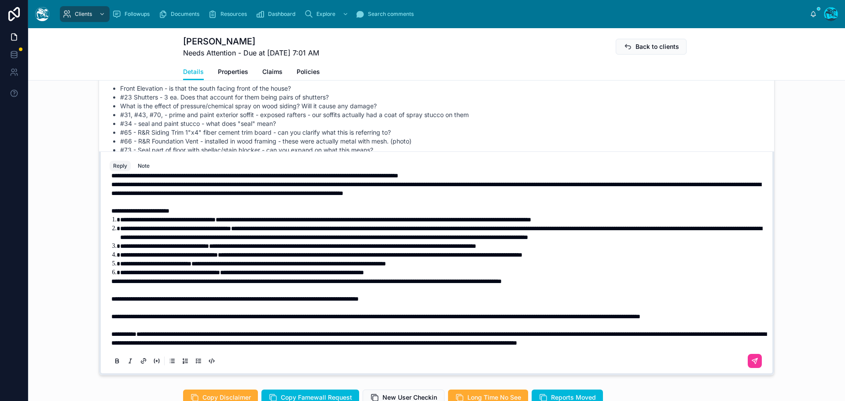
scroll to position [187, 0]
click at [419, 294] on p "**********" at bounding box center [438, 298] width 654 height 9
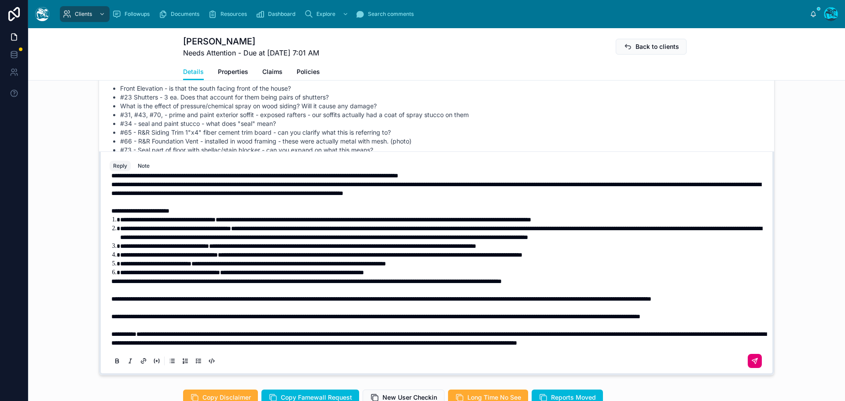
click at [751, 364] on icon at bounding box center [754, 360] width 7 height 7
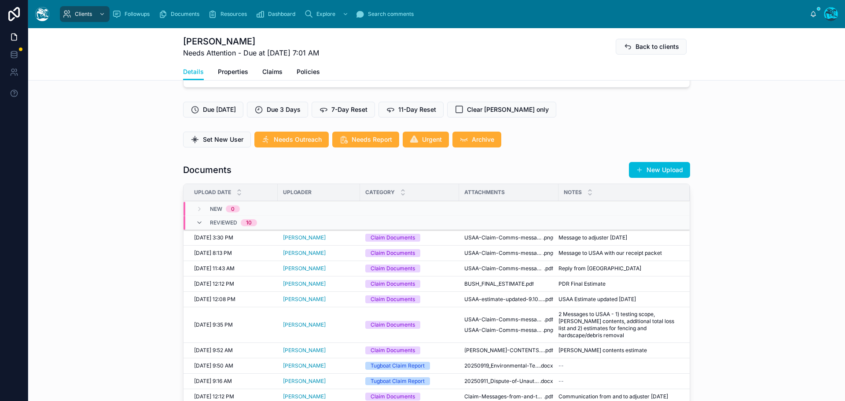
scroll to position [240, 0]
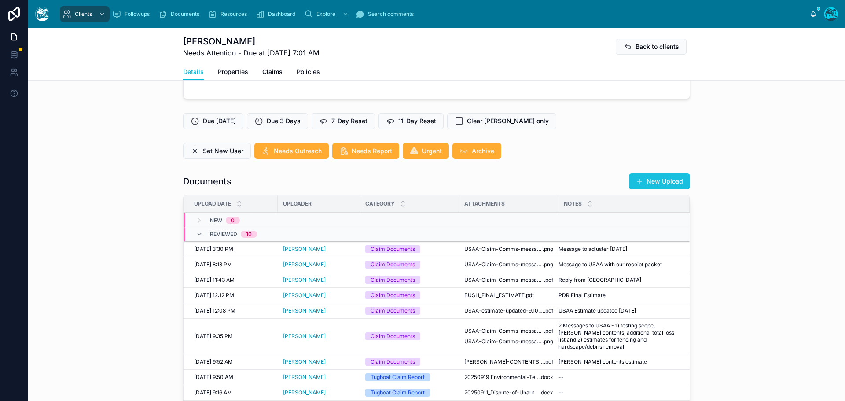
click at [657, 186] on button "New Upload" at bounding box center [659, 181] width 61 height 16
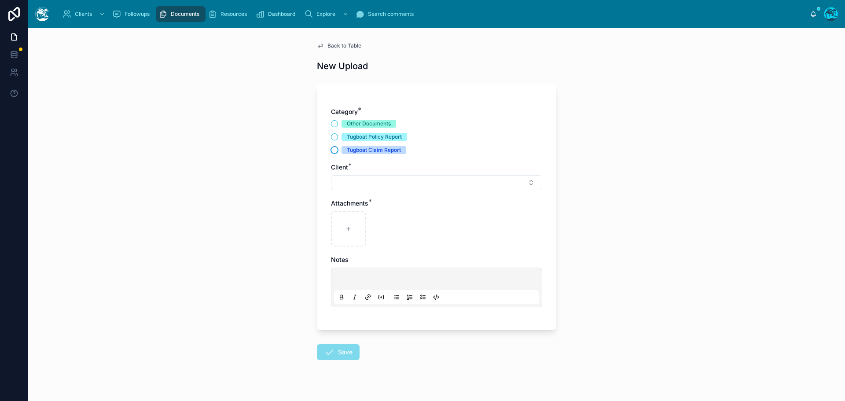
click at [333, 152] on button "Tugboat Claim Report" at bounding box center [334, 150] width 7 height 7
click at [343, 178] on button "Select Button" at bounding box center [436, 182] width 211 height 15
type input "****"
click at [391, 221] on span "[PERSON_NAME]" at bounding box center [428, 217] width 105 height 9
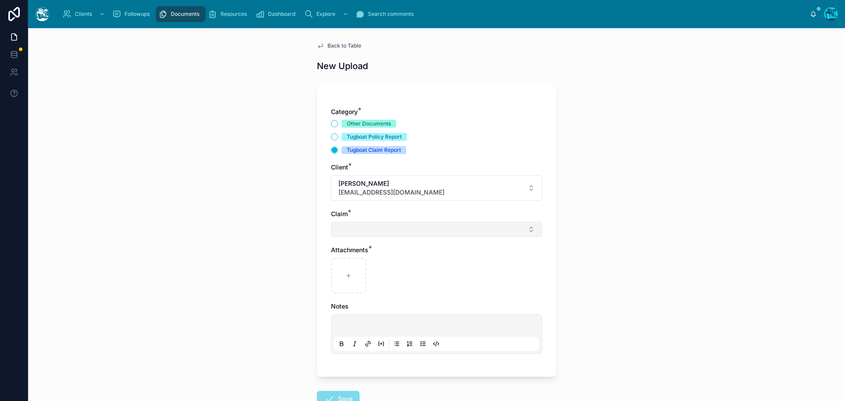
click at [355, 228] on button "Select Button" at bounding box center [436, 229] width 211 height 15
click at [384, 267] on span "[PERSON_NAME] Fire 2025" at bounding box center [416, 264] width 80 height 9
click at [345, 273] on div at bounding box center [348, 277] width 35 height 35
type input "**********"
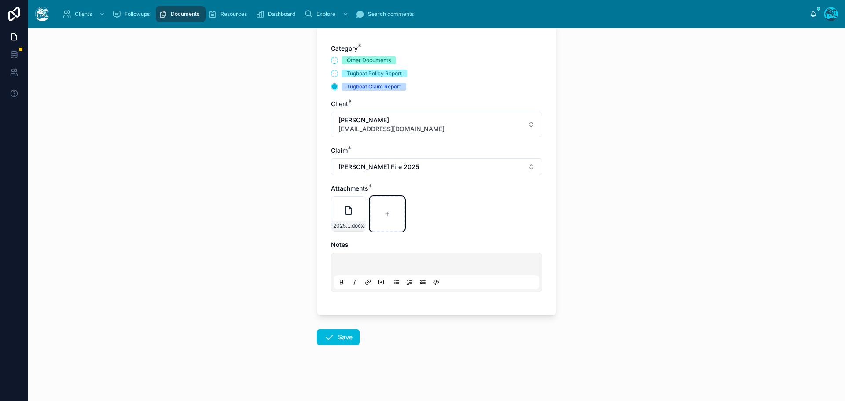
scroll to position [64, 0]
click at [332, 339] on button "Save" at bounding box center [338, 337] width 43 height 16
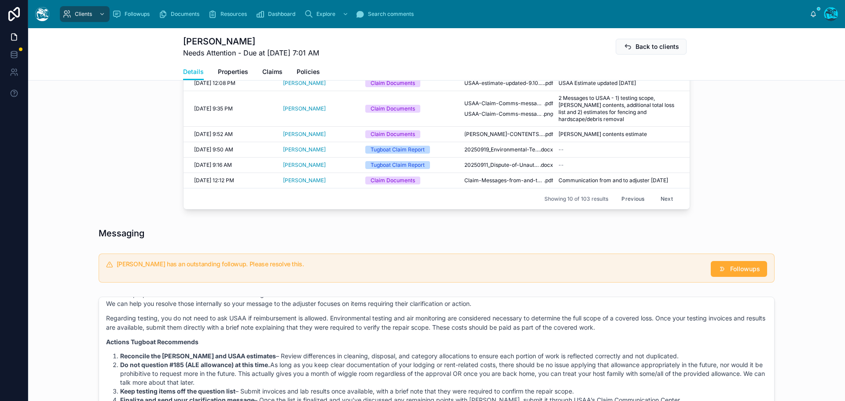
scroll to position [504, 0]
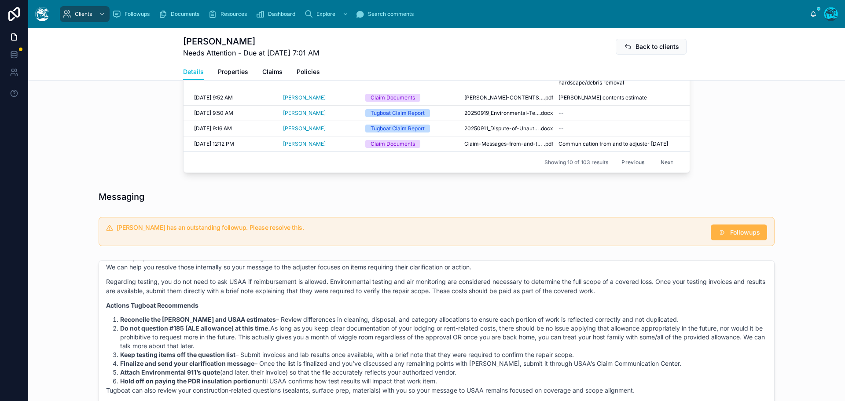
click at [720, 230] on icon at bounding box center [722, 232] width 9 height 9
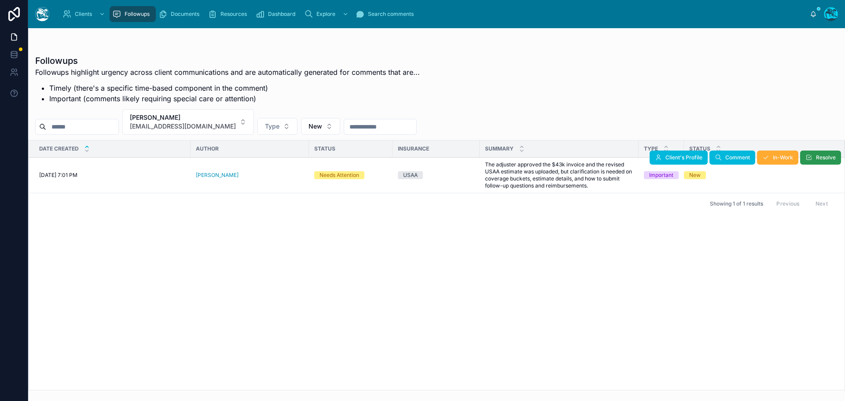
click at [811, 155] on icon at bounding box center [808, 157] width 7 height 7
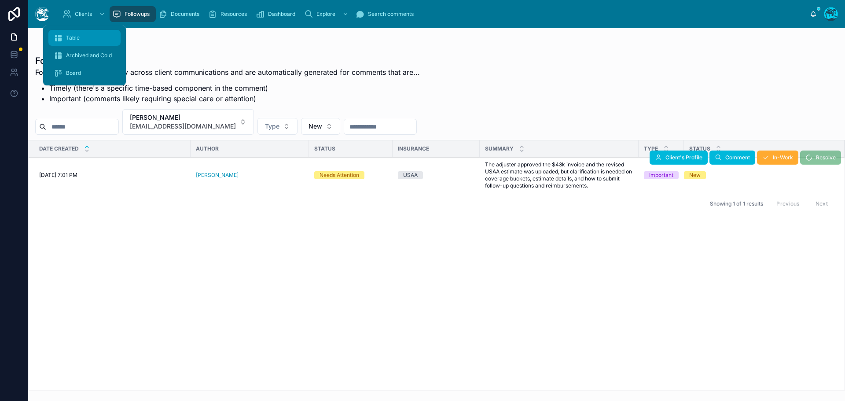
click at [81, 37] on div "Table" at bounding box center [85, 38] width 62 height 14
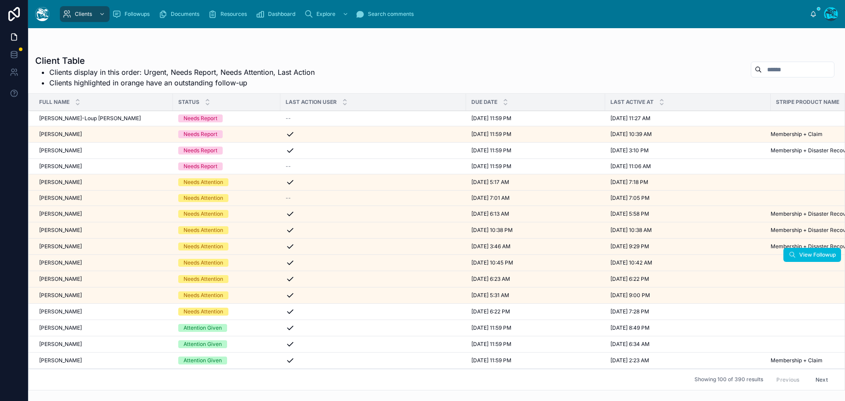
click at [76, 263] on div "[PERSON_NAME] [PERSON_NAME]" at bounding box center [103, 262] width 128 height 7
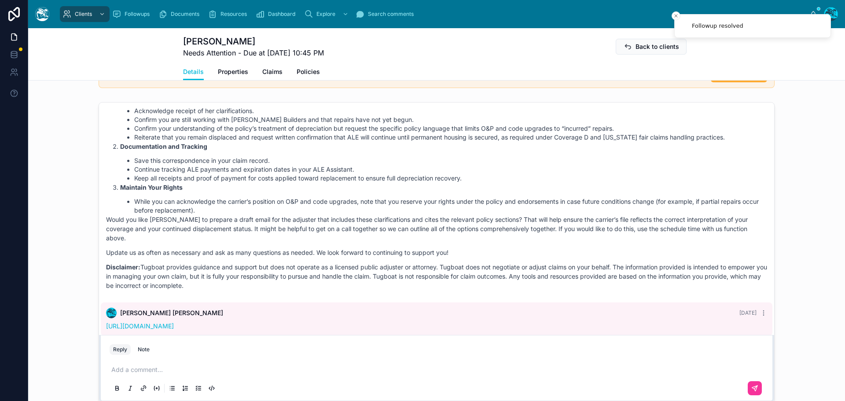
scroll to position [2640, 0]
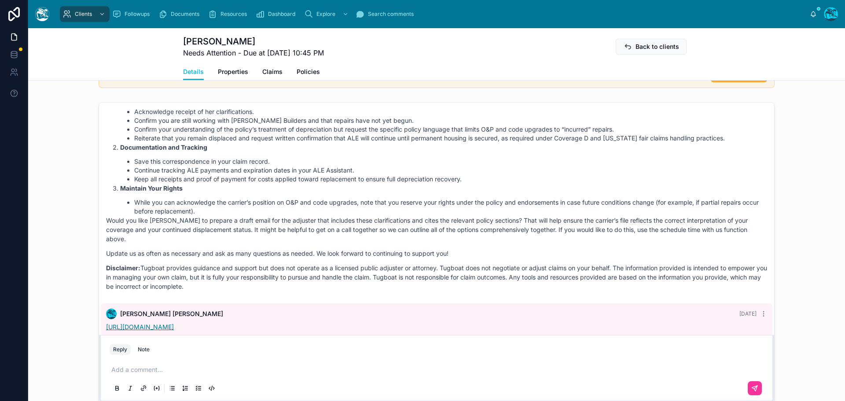
click at [174, 330] on link "[URL][DOMAIN_NAME]" at bounding box center [140, 326] width 68 height 7
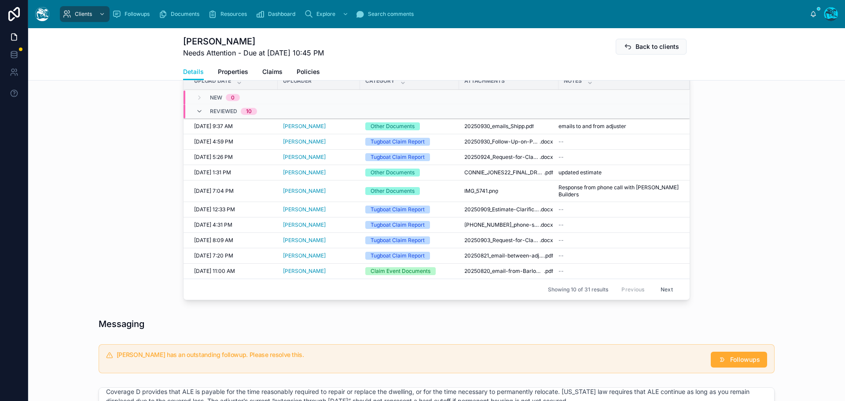
scroll to position [308, 0]
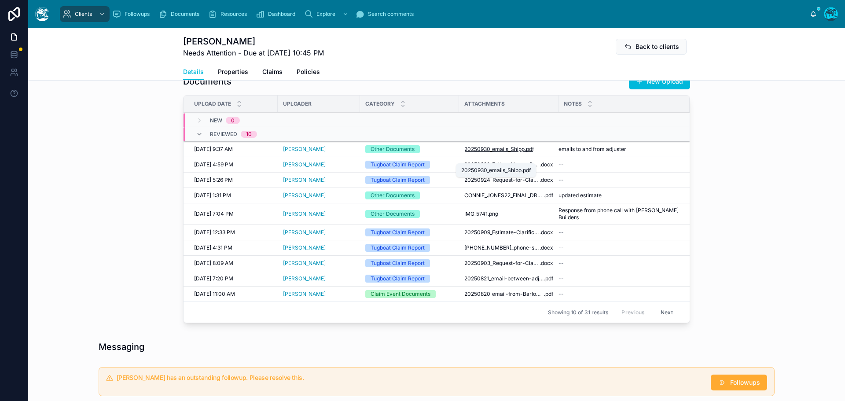
click at [510, 153] on span "20250930_emails_Shipp" at bounding box center [494, 149] width 60 height 7
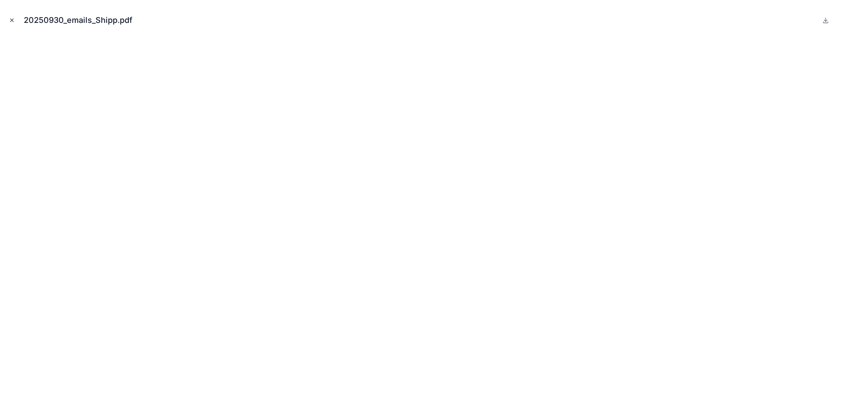
click at [11, 19] on icon "Close modal" at bounding box center [12, 20] width 6 height 6
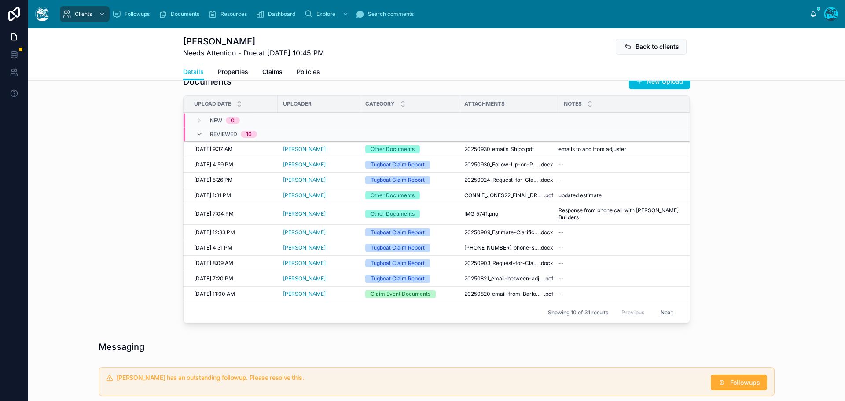
scroll to position [396, 0]
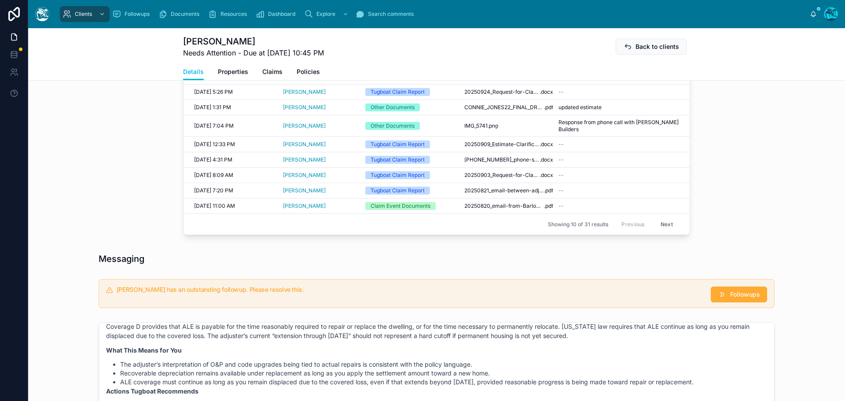
click at [669, 227] on button "Next" at bounding box center [666, 224] width 25 height 14
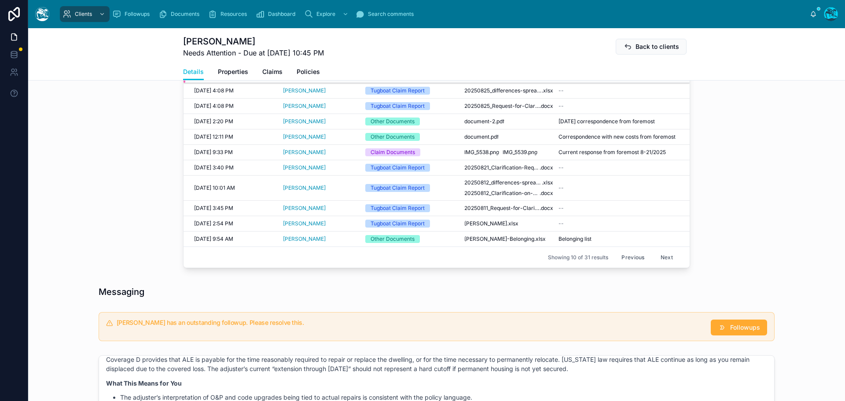
scroll to position [352, 0]
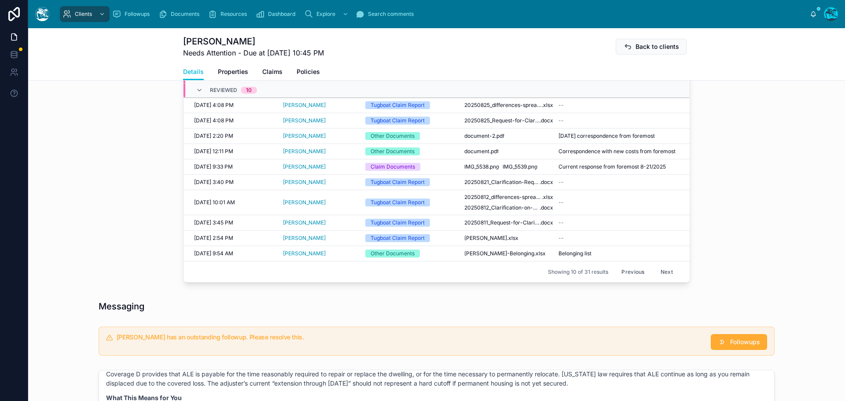
click at [662, 278] on button "Next" at bounding box center [666, 272] width 25 height 14
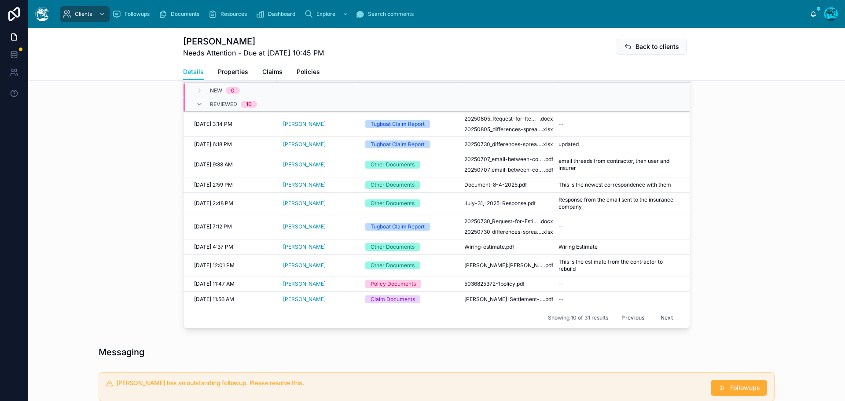
scroll to position [308, 0]
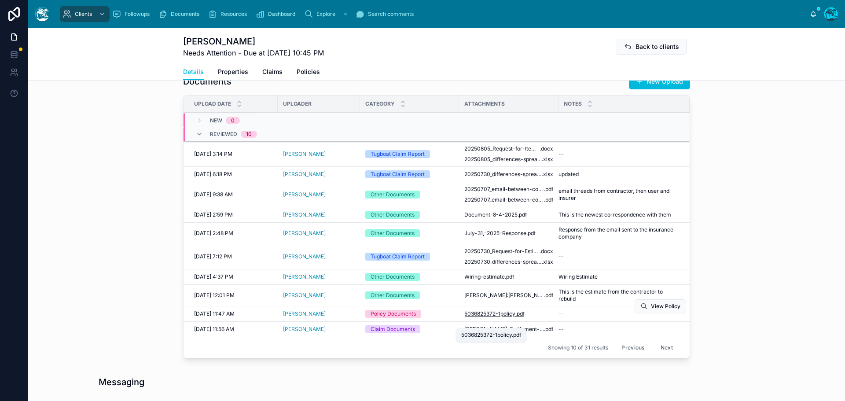
click at [505, 317] on span "5036825372-1policy" at bounding box center [489, 313] width 51 height 7
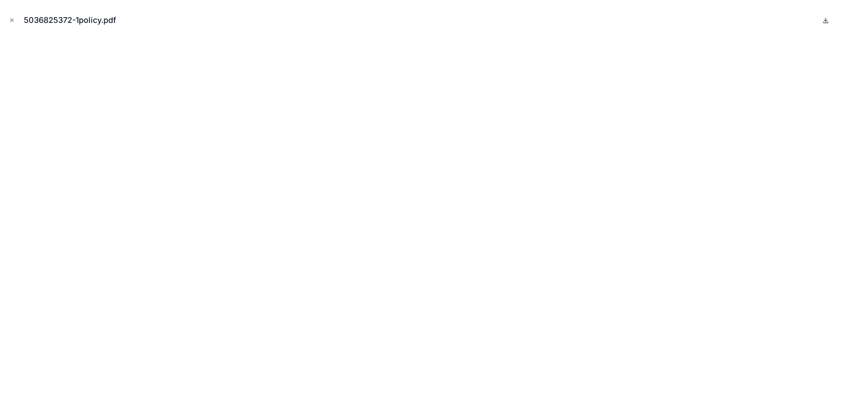
click at [826, 21] on icon at bounding box center [825, 20] width 3 height 1
click at [11, 19] on icon "Close modal" at bounding box center [12, 20] width 6 height 6
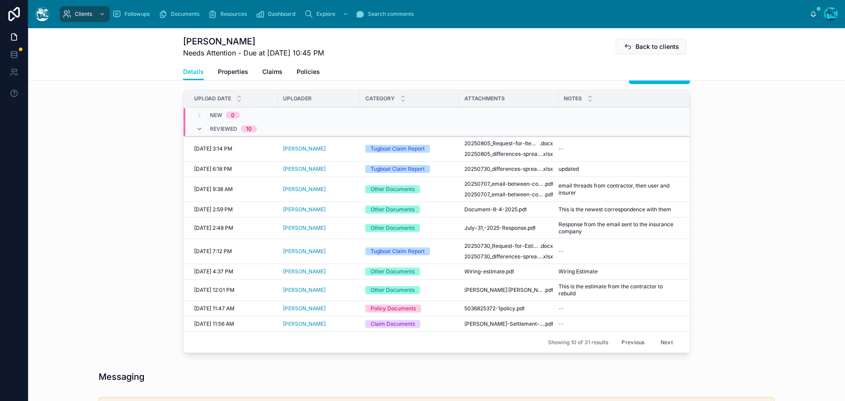
scroll to position [352, 0]
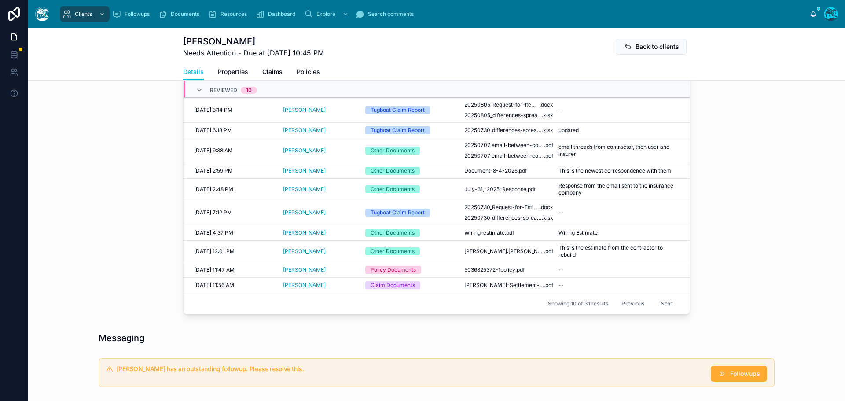
drag, startPoint x: 632, startPoint y: 309, endPoint x: 650, endPoint y: 313, distance: 18.4
click at [632, 309] on button "Previous" at bounding box center [632, 304] width 35 height 14
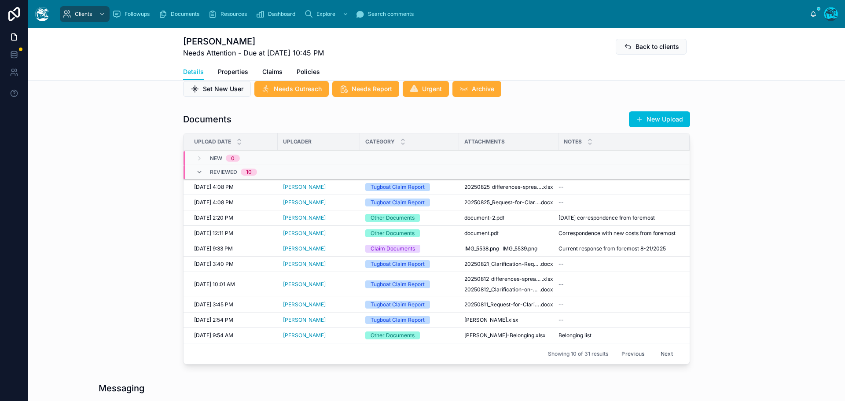
scroll to position [264, 0]
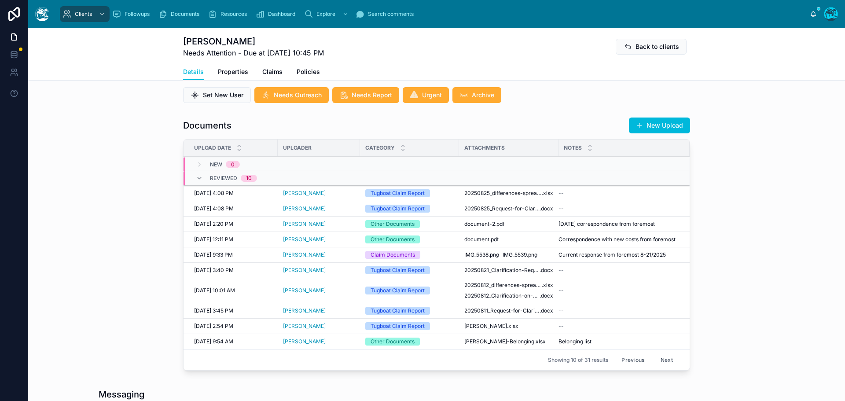
click at [629, 366] on button "Previous" at bounding box center [632, 360] width 35 height 14
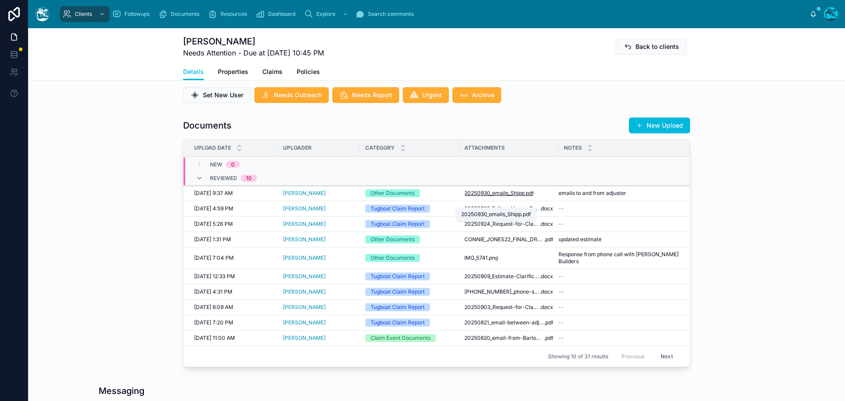
click at [502, 197] on span "20250930_emails_Shipp" at bounding box center [494, 193] width 60 height 7
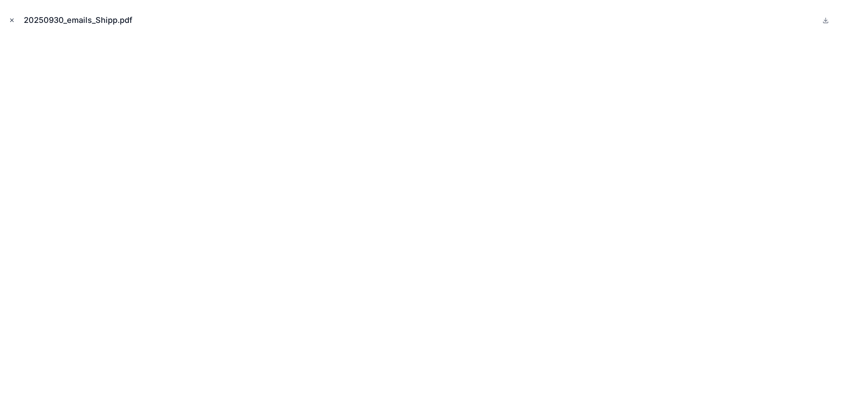
click at [12, 21] on icon "Close modal" at bounding box center [12, 20] width 6 height 6
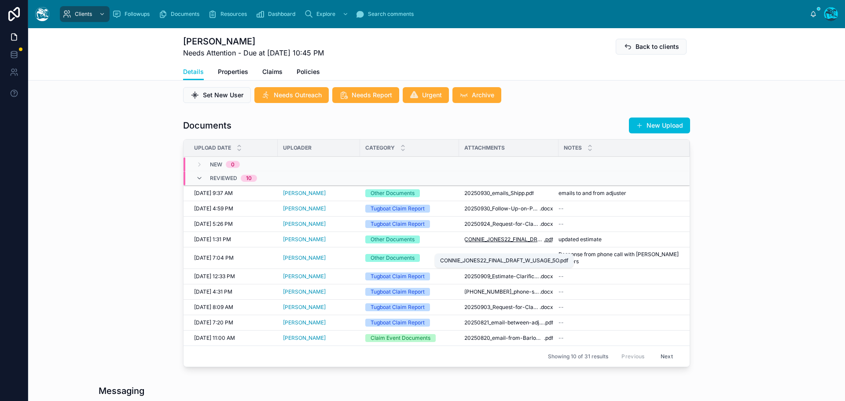
click at [521, 243] on span "CONNIE_JONES22_FINAL_DRAFT_W_USAGE_5O" at bounding box center [504, 239] width 80 height 7
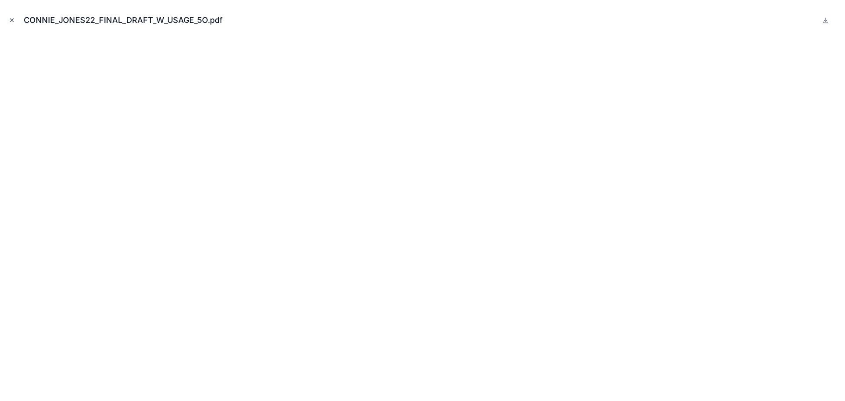
click at [12, 19] on icon "Close modal" at bounding box center [12, 20] width 6 height 6
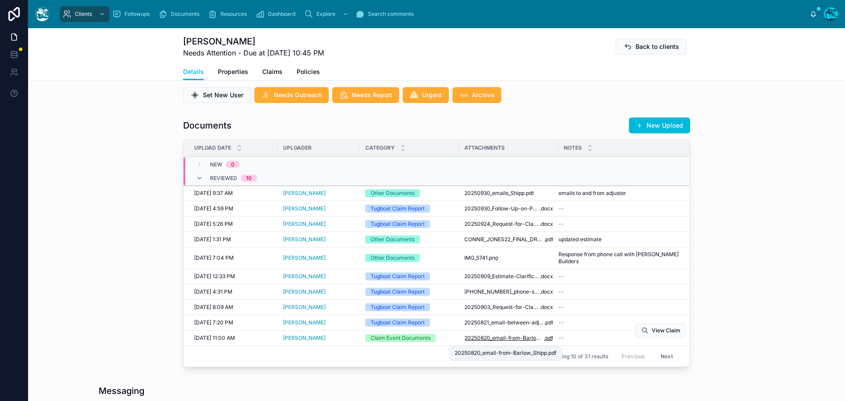
click at [495, 341] on span "20250820_email-from-Barlow_Shipp" at bounding box center [504, 337] width 80 height 7
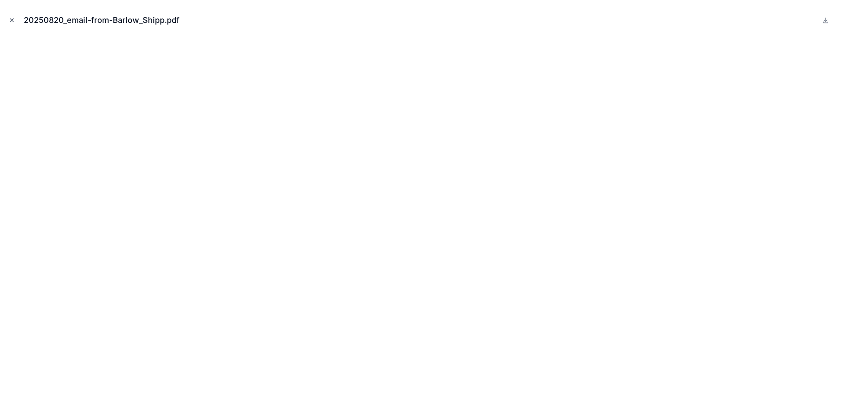
click at [11, 21] on icon "Close modal" at bounding box center [12, 20] width 6 height 6
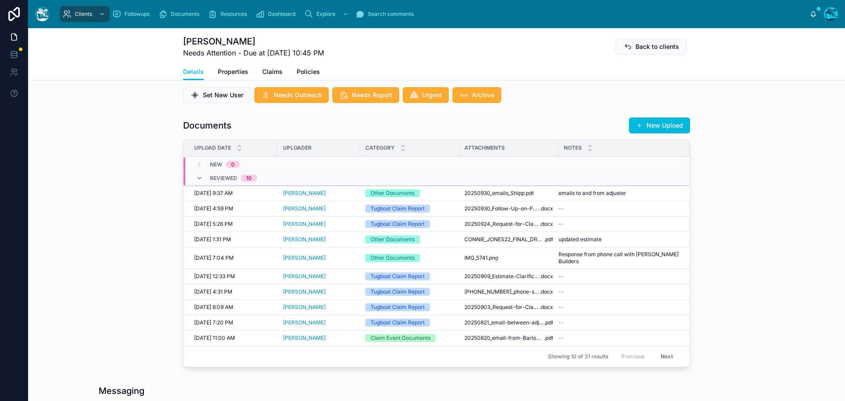
click at [659, 359] on button "Next" at bounding box center [666, 356] width 25 height 14
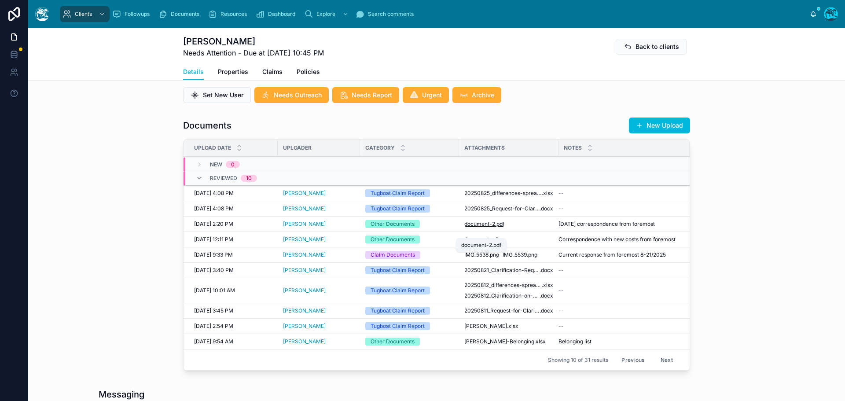
click at [481, 227] on span "document-2" at bounding box center [479, 223] width 31 height 7
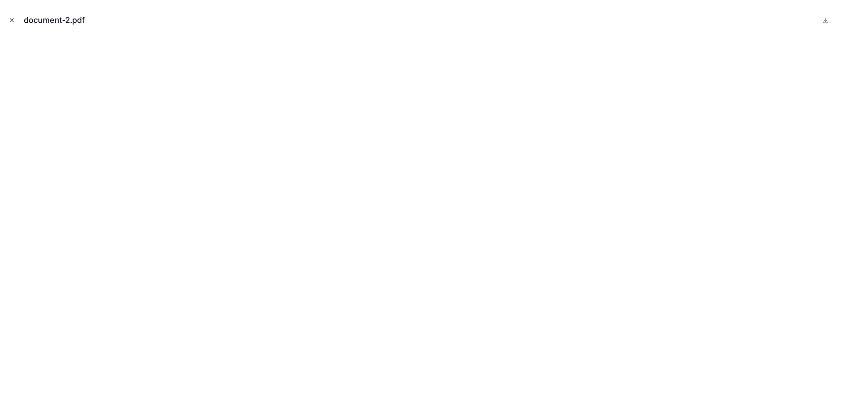
click at [12, 19] on icon "Close modal" at bounding box center [12, 20] width 6 height 6
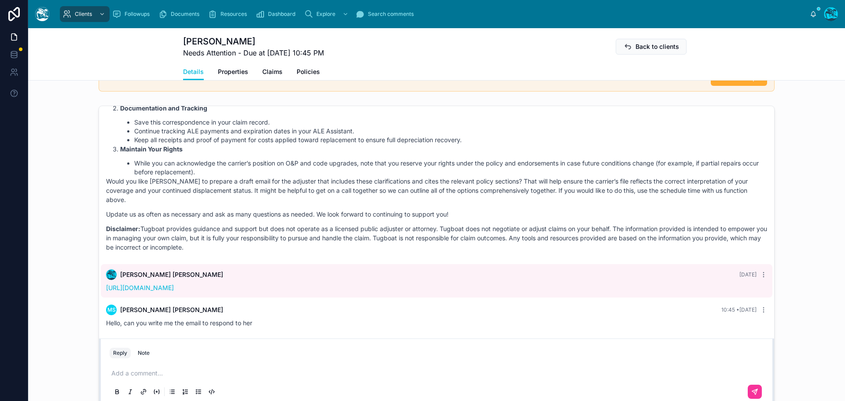
scroll to position [2684, 0]
click at [133, 377] on p at bounding box center [438, 373] width 654 height 9
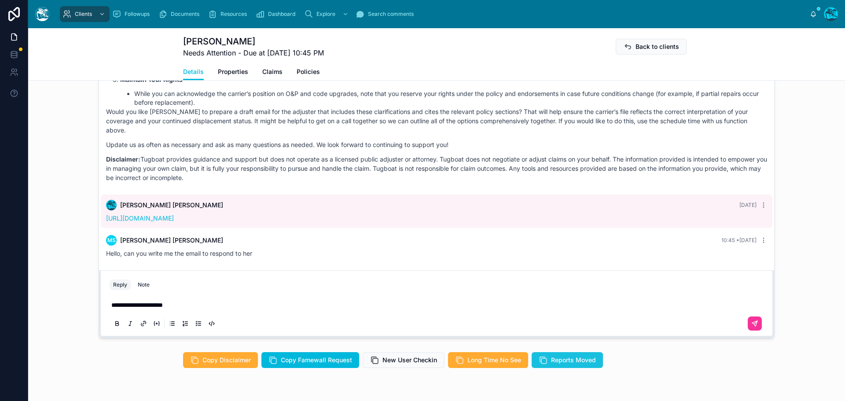
scroll to position [720, 0]
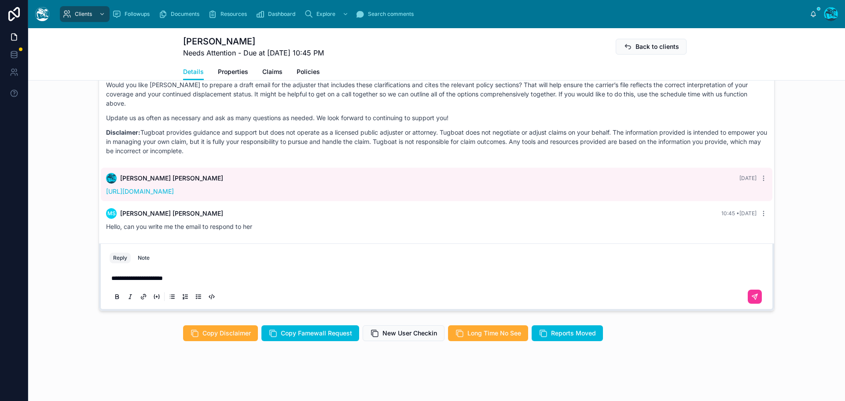
click at [185, 280] on p "**********" at bounding box center [438, 278] width 654 height 9
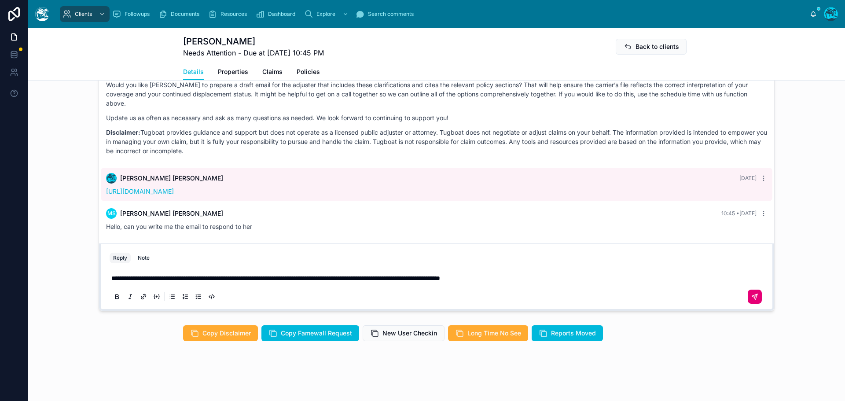
click at [756, 298] on button at bounding box center [754, 296] width 14 height 14
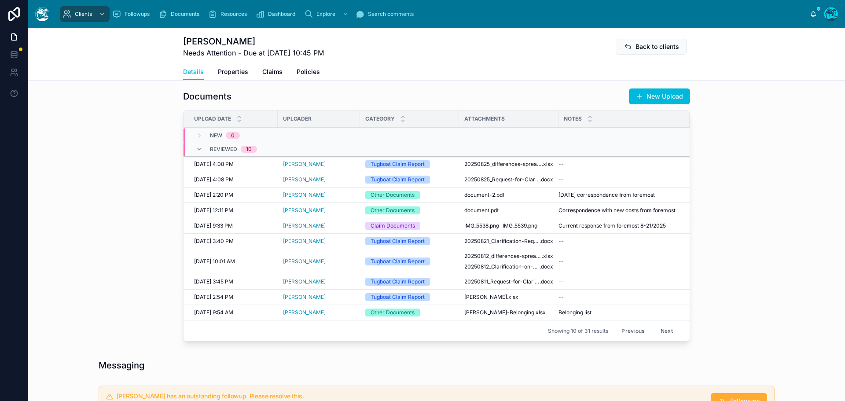
scroll to position [223, 0]
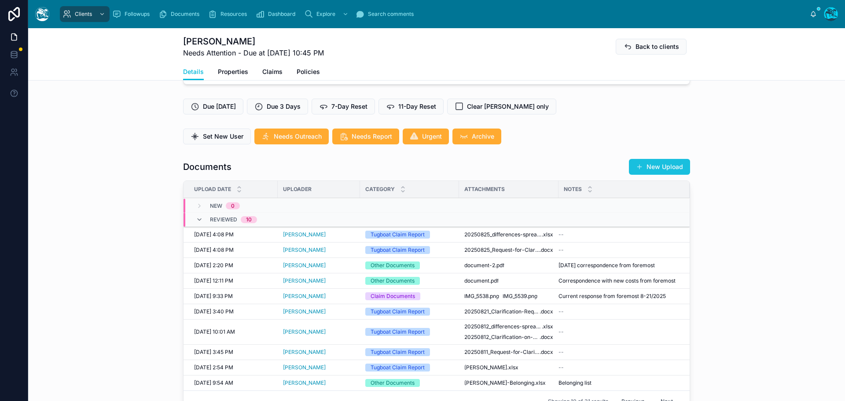
click at [655, 175] on button "New Upload" at bounding box center [659, 167] width 61 height 16
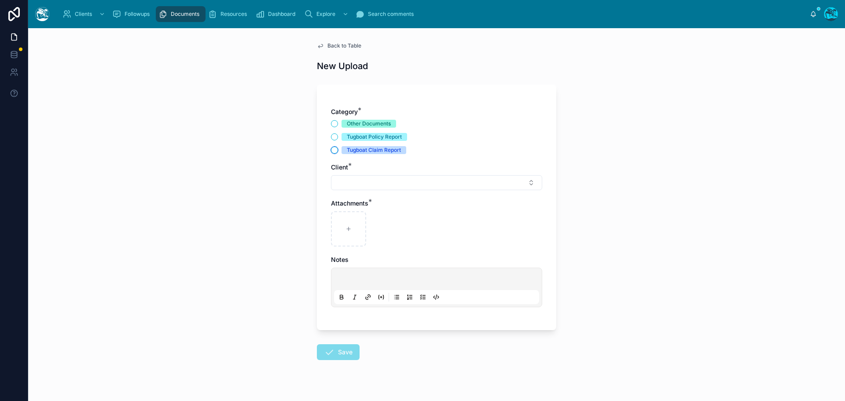
click at [331, 149] on button "Tugboat Claim Report" at bounding box center [334, 150] width 7 height 7
click at [348, 183] on button "Select Button" at bounding box center [436, 182] width 211 height 15
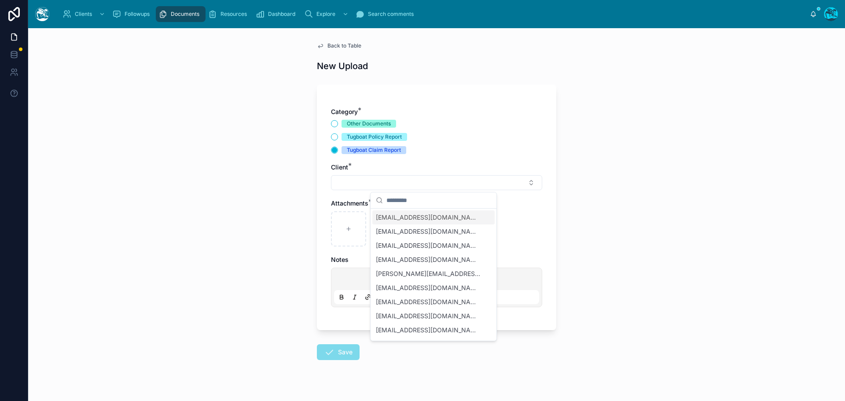
click at [282, 183] on div "Back to Table New Upload Category * Other Documents Tugboat Policy Report Tugbo…" at bounding box center [436, 214] width 817 height 373
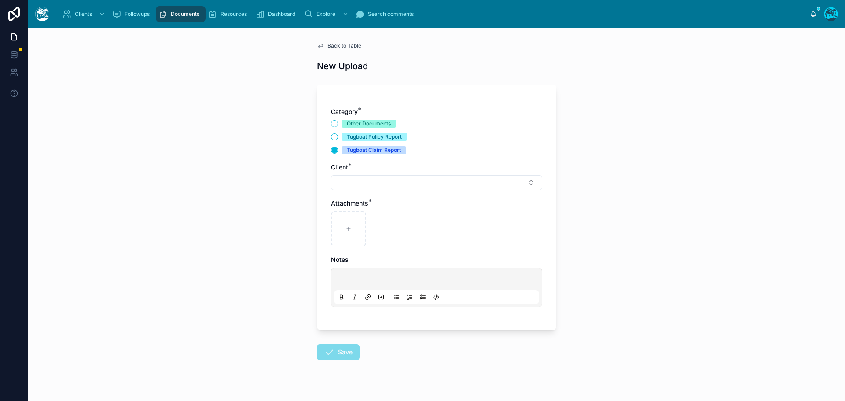
click at [348, 42] on span "Back to Table" at bounding box center [344, 45] width 34 height 7
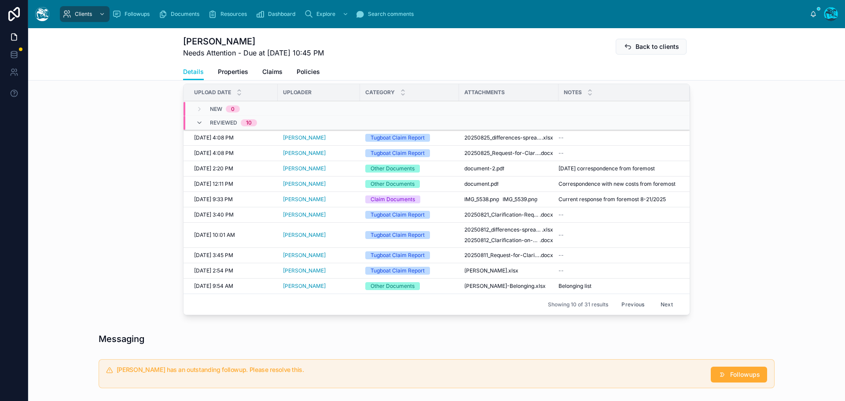
scroll to position [352, 0]
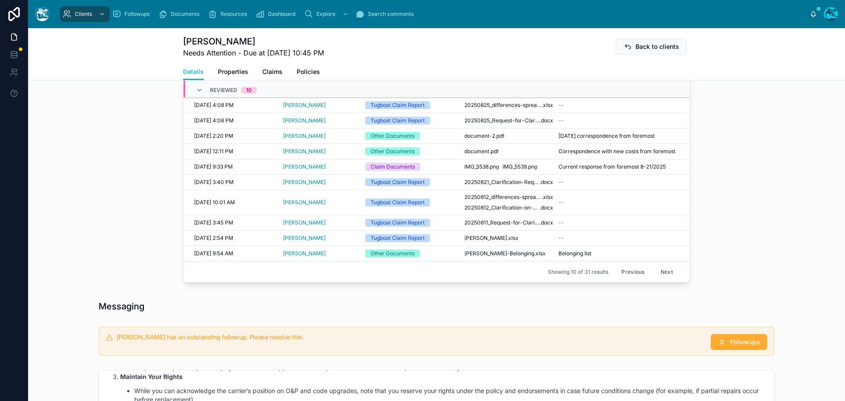
click at [624, 278] on button "Previous" at bounding box center [632, 272] width 35 height 14
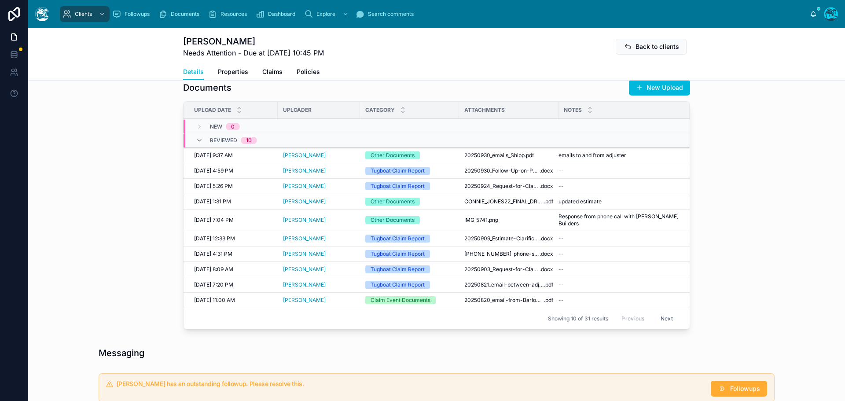
scroll to position [264, 0]
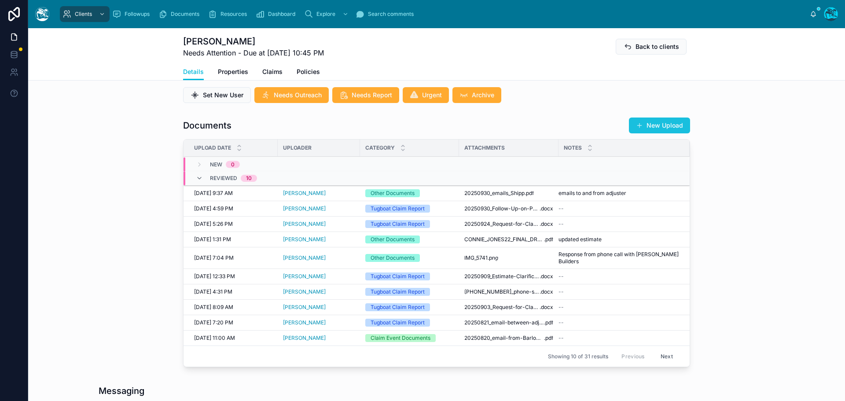
click at [642, 132] on button "New Upload" at bounding box center [659, 125] width 61 height 16
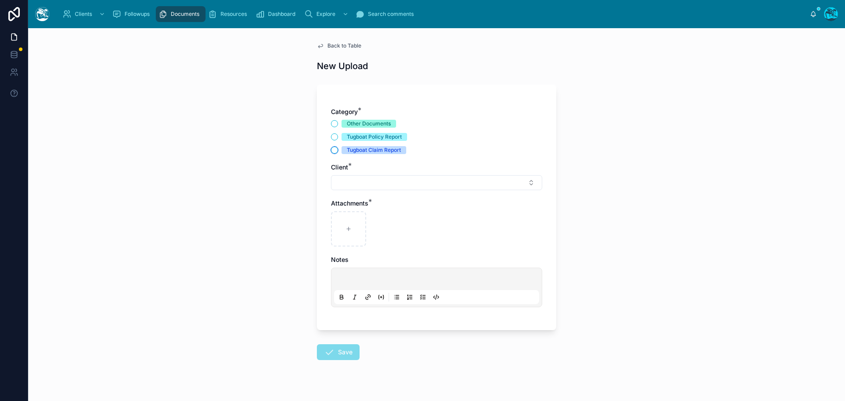
click at [332, 151] on button "Tugboat Claim Report" at bounding box center [334, 150] width 7 height 7
click at [351, 184] on button "Select Button" at bounding box center [436, 182] width 211 height 15
type input "****"
click at [391, 217] on span "[PERSON_NAME]" at bounding box center [428, 217] width 105 height 9
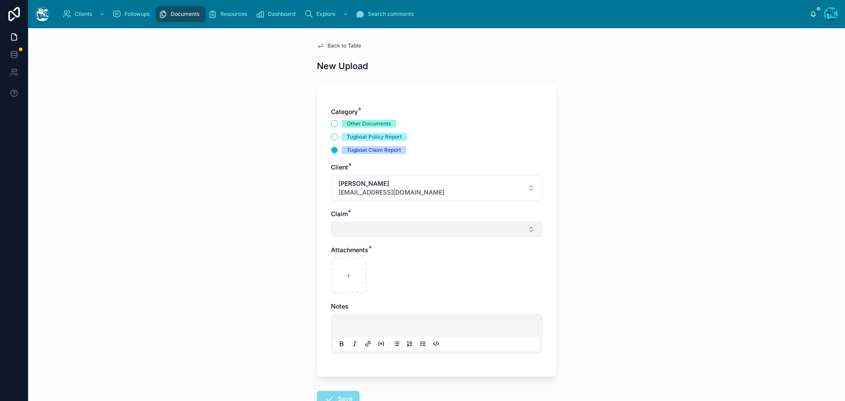
click at [348, 228] on button "Select Button" at bounding box center [436, 229] width 211 height 15
click at [381, 264] on span "House Fire" at bounding box center [391, 264] width 30 height 9
click at [353, 274] on div at bounding box center [348, 277] width 35 height 35
type input "**********"
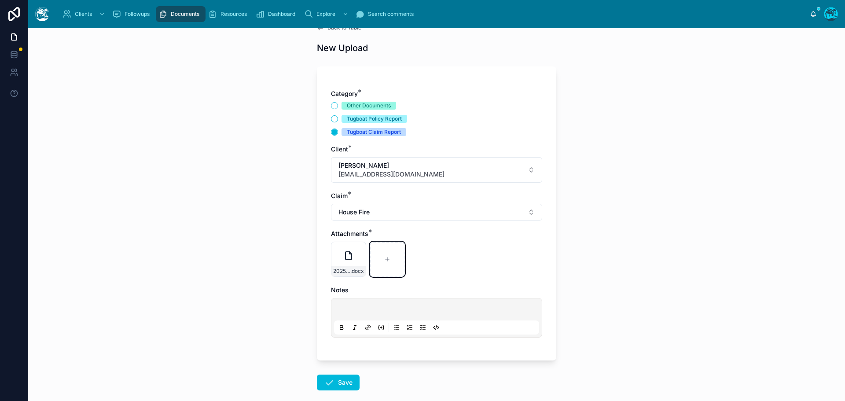
scroll to position [64, 0]
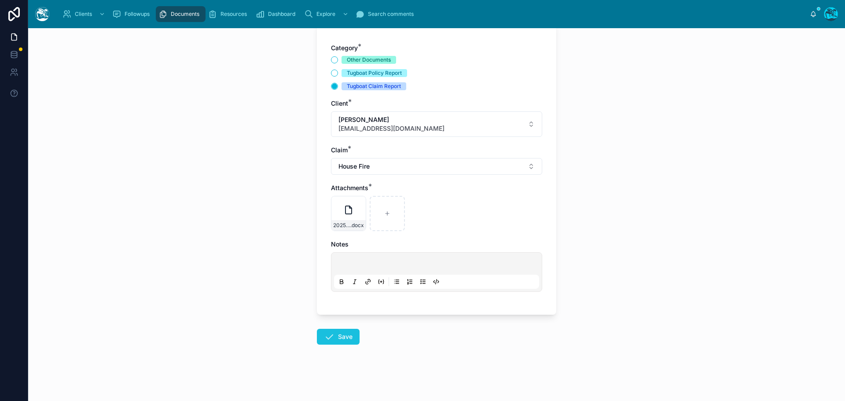
click at [325, 335] on icon at bounding box center [329, 336] width 11 height 11
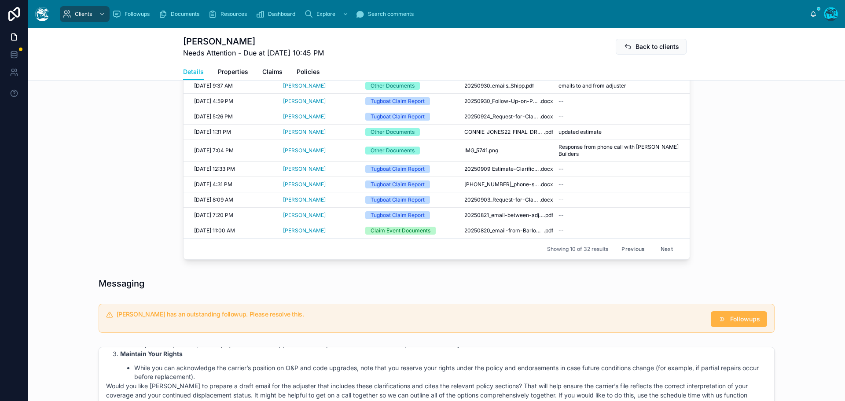
scroll to position [372, 0]
click at [738, 319] on span "Followups" at bounding box center [745, 318] width 30 height 9
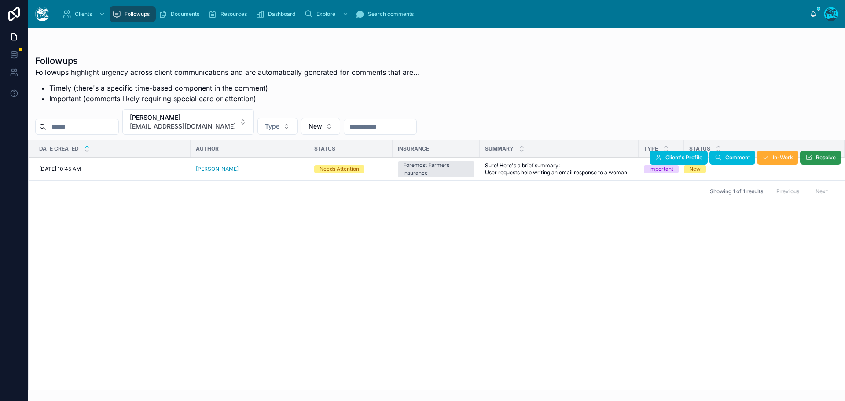
click at [812, 158] on icon at bounding box center [808, 157] width 7 height 7
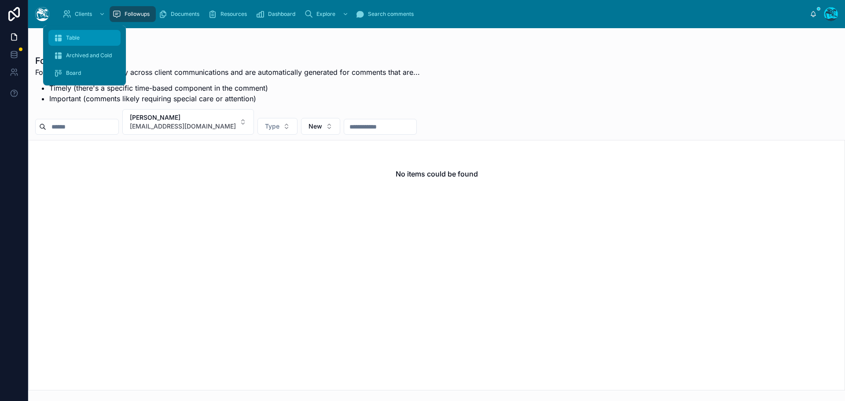
click at [78, 38] on span "Table" at bounding box center [73, 37] width 14 height 7
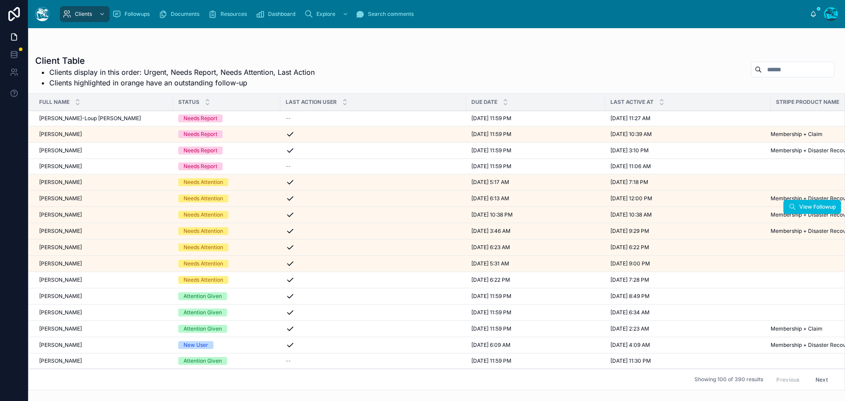
click at [91, 216] on div "[PERSON_NAME] [PERSON_NAME]" at bounding box center [103, 214] width 128 height 7
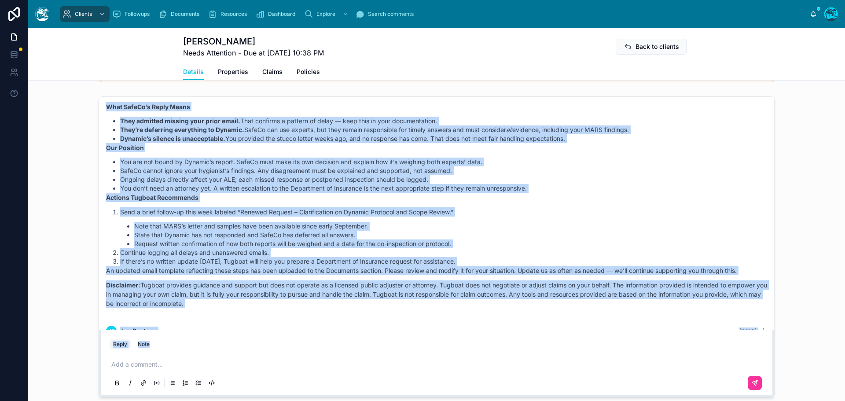
scroll to position [4351, 0]
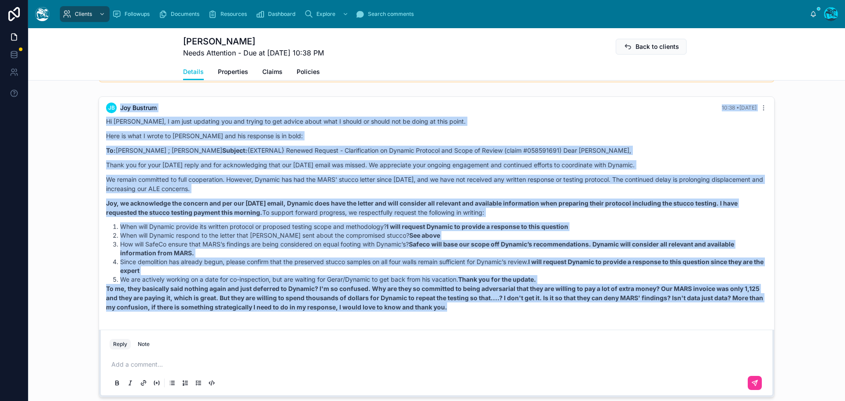
drag, startPoint x: 239, startPoint y: 149, endPoint x: 495, endPoint y: 338, distance: 318.6
copy div "Loremi Dolor 5 sita con Adip elitsed, Doe! Tem’in utlabor etdo magnaal enima. M…"
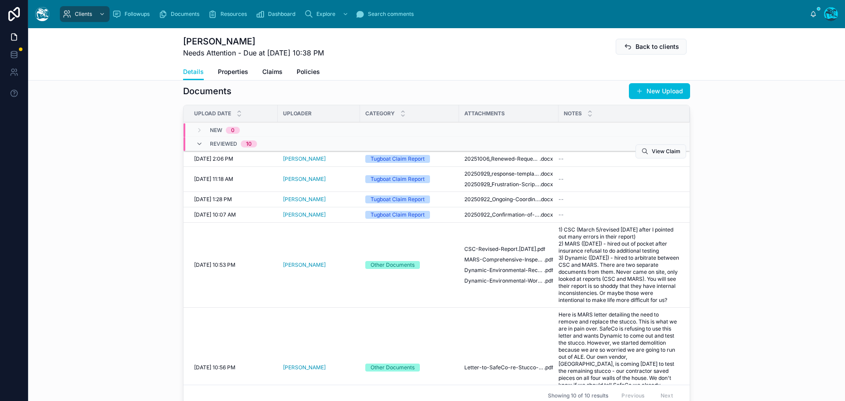
scroll to position [308, 0]
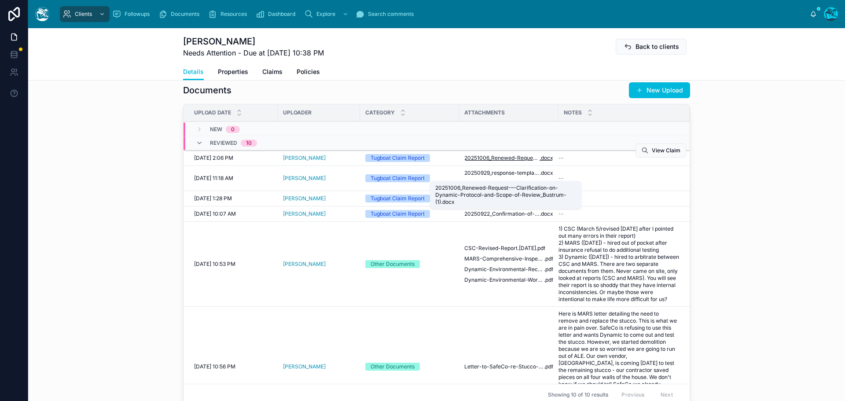
click at [492, 161] on span "20251006_Renewed-Request-–-Clarification-on-Dynamic-Protocol-and-Scope-of-Revie…" at bounding box center [501, 157] width 75 height 7
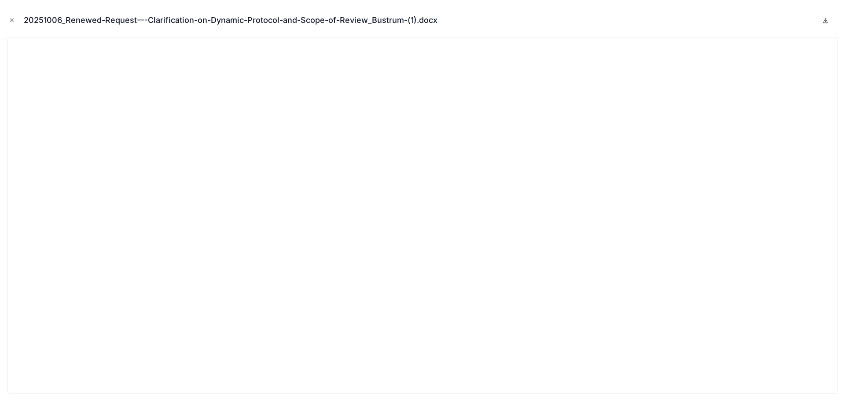
click at [824, 19] on icon at bounding box center [825, 20] width 7 height 7
drag, startPoint x: 13, startPoint y: 21, endPoint x: 44, endPoint y: 46, distance: 40.3
click at [13, 21] on icon "Close modal" at bounding box center [12, 20] width 6 height 6
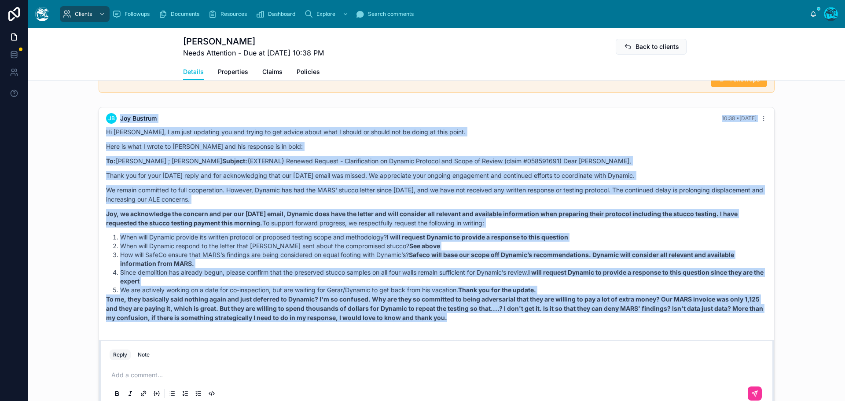
scroll to position [748, 0]
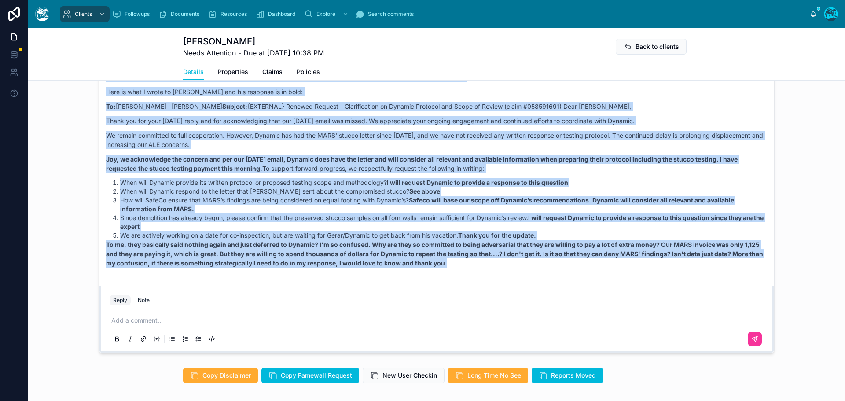
click at [232, 231] on li "Since demolition has already begun, please confirm that the preserved stucco sa…" at bounding box center [443, 222] width 647 height 18
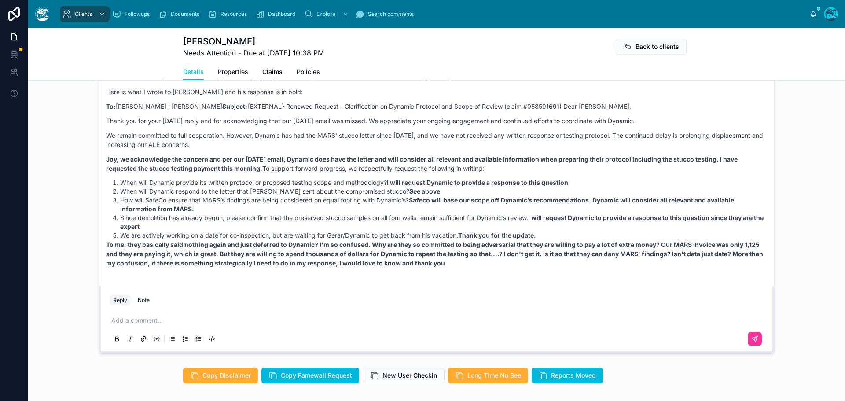
click at [125, 325] on p at bounding box center [438, 320] width 654 height 9
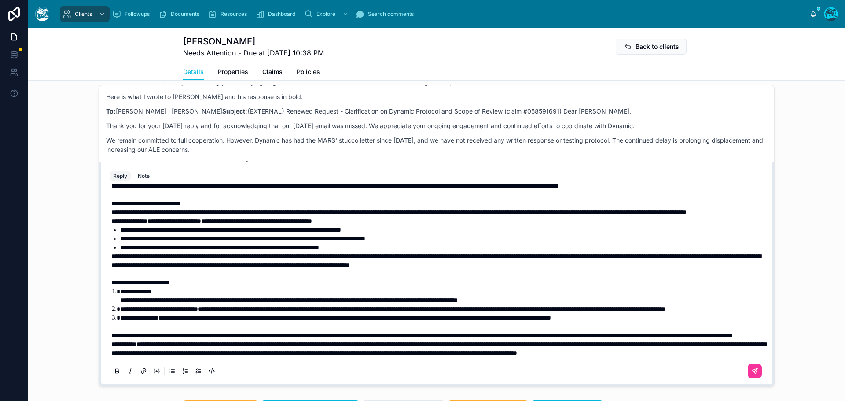
scroll to position [99, 0]
click at [310, 340] on p "**********" at bounding box center [438, 335] width 654 height 9
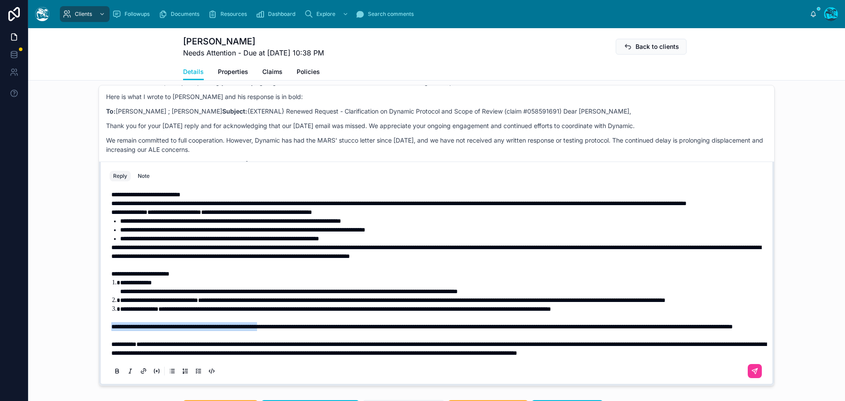
drag, startPoint x: 109, startPoint y: 335, endPoint x: 299, endPoint y: 338, distance: 190.1
click at [299, 330] on span "**********" at bounding box center [421, 326] width 621 height 6
click at [281, 330] on span "**********" at bounding box center [421, 326] width 621 height 6
drag, startPoint x: 108, startPoint y: 335, endPoint x: 435, endPoint y: 335, distance: 326.4
click at [435, 330] on span "**********" at bounding box center [421, 326] width 621 height 6
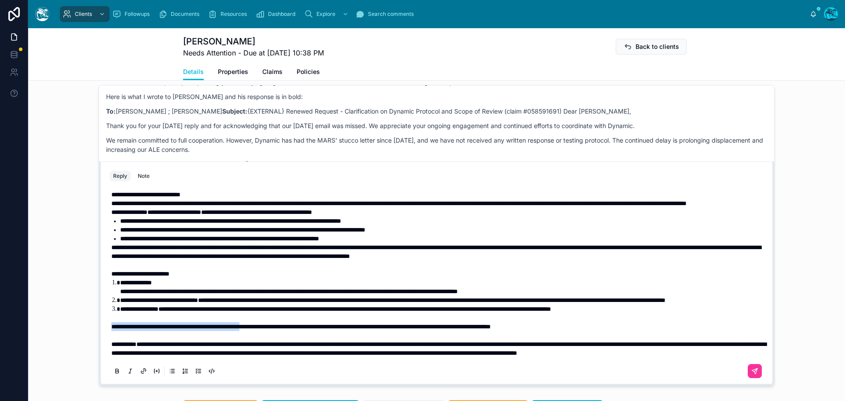
drag, startPoint x: 109, startPoint y: 334, endPoint x: 272, endPoint y: 339, distance: 163.3
click at [272, 331] on p "**********" at bounding box center [438, 326] width 654 height 9
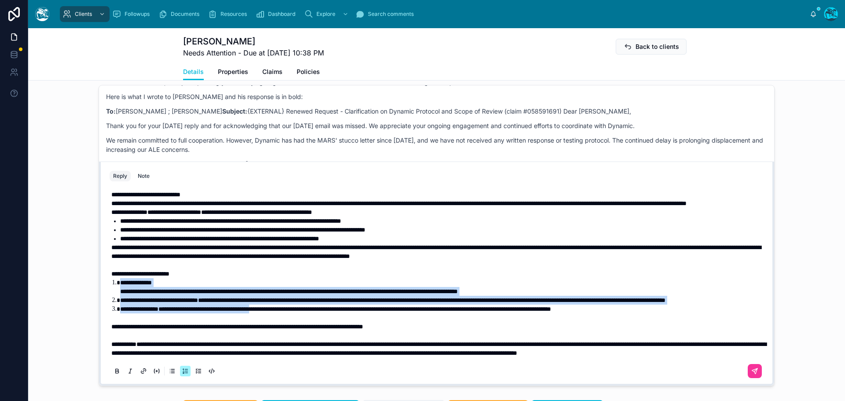
drag, startPoint x: 290, startPoint y: 319, endPoint x: 109, endPoint y: 285, distance: 183.9
click at [111, 285] on ol "**********" at bounding box center [438, 295] width 654 height 35
click at [114, 375] on icon at bounding box center [117, 371] width 7 height 7
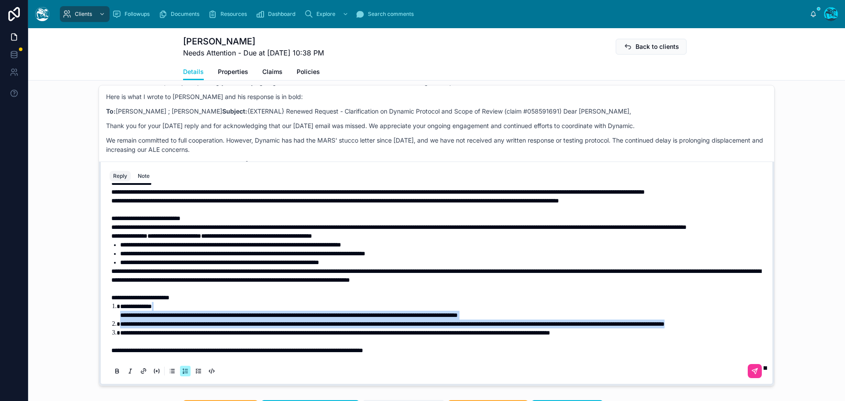
scroll to position [11, 0]
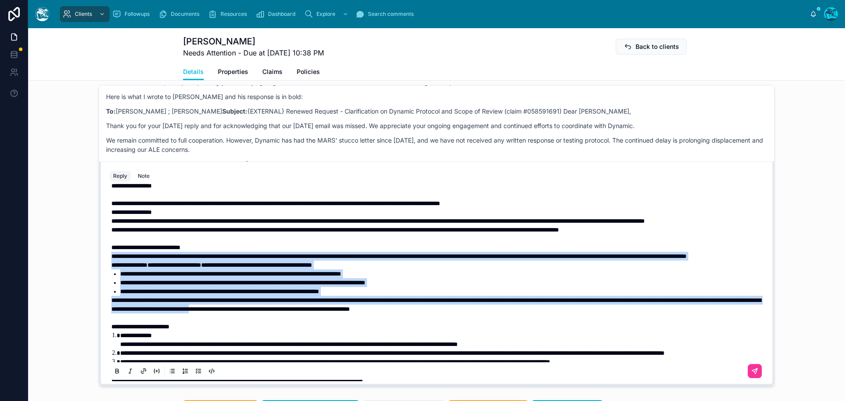
drag, startPoint x: 422, startPoint y: 343, endPoint x: 101, endPoint y: 285, distance: 326.3
click at [104, 285] on div "**********" at bounding box center [436, 283] width 664 height 201
click at [114, 375] on icon at bounding box center [117, 371] width 7 height 7
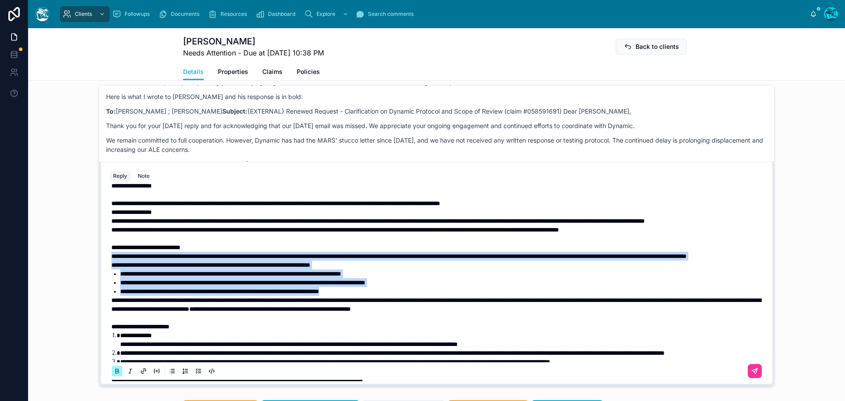
click at [114, 375] on icon at bounding box center [117, 371] width 7 height 7
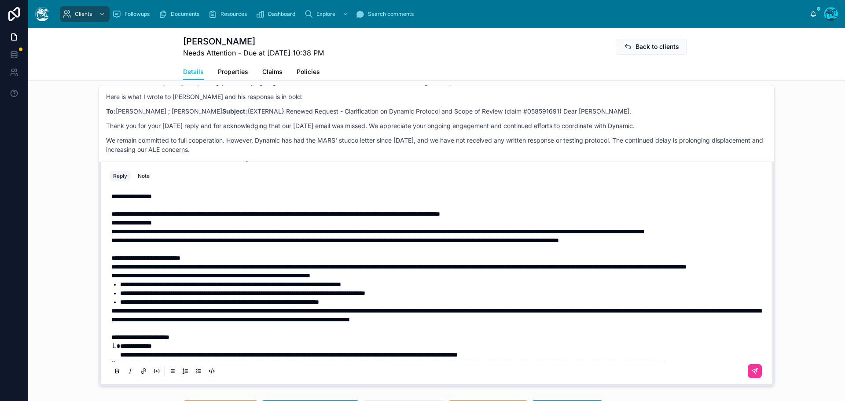
click at [111, 217] on span "**********" at bounding box center [275, 214] width 329 height 6
click at [111, 226] on span "**********" at bounding box center [131, 223] width 40 height 6
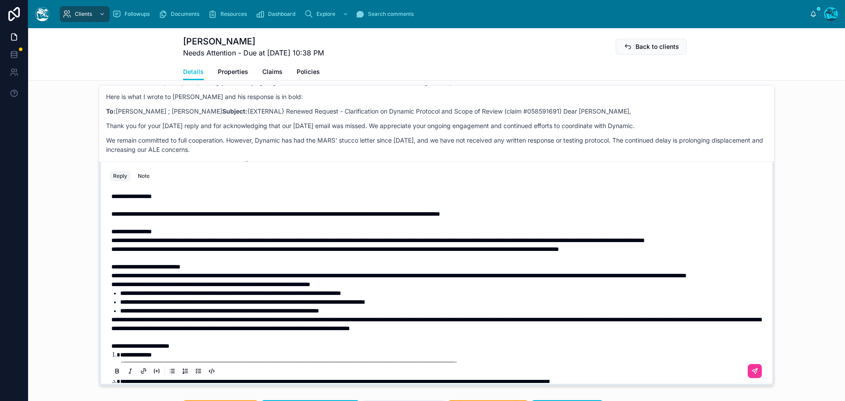
click at [185, 245] on p "**********" at bounding box center [438, 240] width 654 height 9
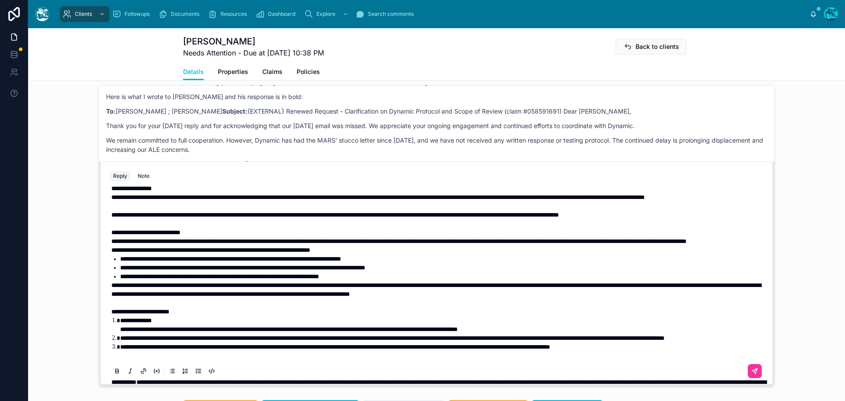
scroll to position [44, 0]
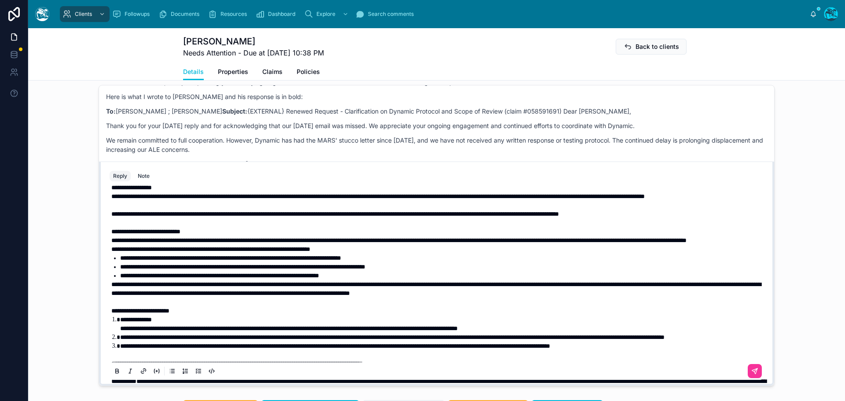
click at [231, 245] on p "**********" at bounding box center [438, 240] width 654 height 9
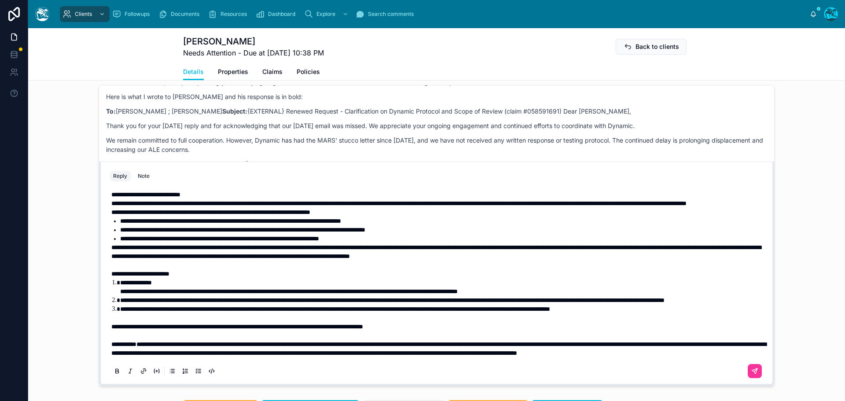
scroll to position [116, 0]
click at [751, 375] on icon at bounding box center [754, 371] width 7 height 7
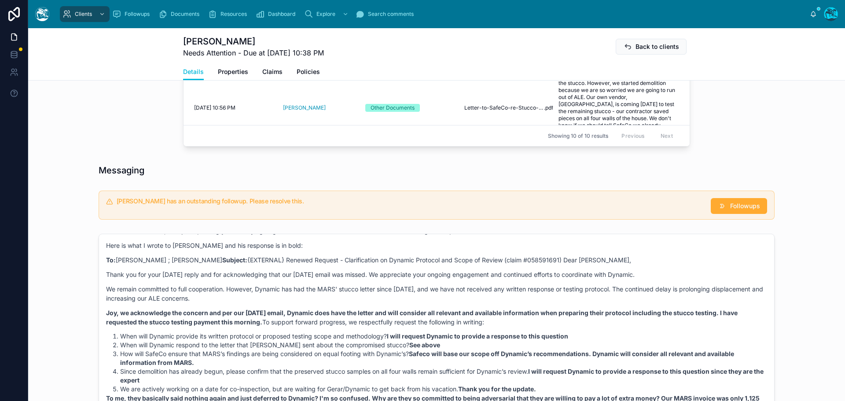
scroll to position [557, 0]
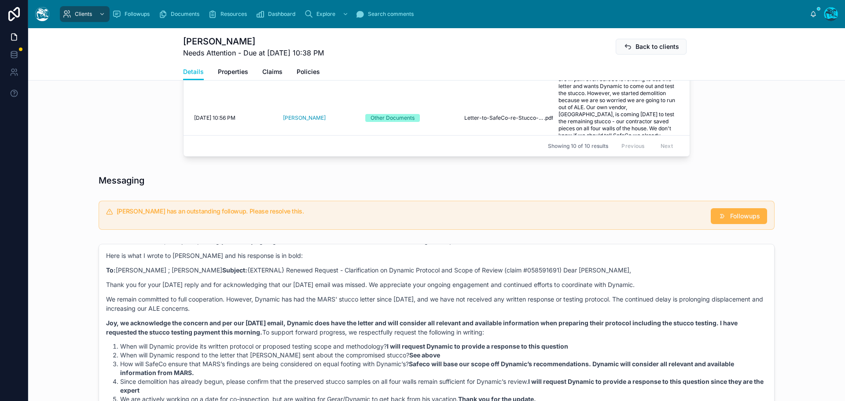
click at [741, 220] on span "Followups" at bounding box center [745, 216] width 30 height 9
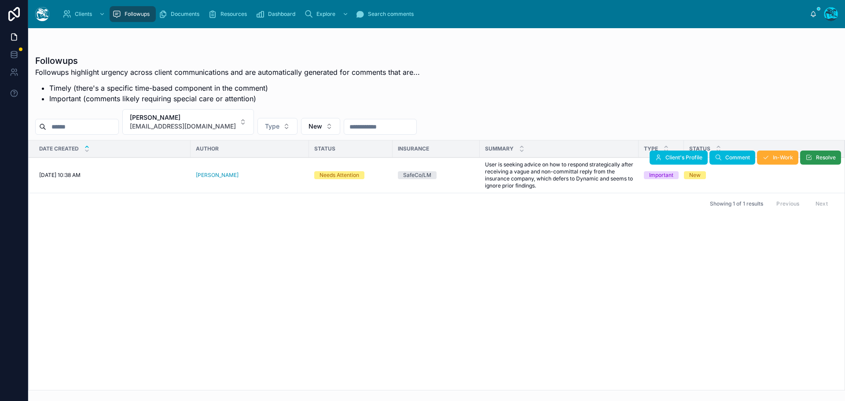
click at [821, 160] on span "Resolve" at bounding box center [826, 157] width 20 height 7
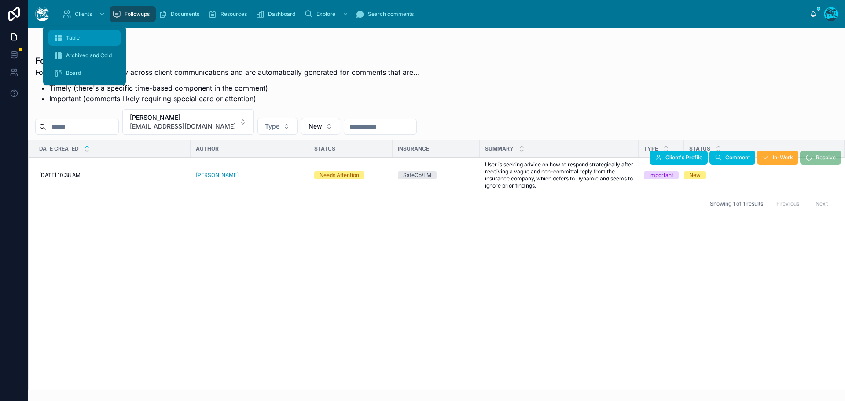
click at [77, 37] on span "Table" at bounding box center [73, 37] width 14 height 7
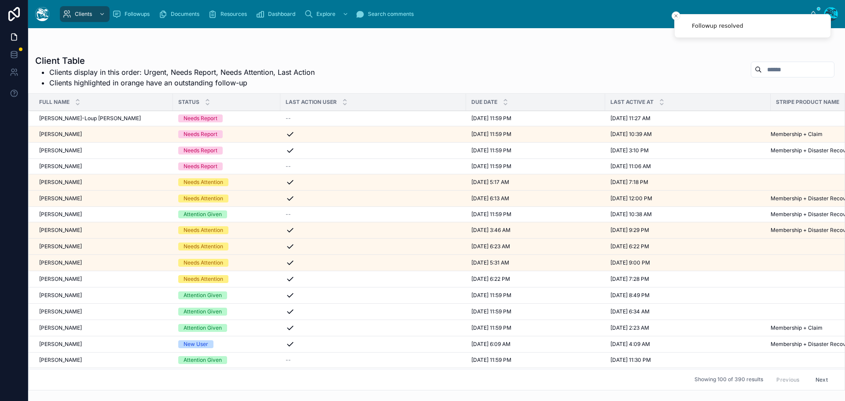
click at [92, 326] on div "[PERSON_NAME] [PERSON_NAME]" at bounding box center [103, 327] width 128 height 7
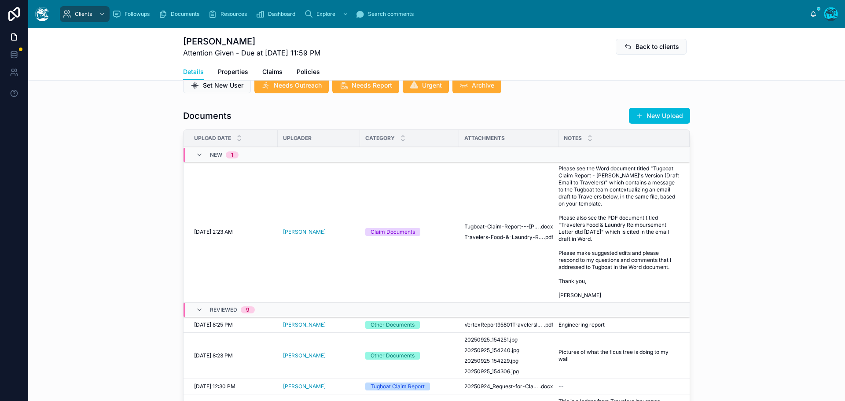
scroll to position [308, 0]
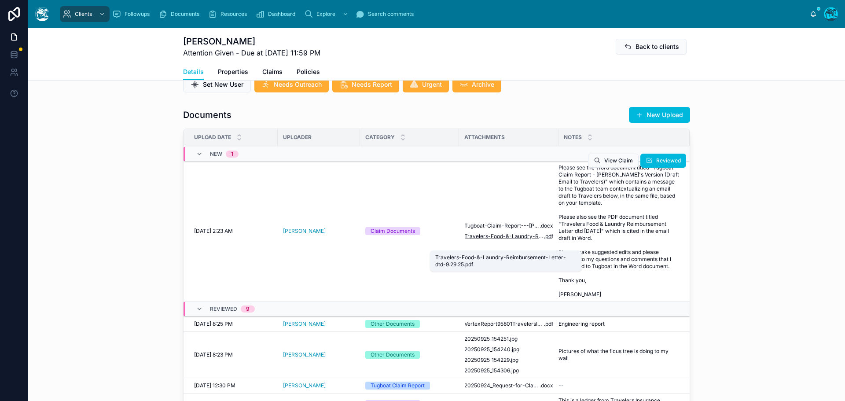
click at [514, 240] on span "Travelers-Food-&-Laundry-Reimbursement-Letter-dtd-9.29.25" at bounding box center [504, 236] width 80 height 7
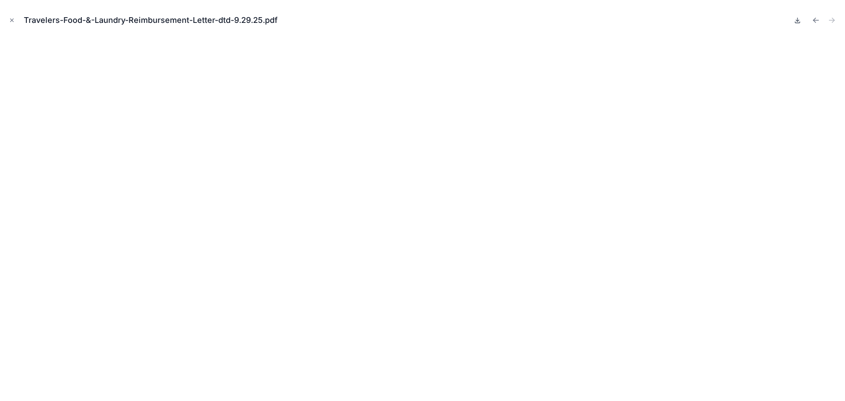
click at [797, 20] on icon at bounding box center [797, 20] width 0 height 4
click at [815, 18] on icon "Previous file" at bounding box center [814, 19] width 2 height 2
click at [795, 20] on icon at bounding box center [797, 20] width 7 height 7
click at [9, 20] on icon "Close modal" at bounding box center [12, 20] width 6 height 6
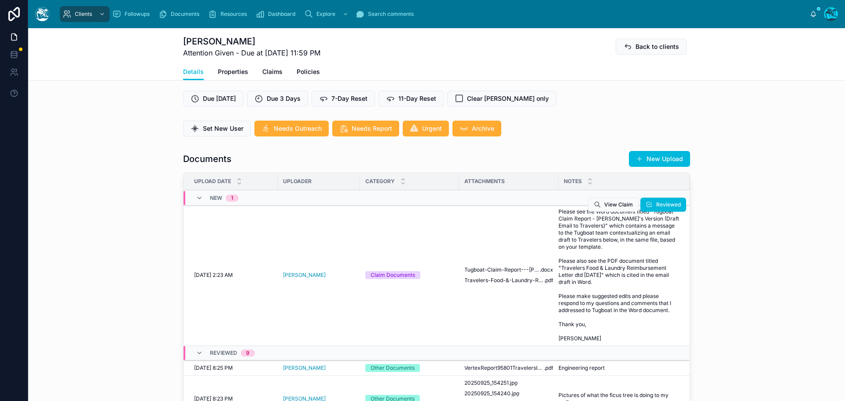
click at [590, 257] on div "View Claim Reviewed" at bounding box center [637, 204] width 98 height 141
click at [593, 248] on div "View Claim Reviewed" at bounding box center [637, 204] width 98 height 141
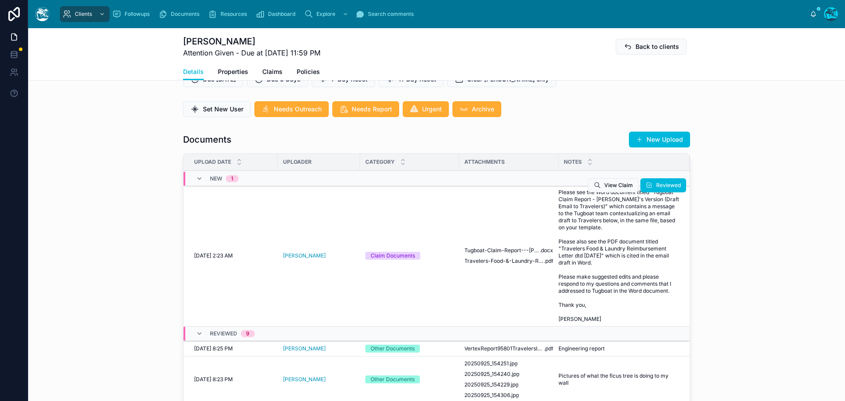
scroll to position [308, 0]
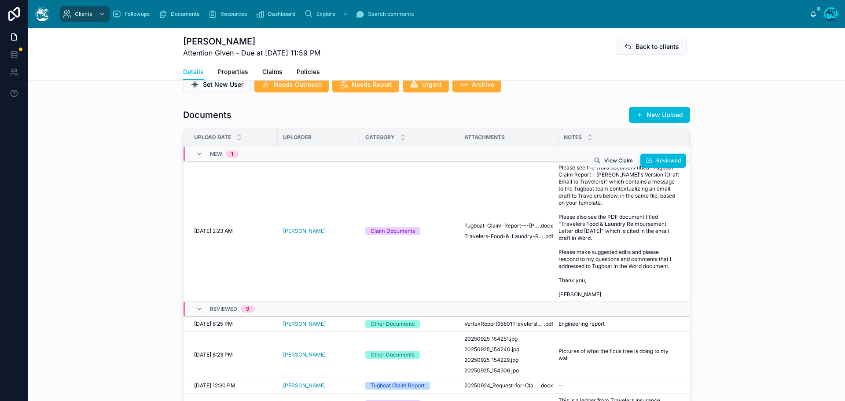
click at [562, 242] on span "Please see the Word document titled "Tugboat Claim Report - [PERSON_NAME]'s Ver…" at bounding box center [618, 231] width 121 height 134
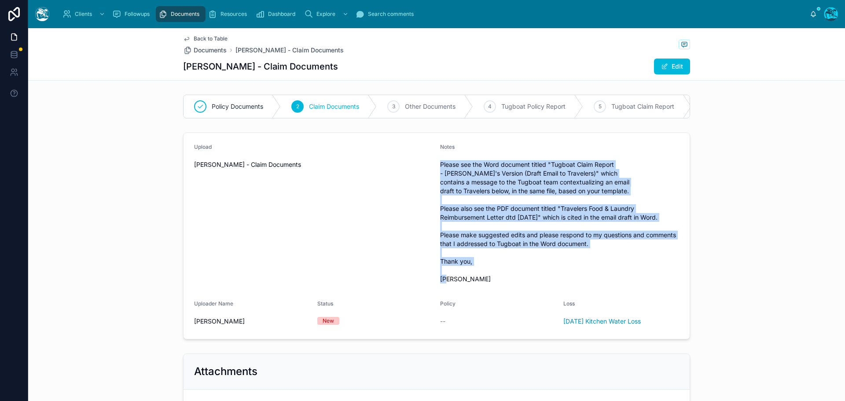
drag, startPoint x: 437, startPoint y: 172, endPoint x: 486, endPoint y: 286, distance: 124.0
click at [486, 283] on span "Please see the Word document titled "Tugboat Claim Report - [PERSON_NAME]'s Ver…" at bounding box center [559, 221] width 239 height 123
copy span "Please see the Word document titled "Tugboat Claim Report - [PERSON_NAME]'s Ver…"
click at [212, 39] on span "Back to Table" at bounding box center [211, 38] width 34 height 7
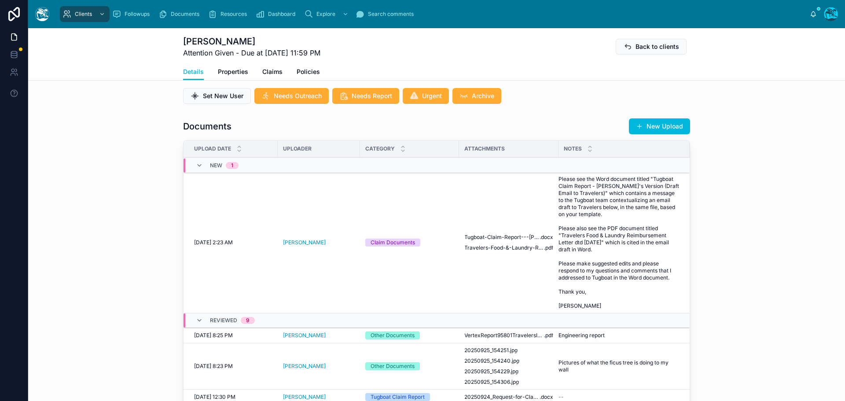
scroll to position [352, 0]
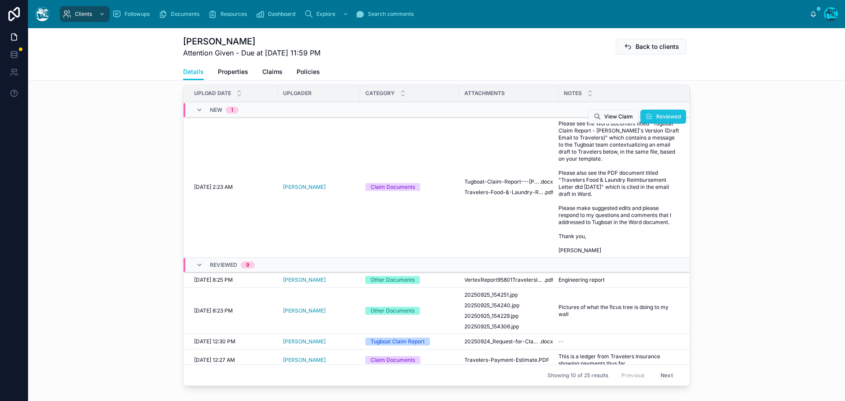
click at [656, 120] on span "Reviewed" at bounding box center [668, 116] width 25 height 7
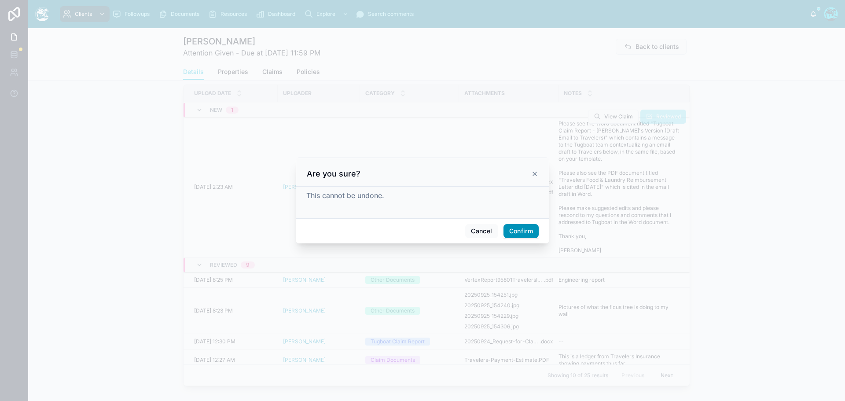
click at [524, 231] on button "Confirm" at bounding box center [520, 231] width 35 height 14
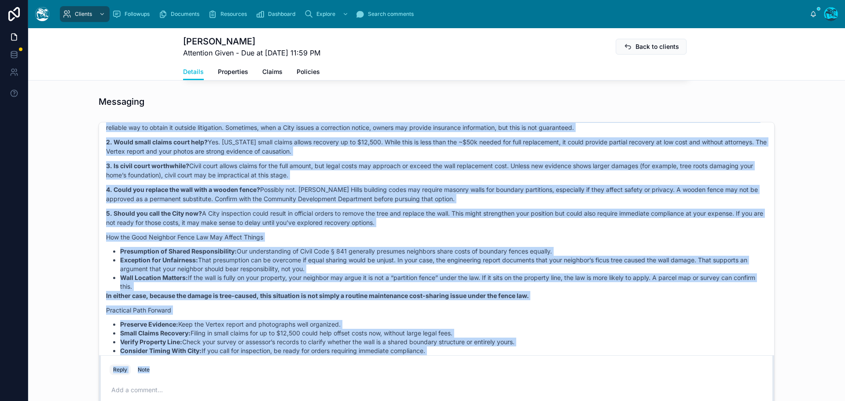
scroll to position [1410, 0]
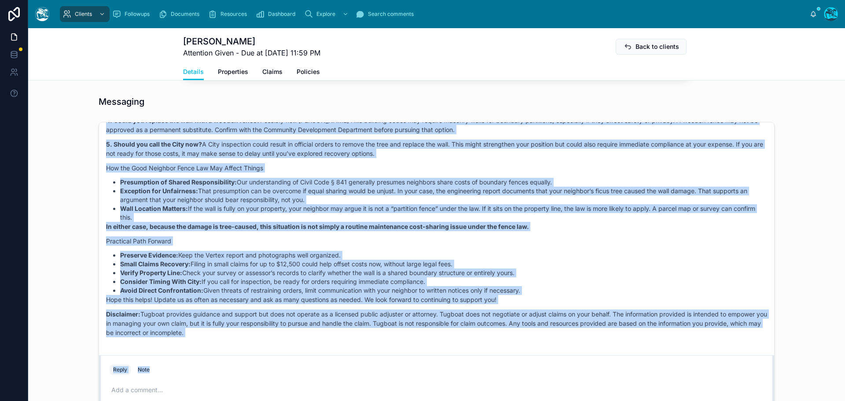
drag, startPoint x: 465, startPoint y: 165, endPoint x: 400, endPoint y: 342, distance: 188.9
copy div "Loremi Dolor 6 sita con Adip elitsed, Doei! Temp In Utlaboreet Dol Magnaa enima…"
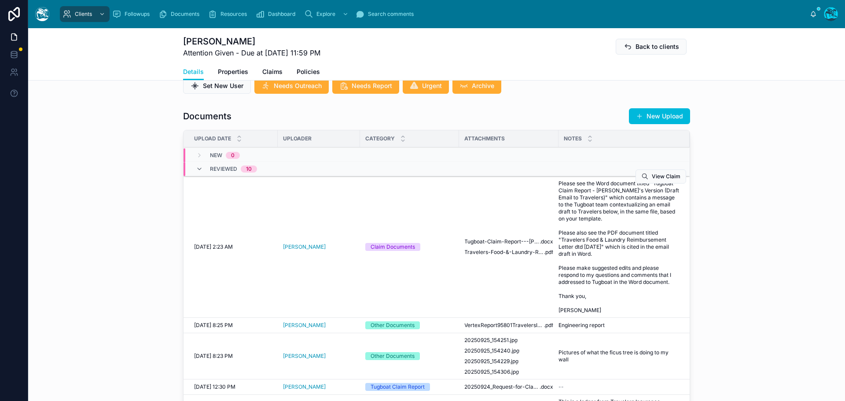
scroll to position [308, 0]
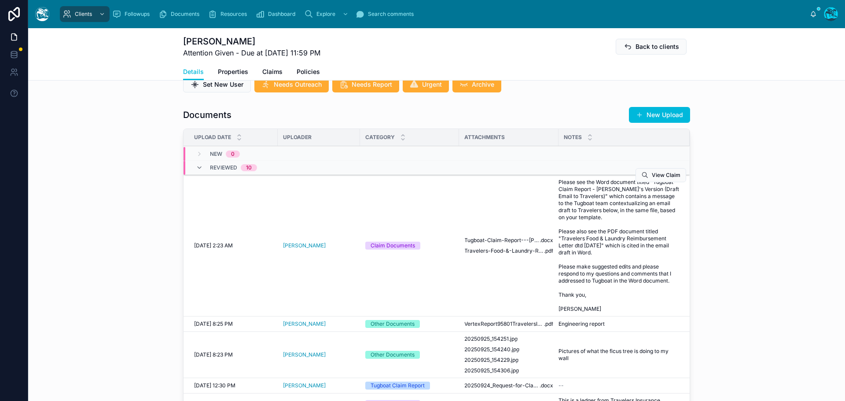
click at [567, 249] on span "Please see the Word document titled "Tugboat Claim Report - [PERSON_NAME]'s Ver…" at bounding box center [618, 246] width 121 height 134
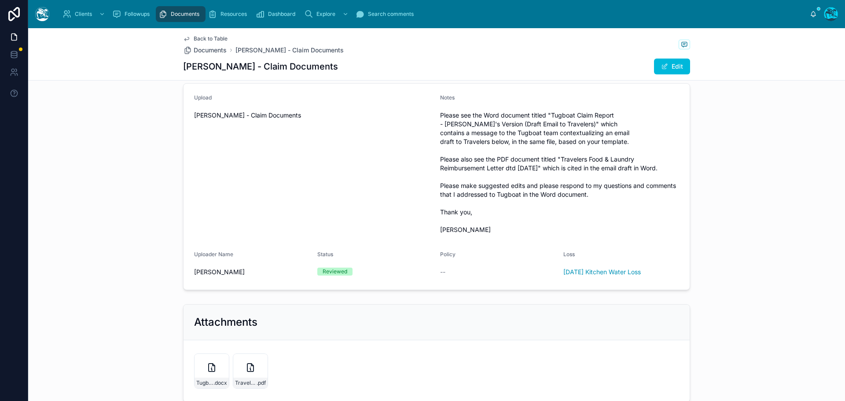
scroll to position [30, 0]
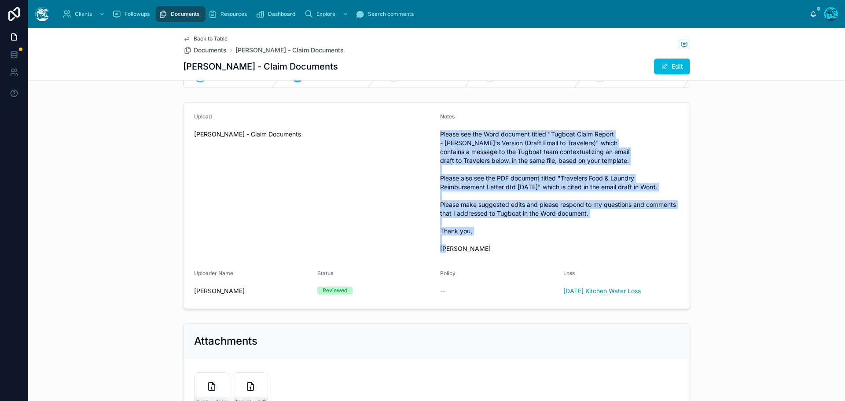
drag, startPoint x: 437, startPoint y: 140, endPoint x: 471, endPoint y: 257, distance: 122.4
click at [471, 253] on span "Please see the Word document titled "Tugboat Claim Report - [PERSON_NAME]'s Ver…" at bounding box center [559, 191] width 239 height 123
copy span "Please see the Word document titled "Tugboat Claim Report - [PERSON_NAME]'s Ver…"
